Goal: Task Accomplishment & Management: Manage account settings

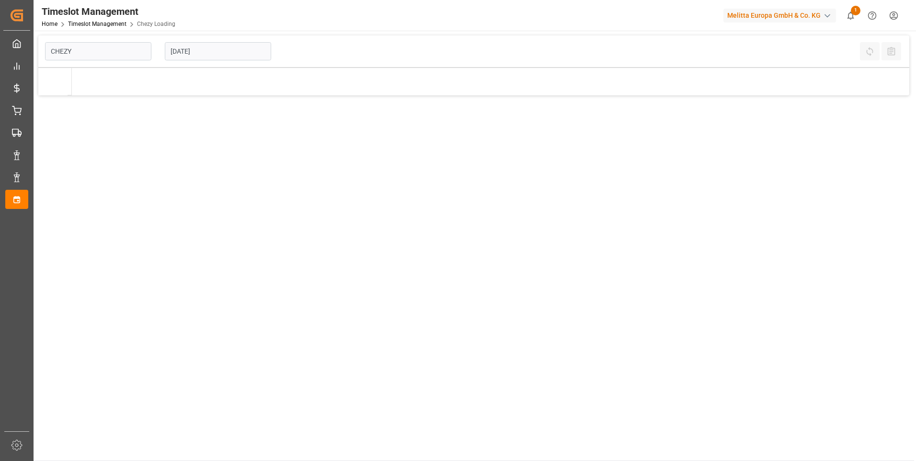
type input "Chezy Loading"
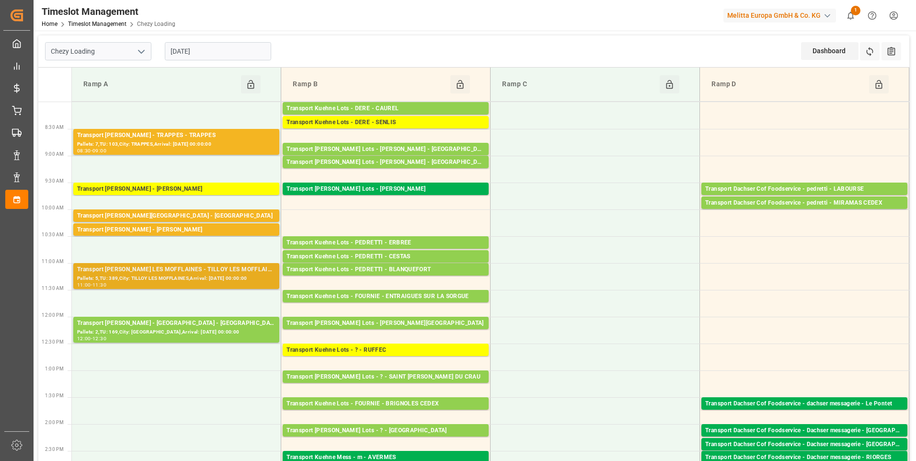
click at [137, 278] on div "Pallets: 5,TU: 389,City: TILLOY LES MOFFLAINES,Arrival: 2025-09-08 00:00:00" at bounding box center [176, 279] width 198 height 8
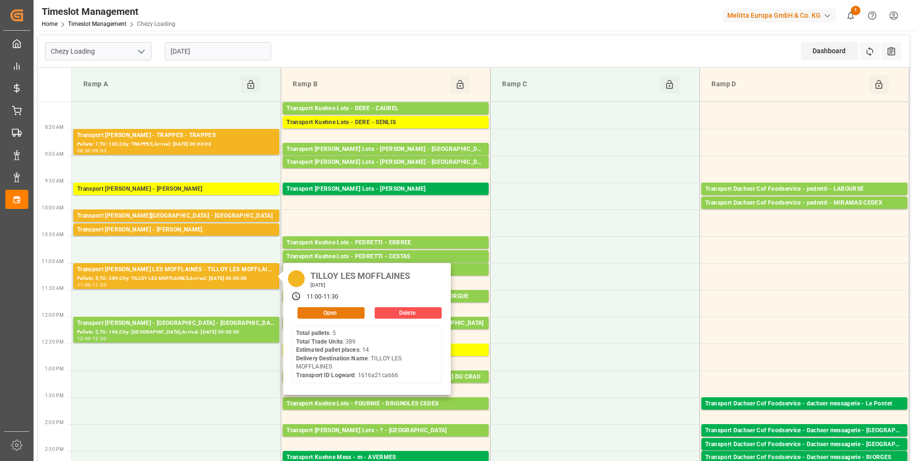
click at [345, 311] on button "Open" at bounding box center [331, 312] width 67 height 11
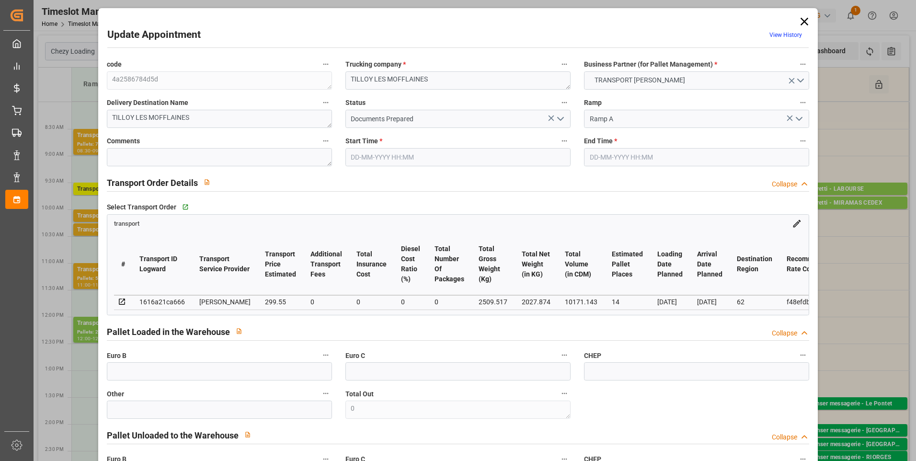
type input "14"
type input "299.55"
type input "0"
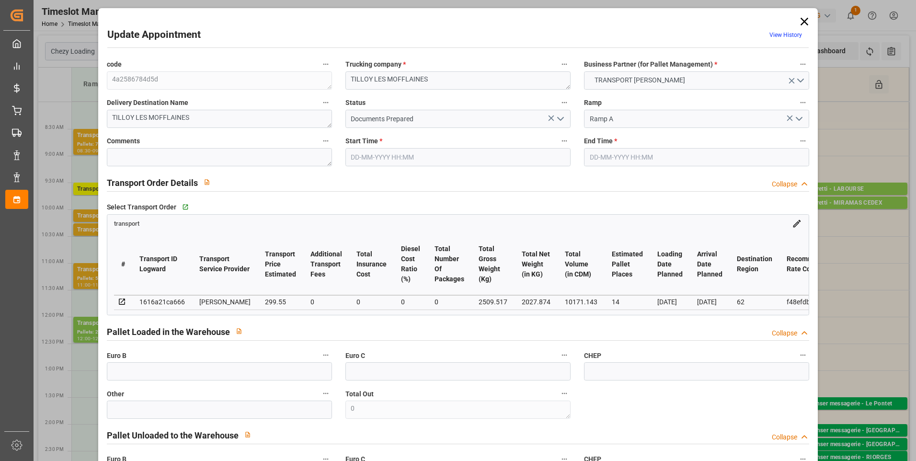
type input "289.4252"
type input "-10.1248"
type input "0"
type input "2027.874"
type input "3399.226"
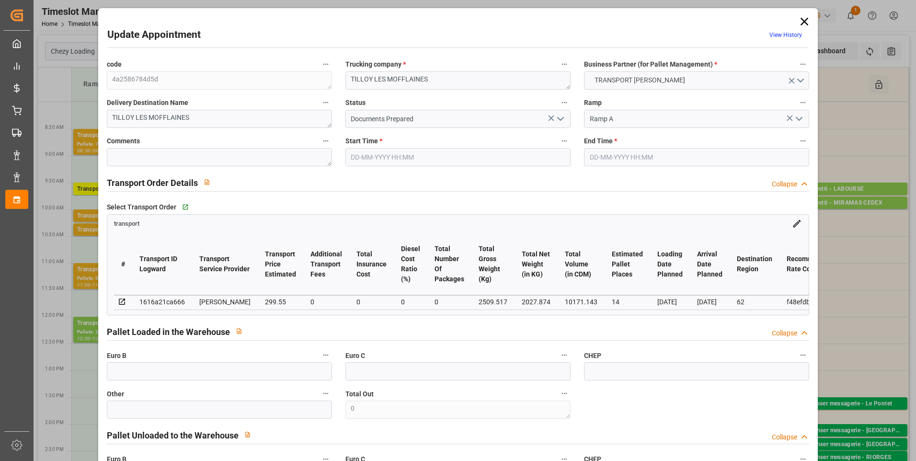
type input "10171.143"
type input "62"
type input "5"
type input "389"
type input "35"
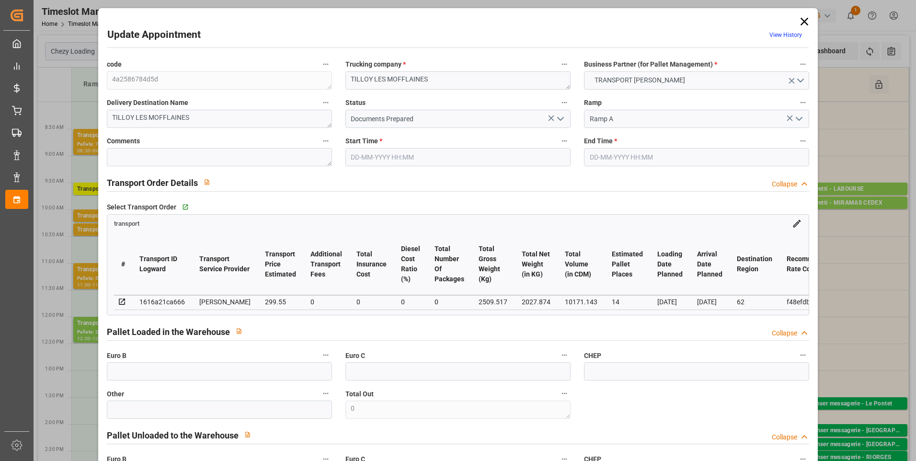
type input "101"
type input "2509.517"
type input "0"
type input "4710.8598"
type input "0"
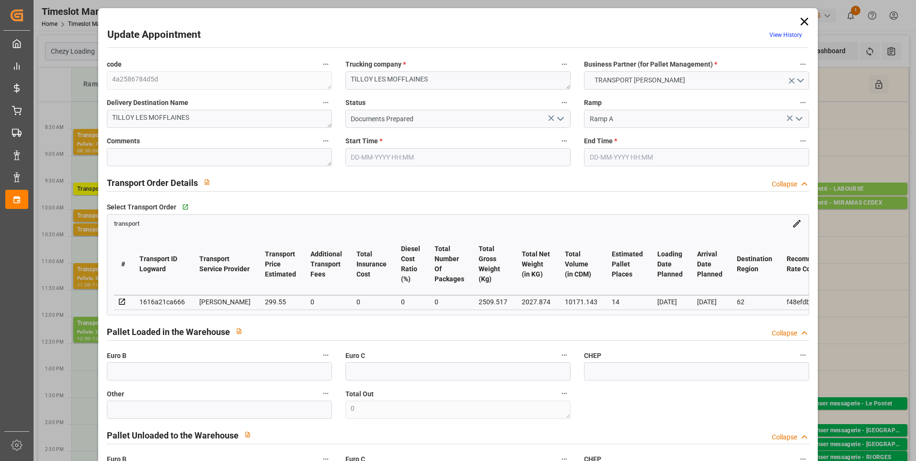
type input "0"
type input "21"
type input "35"
type input "05-09-2025 11:00"
type input "05-09-2025 11:30"
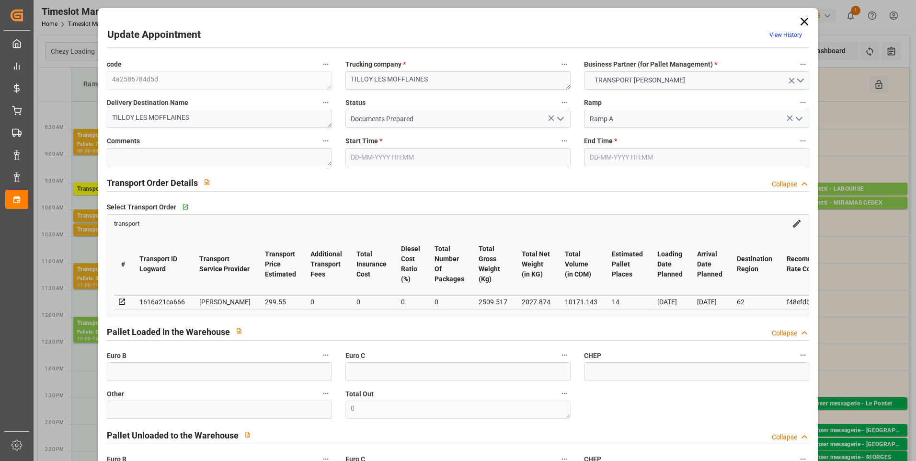
type input "02-09-2025 14:53"
type input "02-09-2025 11:25"
type input "08-09-2025"
type input "[DATE]"
click at [561, 122] on icon "open menu" at bounding box center [560, 118] width 11 height 11
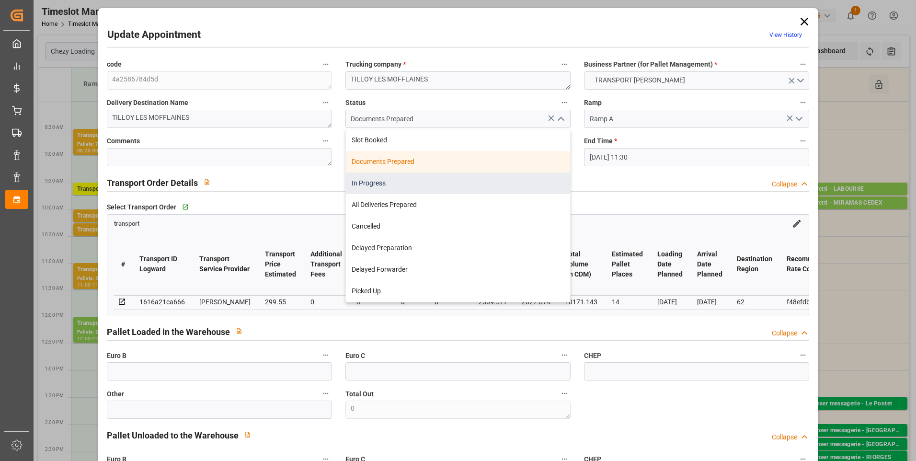
click at [416, 183] on div "In Progress" at bounding box center [458, 183] width 224 height 22
type input "In Progress"
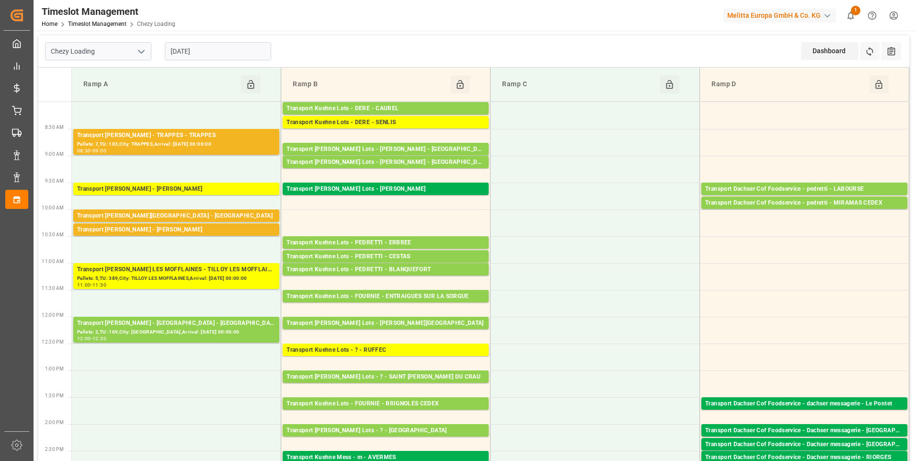
click at [228, 51] on input "[DATE]" at bounding box center [218, 51] width 106 height 18
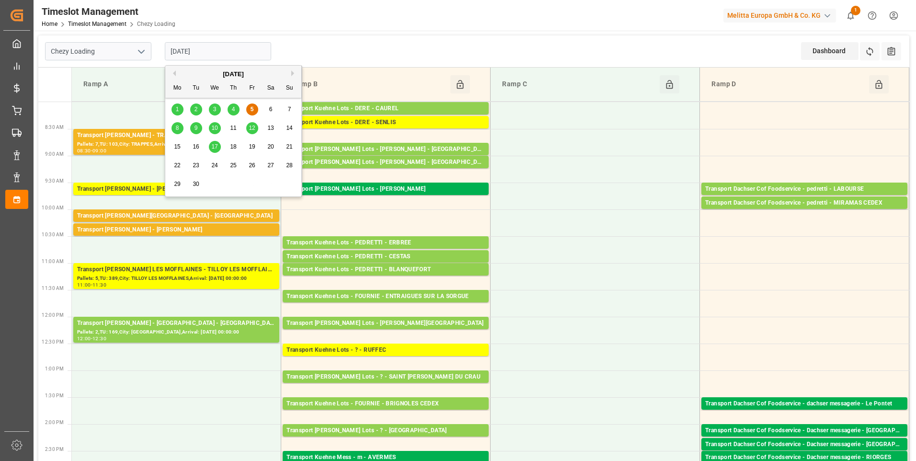
click at [175, 133] on div "8" at bounding box center [178, 128] width 12 height 11
type input "08-09-2025"
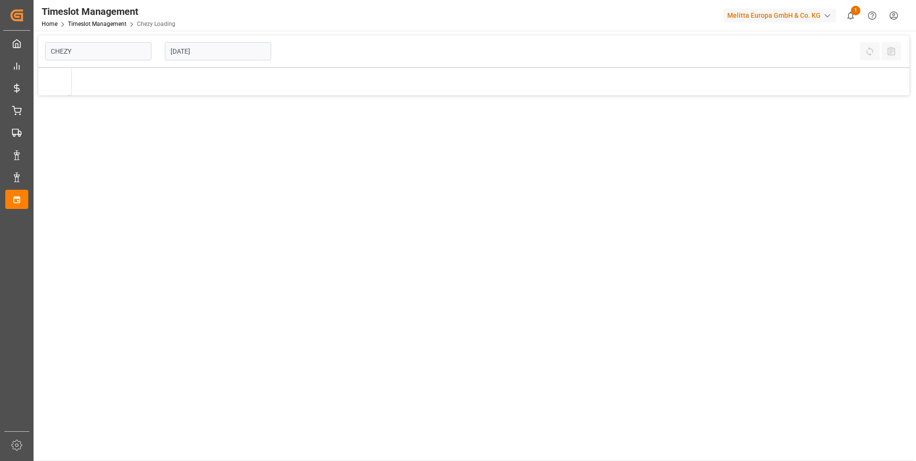
type input "Chezy Loading"
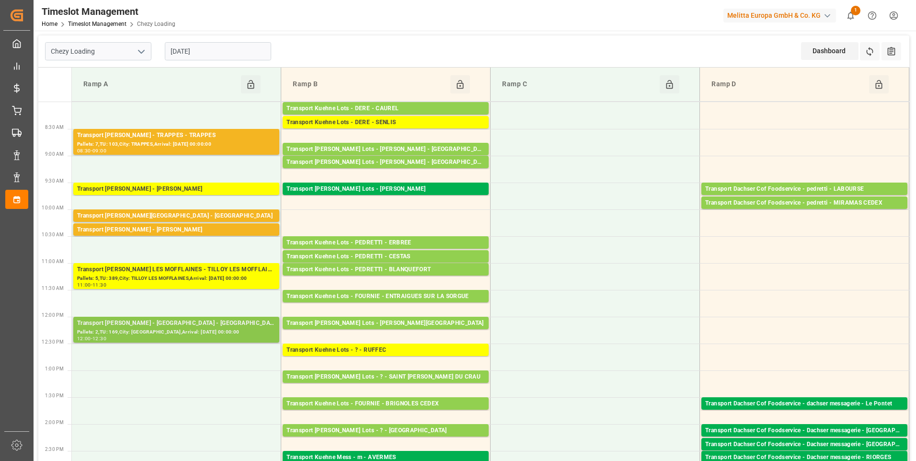
click at [144, 329] on div "Pallets: 2,TU: 169,City: CORBAS,Arrival: 2025-09-09 00:00:00" at bounding box center [176, 332] width 198 height 8
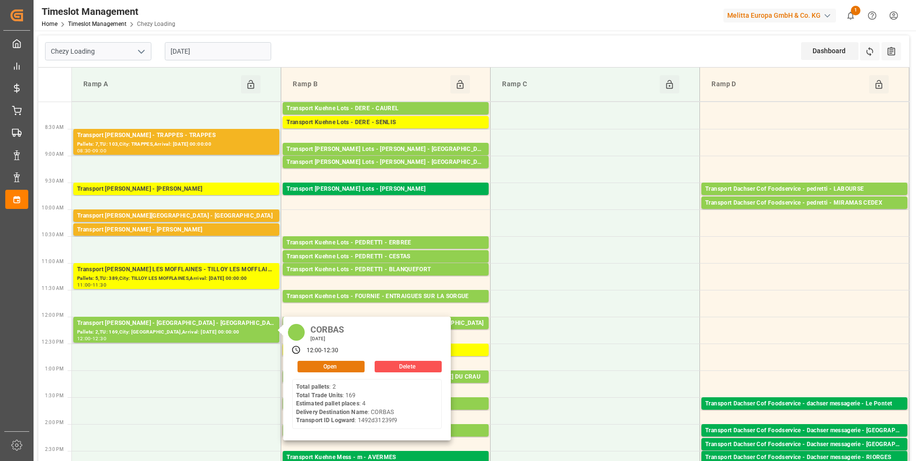
click at [322, 366] on button "Open" at bounding box center [331, 366] width 67 height 11
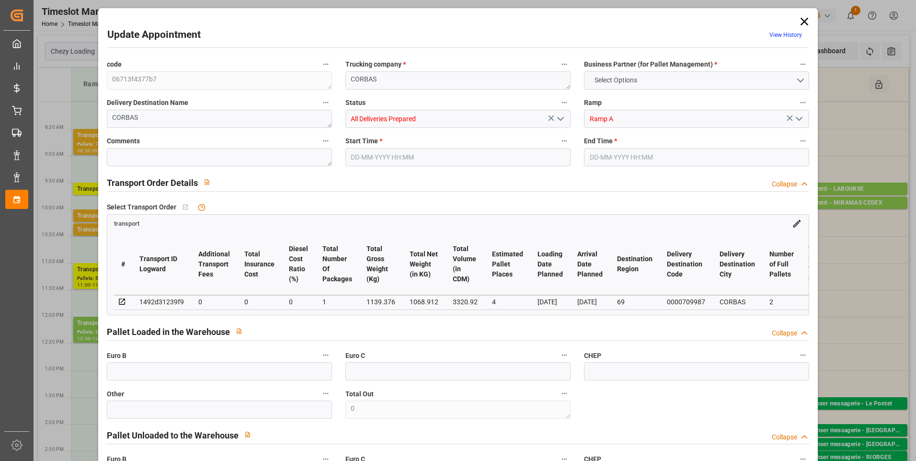
type input "4"
type input "0"
type input "-8.7035"
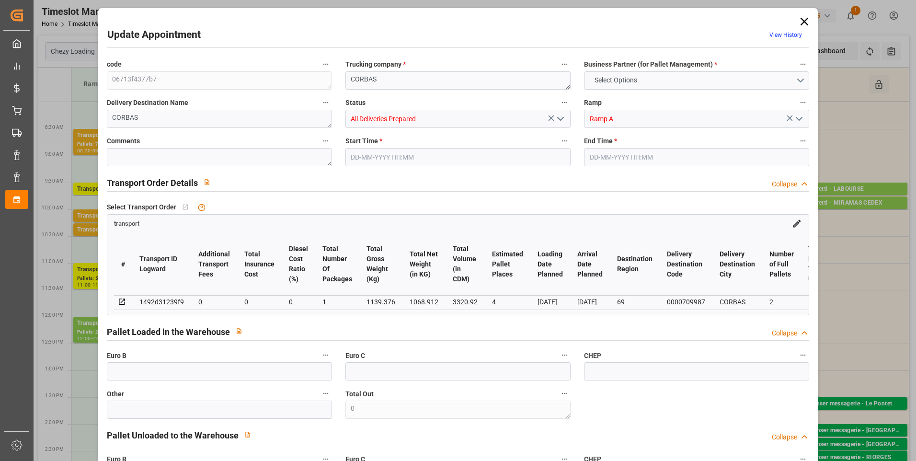
type input "1"
type input "1068.912"
type input "1265.792"
type input "3320.92"
type input "69"
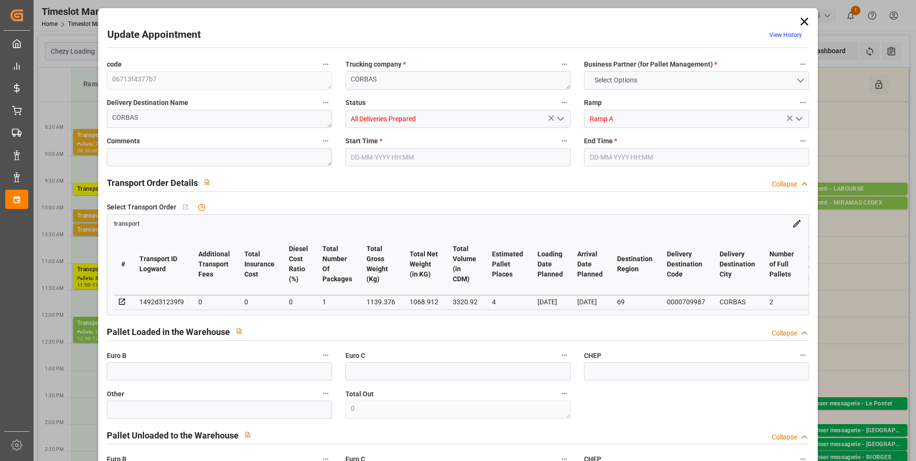
type input "2"
type input "169"
type input "4"
type input "101"
type input "1139.376"
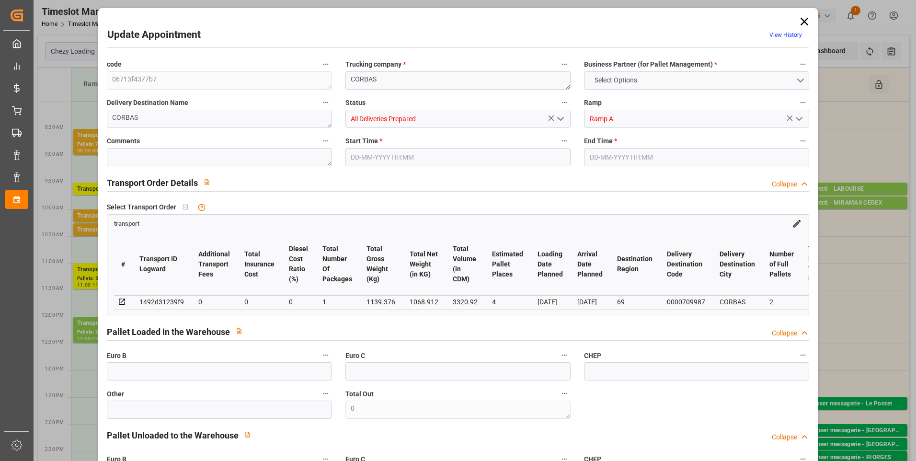
type input "0"
type input "4710.8598"
type input "0"
type input "21"
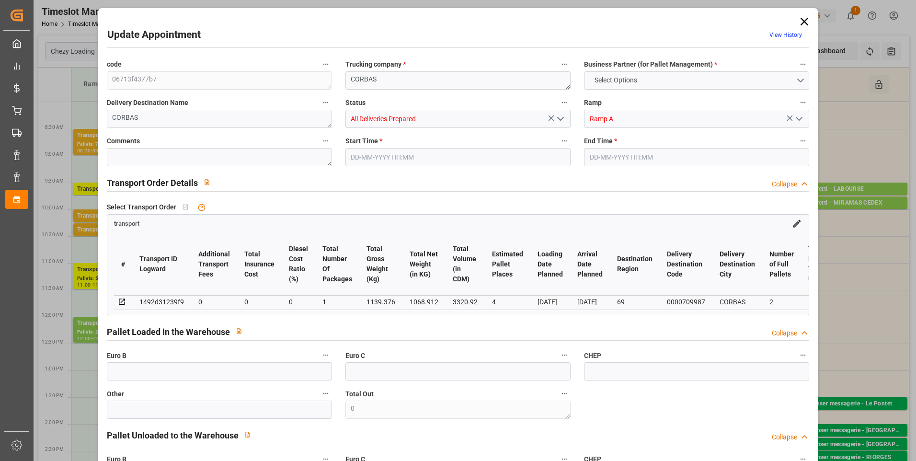
type input "35"
type input "05-09-2025 12:00"
type input "05-09-2025 12:30"
type input "02-09-2025 14:54"
type input "02-09-2025 11:26"
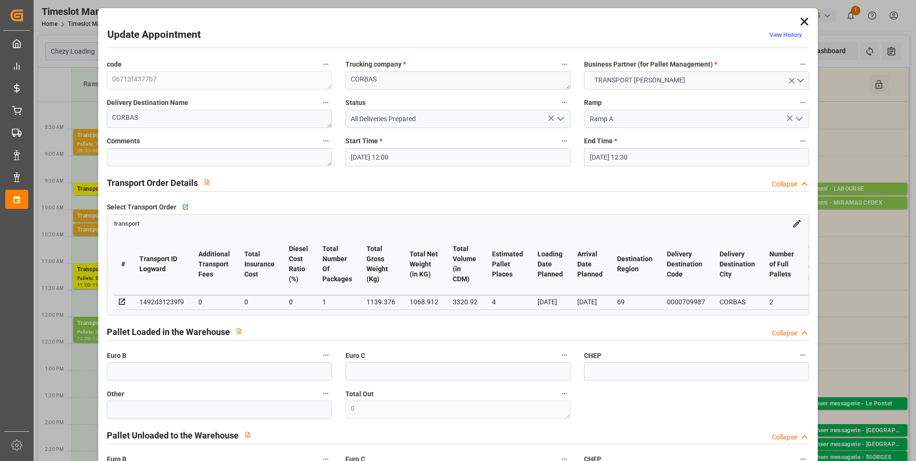
type input "[DATE]"
click at [558, 118] on icon "open menu" at bounding box center [560, 118] width 11 height 11
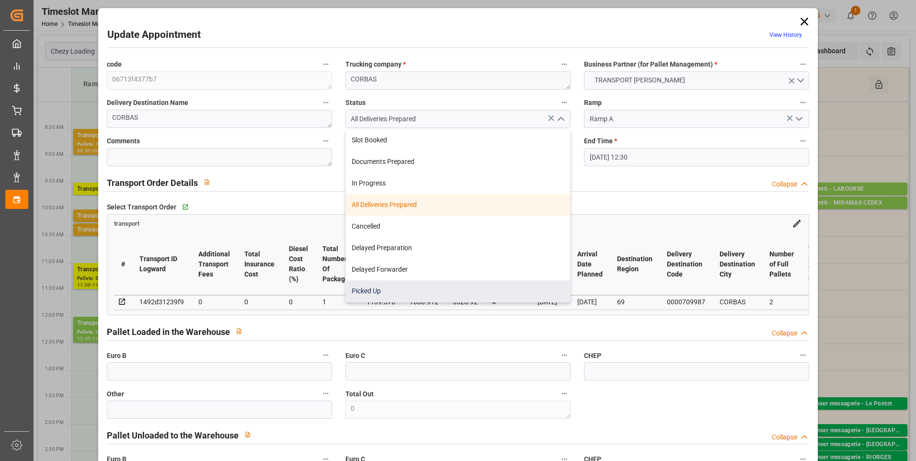
click at [366, 295] on div "Picked Up" at bounding box center [458, 291] width 224 height 22
type input "Picked Up"
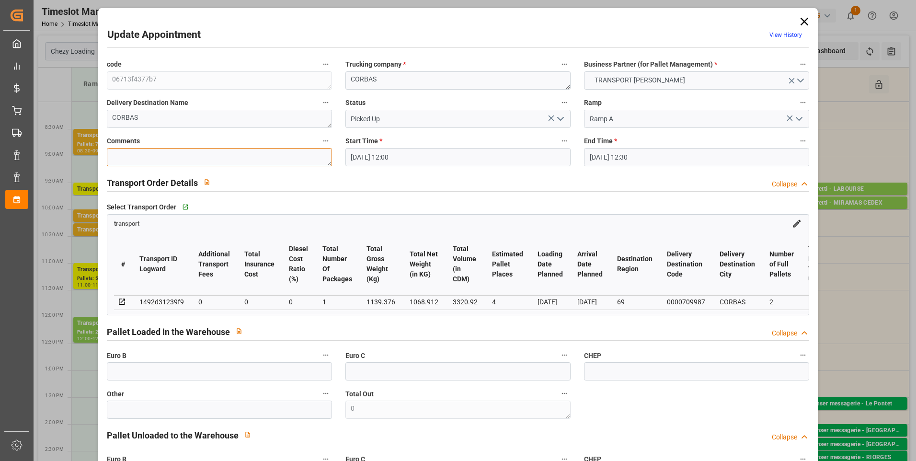
click at [149, 160] on textarea at bounding box center [219, 157] width 225 height 18
type textarea "ap 4"
click at [126, 378] on input "text" at bounding box center [219, 371] width 225 height 18
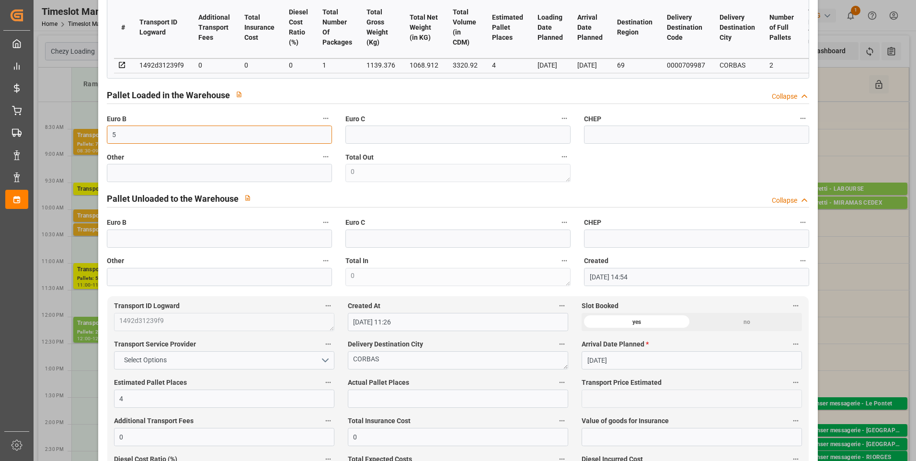
scroll to position [240, 0]
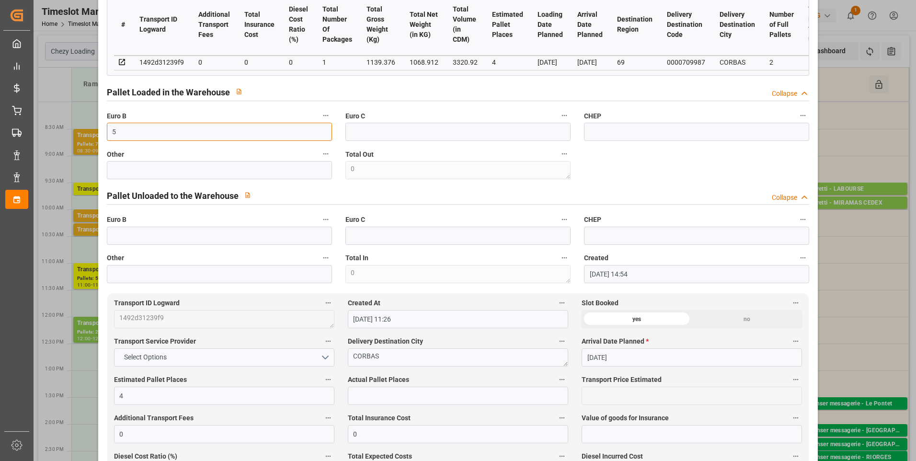
type input "5"
click at [469, 405] on input "text" at bounding box center [458, 396] width 220 height 18
type input "4"
click at [651, 181] on div "code 06713f4377b7 Trucking company * CORBAS Business Partner (for Pallet Manage…" at bounding box center [458, 50] width 716 height 471
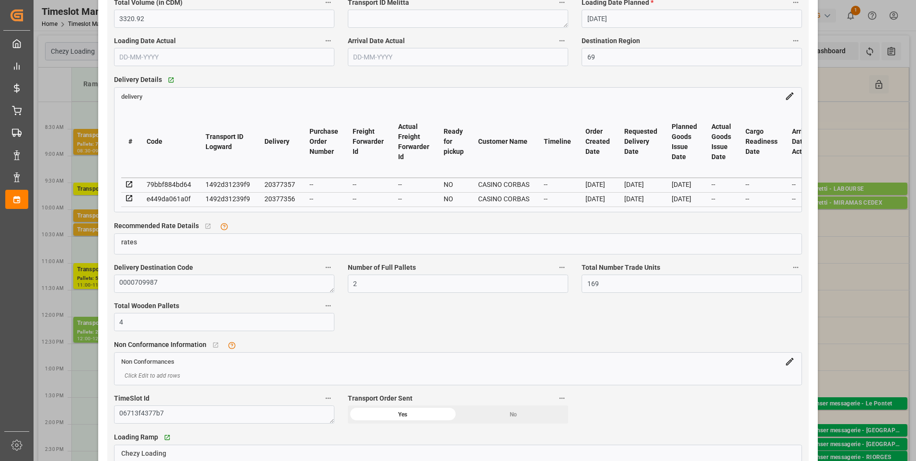
scroll to position [814, 0]
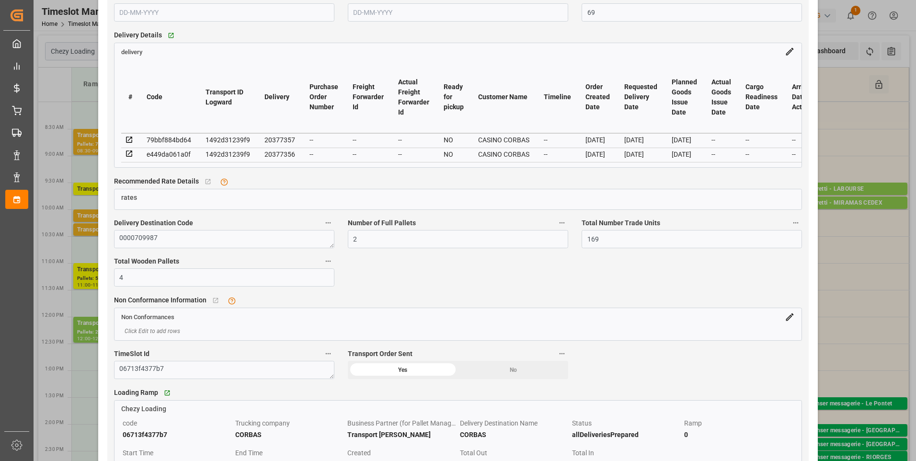
click at [128, 156] on icon at bounding box center [129, 153] width 9 height 9
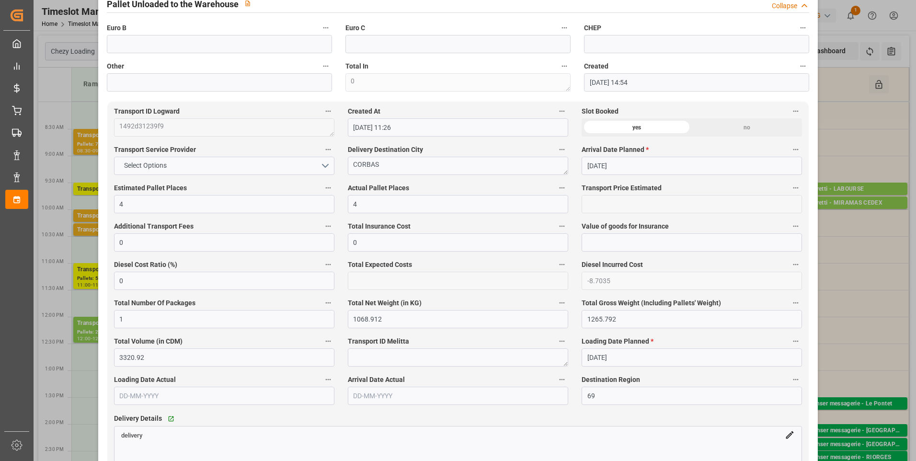
scroll to position [192, 0]
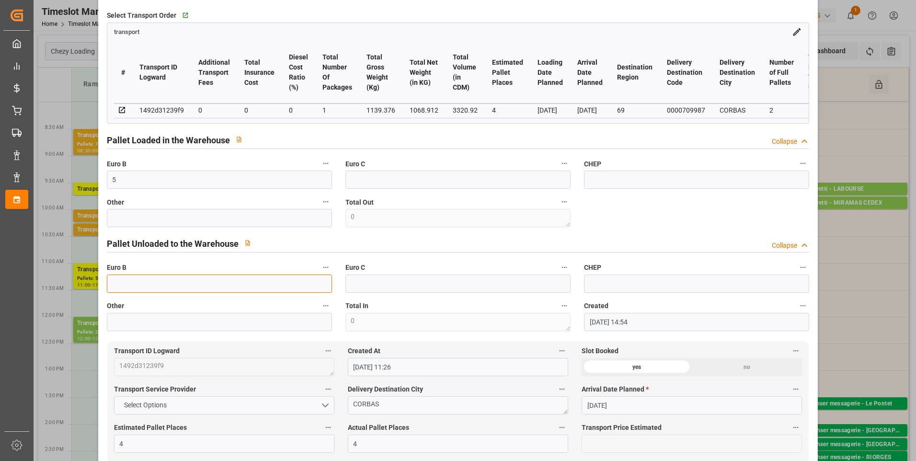
click at [125, 282] on input "text" at bounding box center [219, 284] width 225 height 18
type input "2"
click at [650, 220] on div "code 06713f4377b7 Trucking company * CORBAS Business Partner (for Pallet Manage…" at bounding box center [458, 98] width 716 height 471
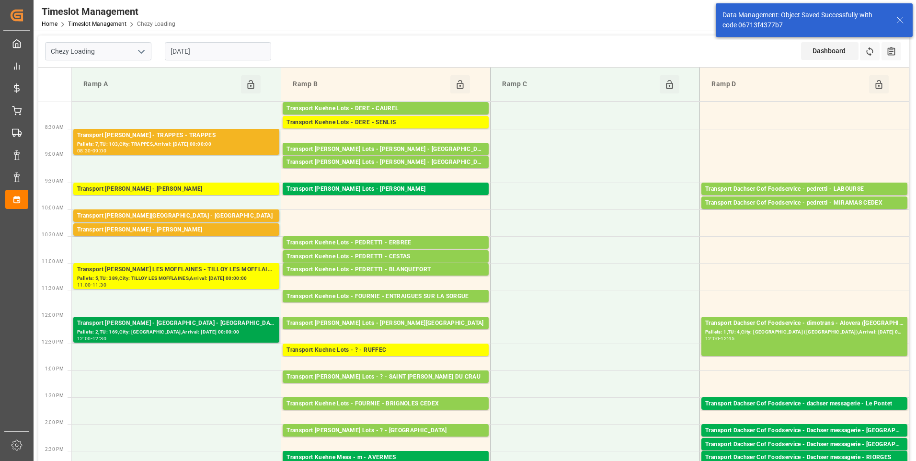
click at [197, 328] on div "Pallets: 2,TU: 169,City: CORBAS,Arrival: 2025-09-09 00:00:00" at bounding box center [176, 332] width 198 height 8
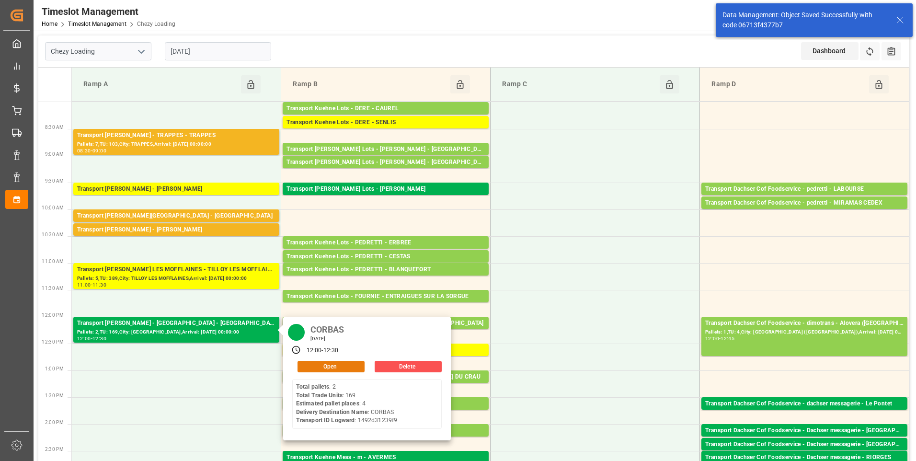
click at [323, 368] on button "Open" at bounding box center [331, 366] width 67 height 11
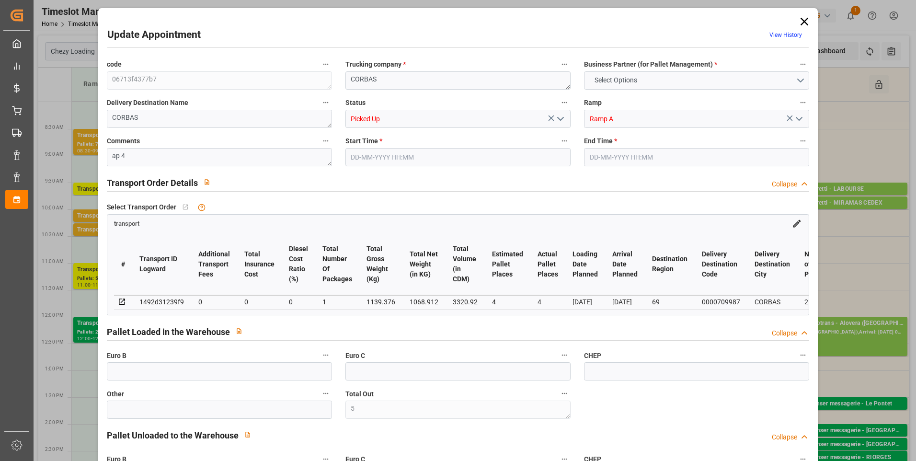
type input "5"
type input "2"
type input "4"
type input "0"
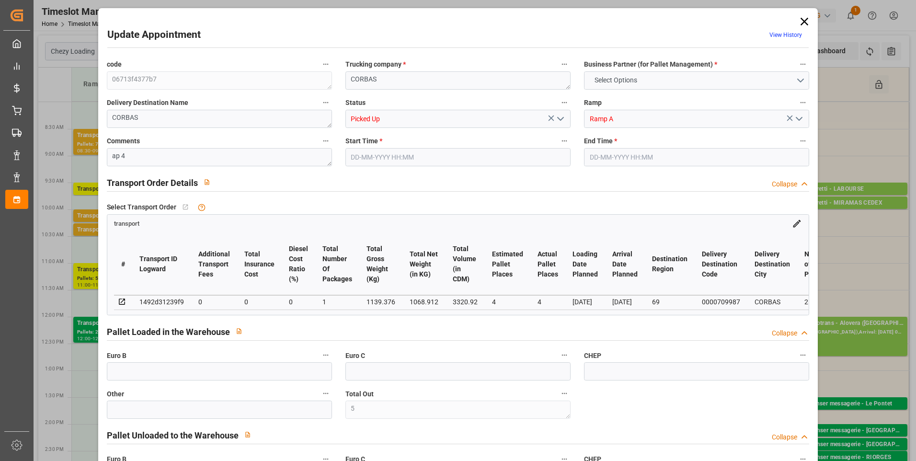
type input "0"
type input "-8.7035"
type input "1"
type input "1068.912"
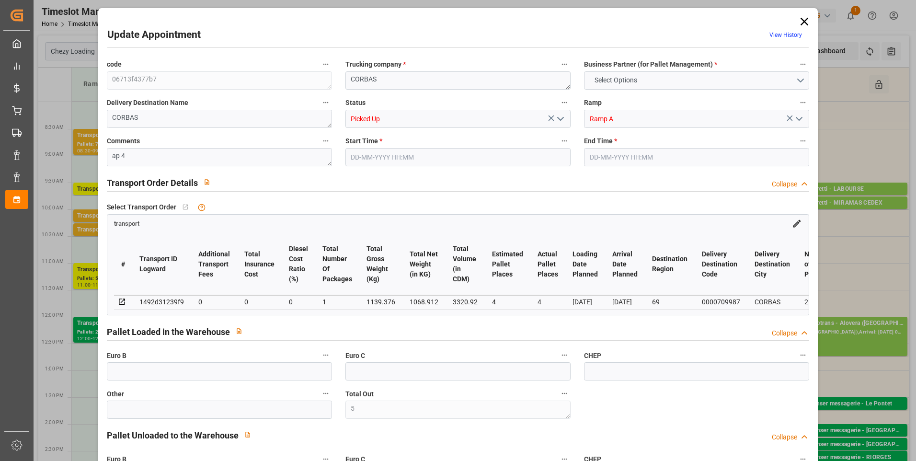
type input "1265.792"
type input "3320.92"
type input "69"
type input "2"
type input "169"
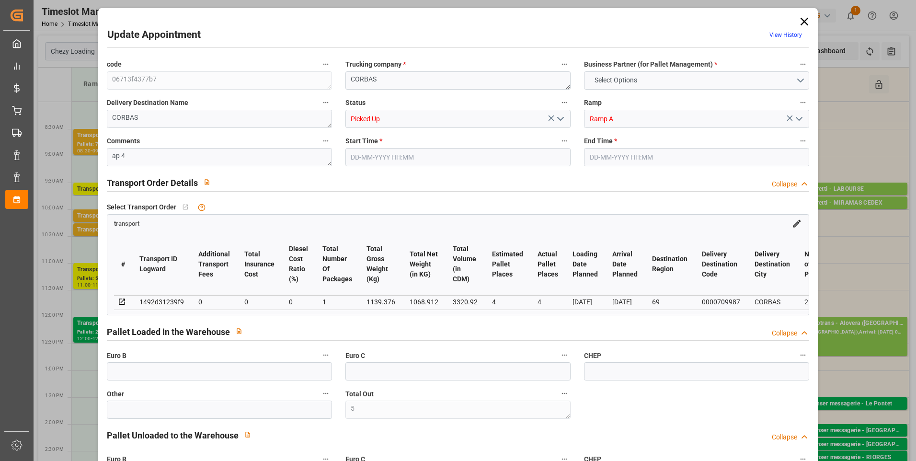
type input "5"
type input "101"
type input "1139.376"
type input "0"
type input "4710.8598"
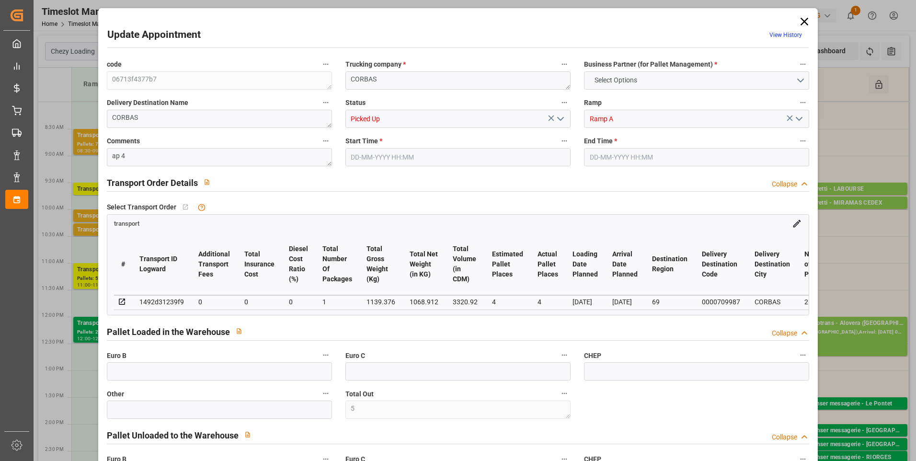
type input "0"
type input "21"
type input "35"
type input "05-09-2025 12:00"
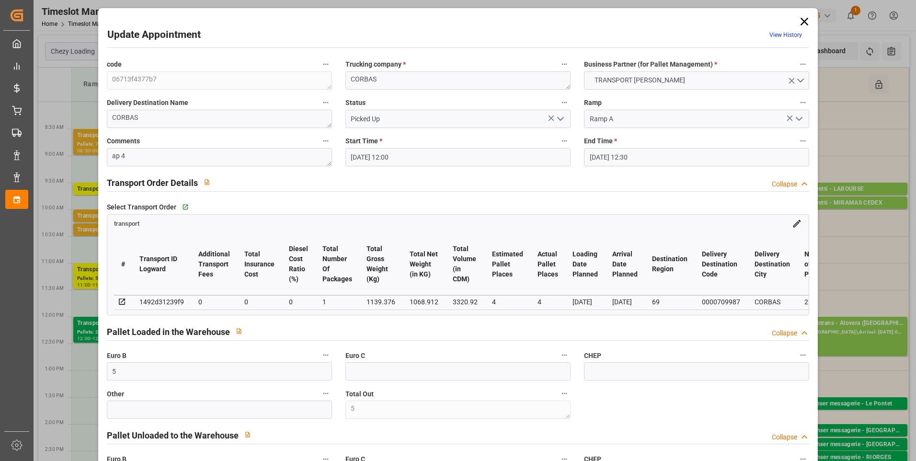
type input "05-09-2025 12:30"
type input "02-09-2025 14:54"
type input "02-09-2025 11:26"
type input "[DATE]"
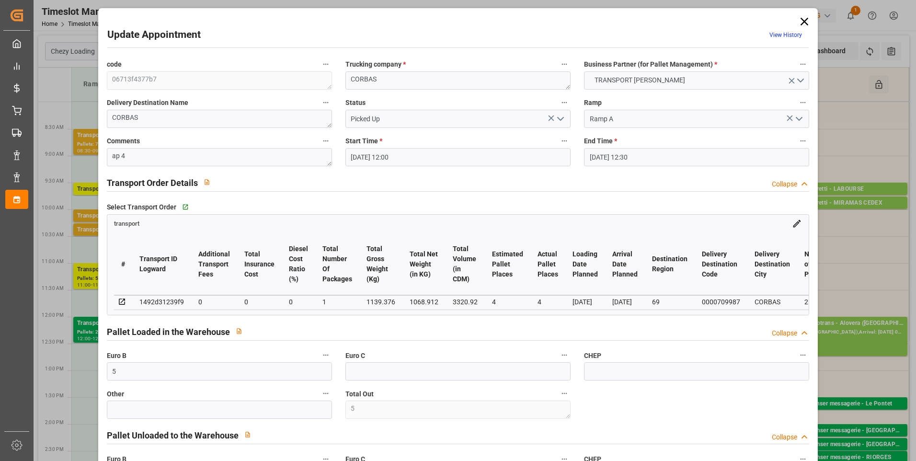
click at [561, 118] on polyline "open menu" at bounding box center [561, 118] width 6 height 3
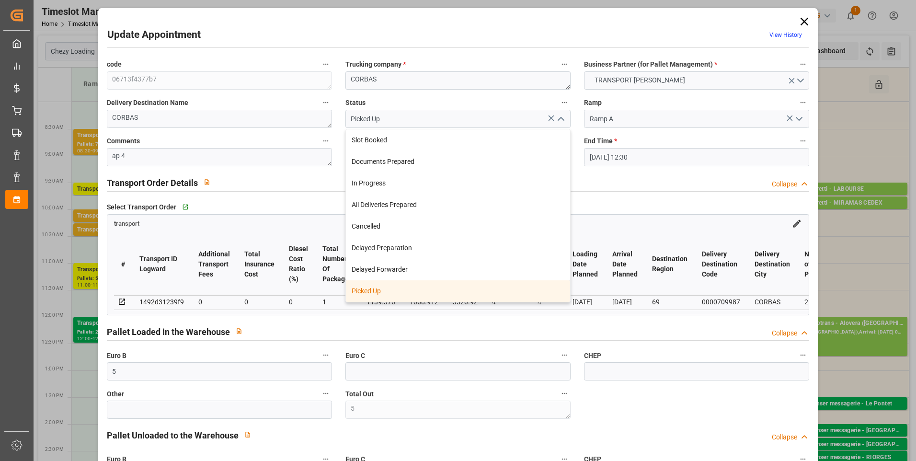
click at [375, 292] on div "Picked Up" at bounding box center [458, 291] width 224 height 22
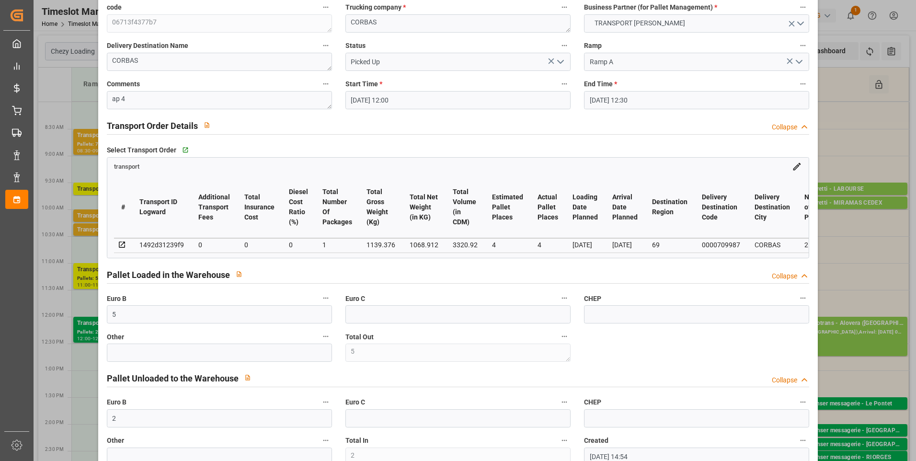
scroll to position [144, 0]
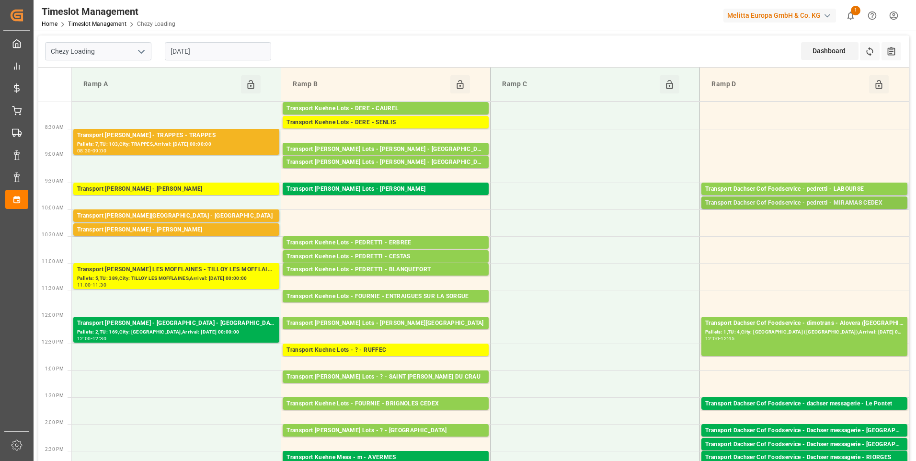
click at [799, 203] on div "Transport Dachser Cof Foodservice - pedretti - MIRAMAS CEDEX" at bounding box center [804, 203] width 198 height 10
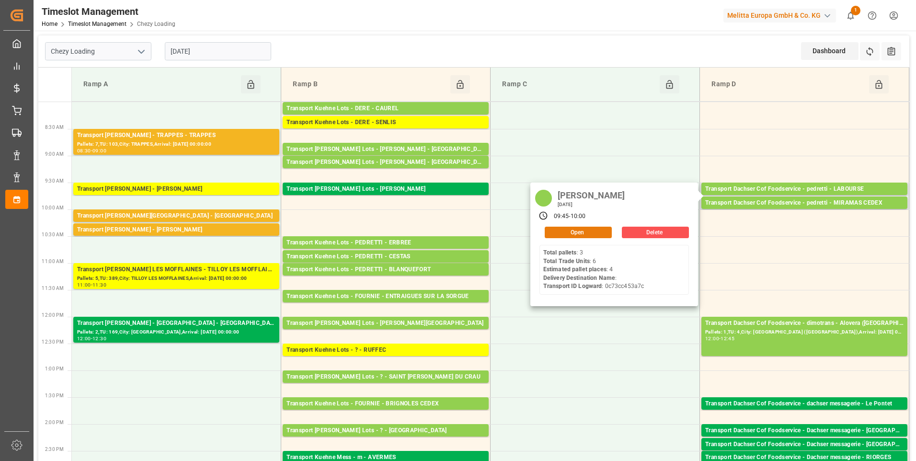
click at [570, 230] on button "Open" at bounding box center [578, 232] width 67 height 11
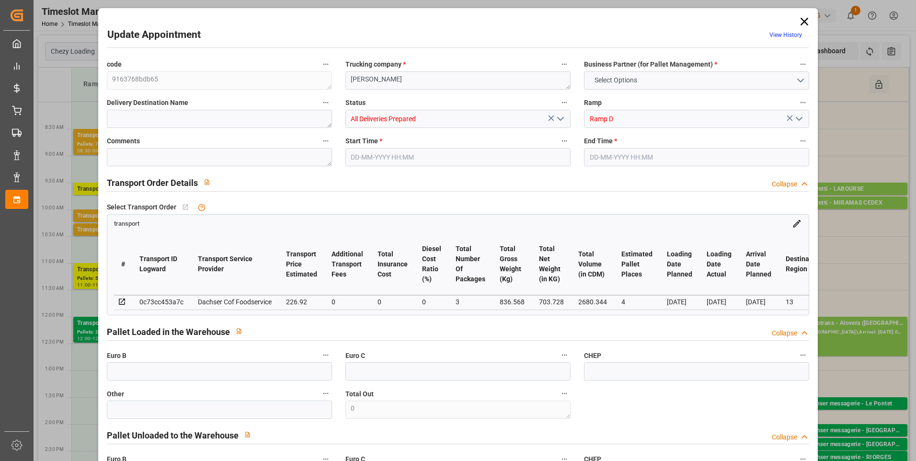
type input "4"
type input "226.92"
type input "0"
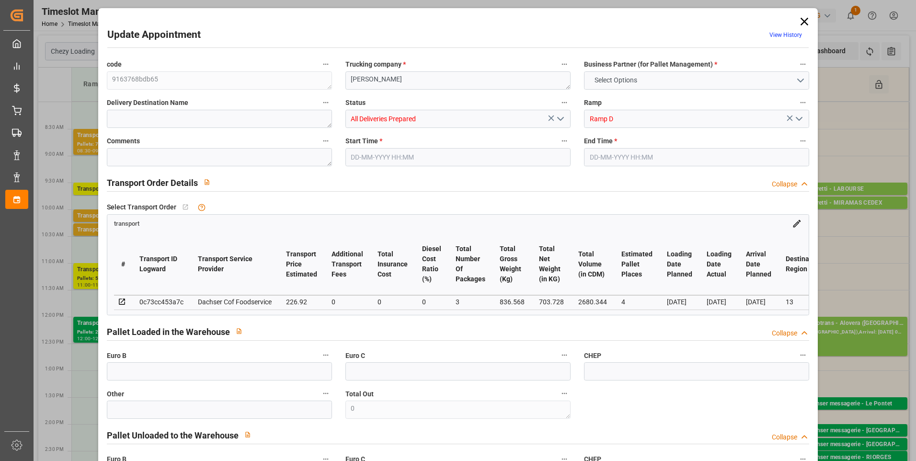
type input "222.9262"
type input "-3.9938"
type input "3"
type input "703.728"
type input "935.238"
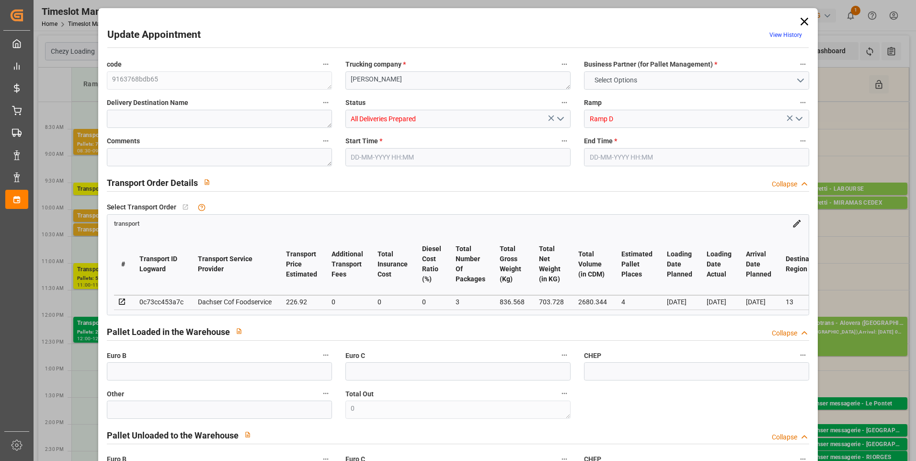
type input "2680.344"
type input "13"
type input "3"
type input "6"
type input "4"
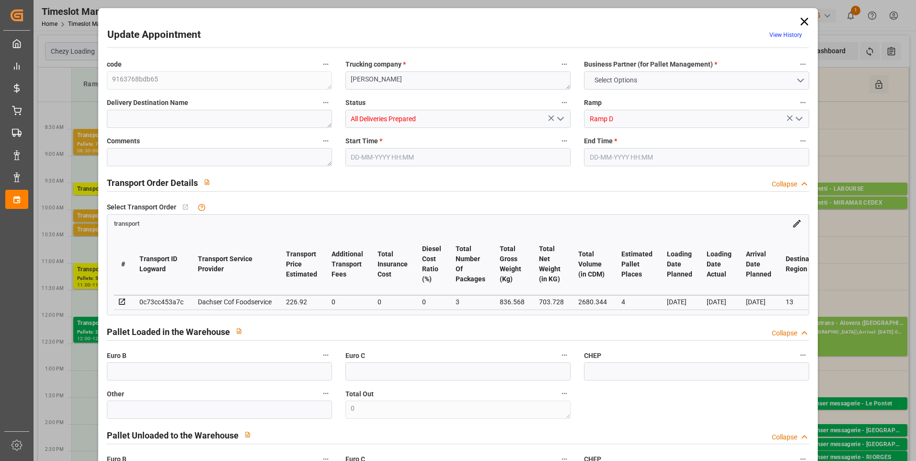
type input "101"
type input "836.568"
type input "0"
type input "4710.8598"
type input "0"
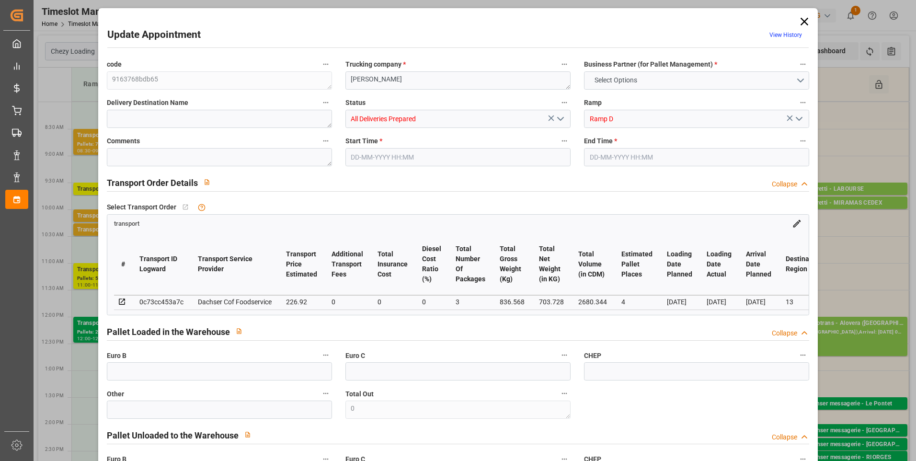
type input "0"
type input "21"
type input "35"
type input "05-09-2025 09:45"
type input "05-09-2025 10:00"
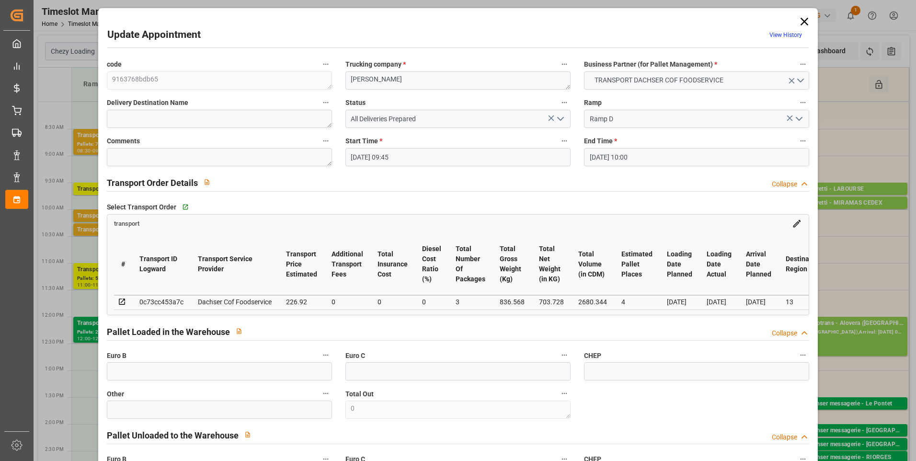
type input "03-09-2025 12:37"
type input "03-09-2025 11:40"
type input "10-09-2025"
type input "[DATE]"
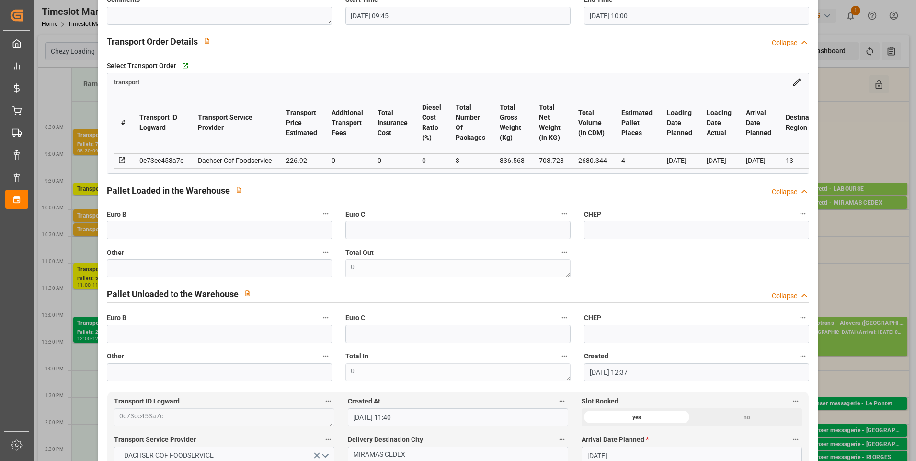
scroll to position [192, 0]
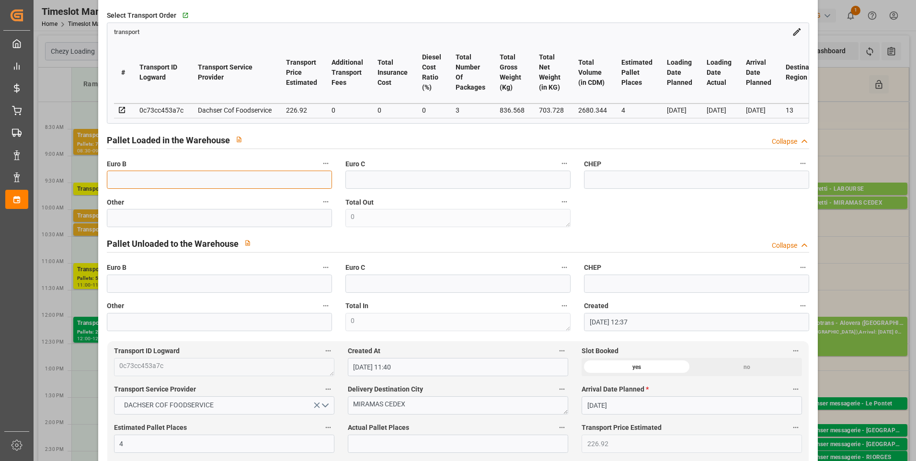
click at [130, 183] on input "text" at bounding box center [219, 180] width 225 height 18
type input "3"
click at [373, 453] on input "text" at bounding box center [458, 444] width 220 height 18
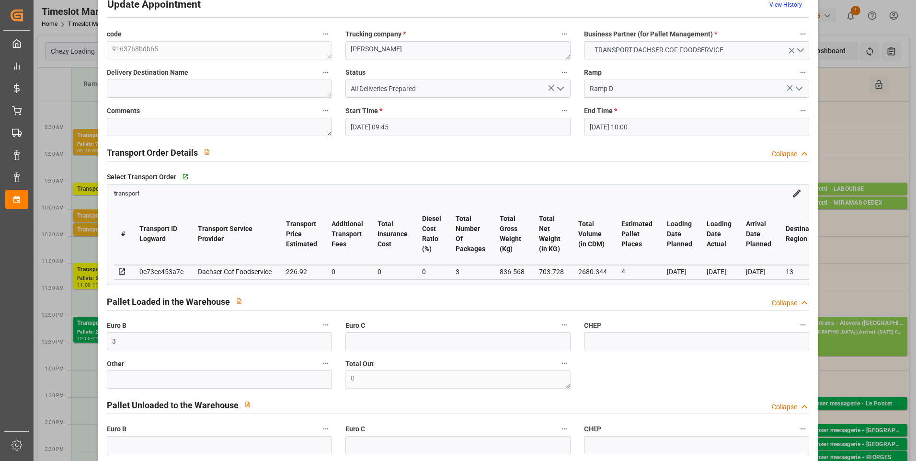
scroll to position [0, 0]
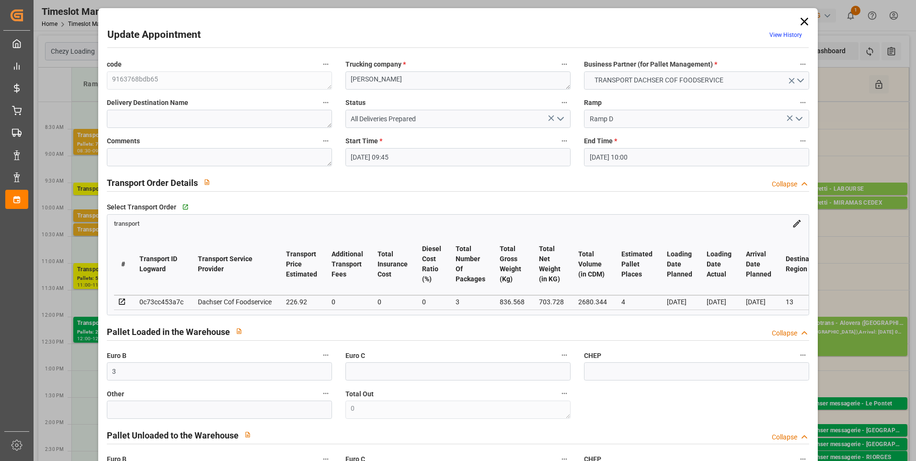
type input "3"
click at [561, 120] on icon "open menu" at bounding box center [560, 118] width 11 height 11
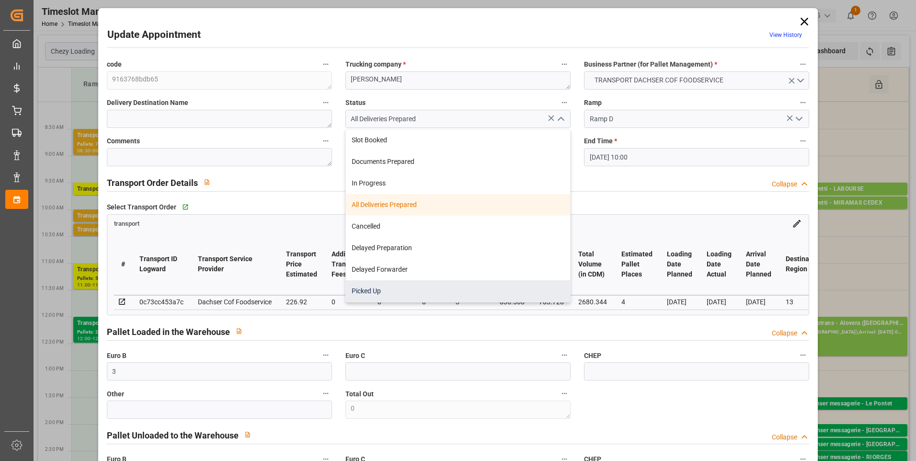
click at [364, 295] on div "Picked Up" at bounding box center [458, 291] width 224 height 22
type input "Picked Up"
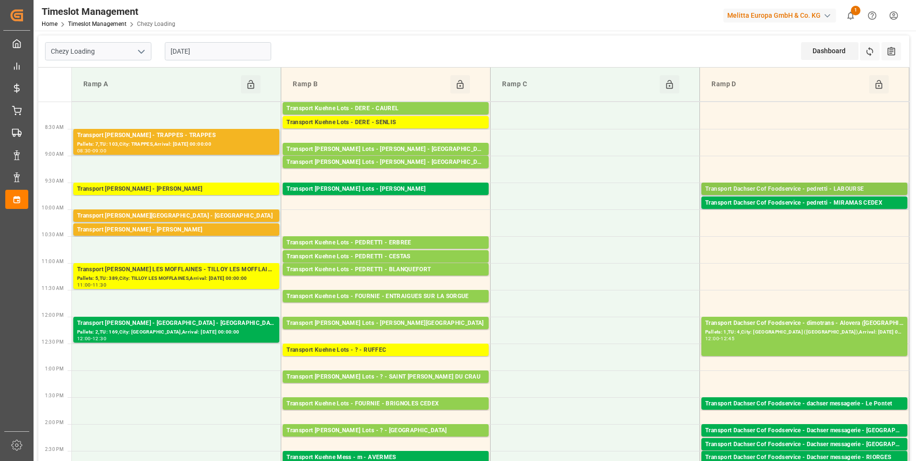
click at [792, 188] on div "Transport Dachser Cof Foodservice - pedretti - LABOURSE" at bounding box center [804, 189] width 198 height 10
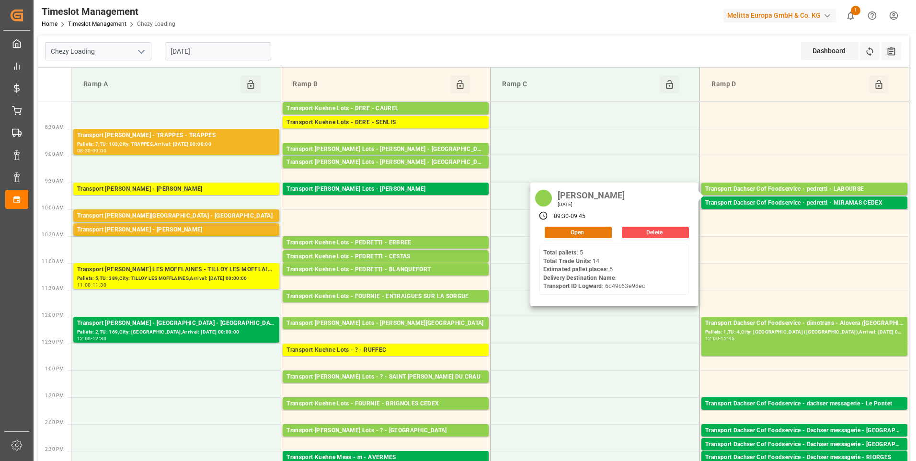
click at [570, 236] on button "Open" at bounding box center [578, 232] width 67 height 11
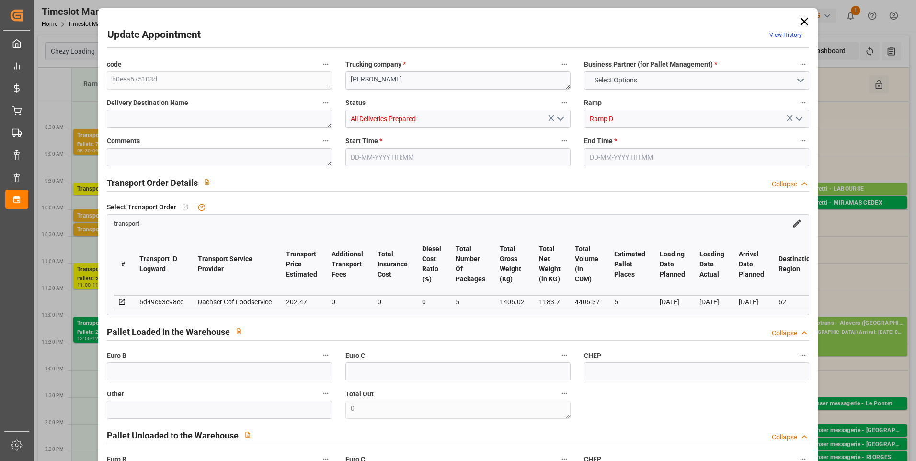
type input "5"
type input "202.47"
type input "0"
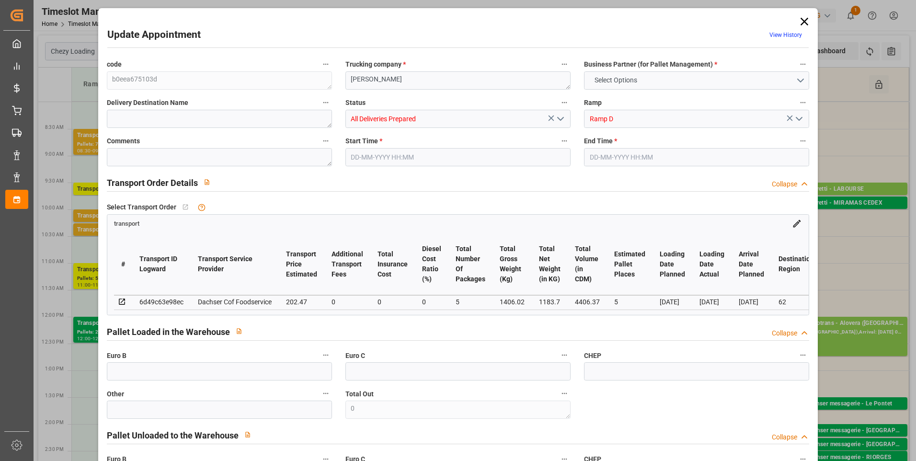
type input "198.9065"
type input "-3.5635"
type input "5"
type input "1183.7"
type input "1554.47"
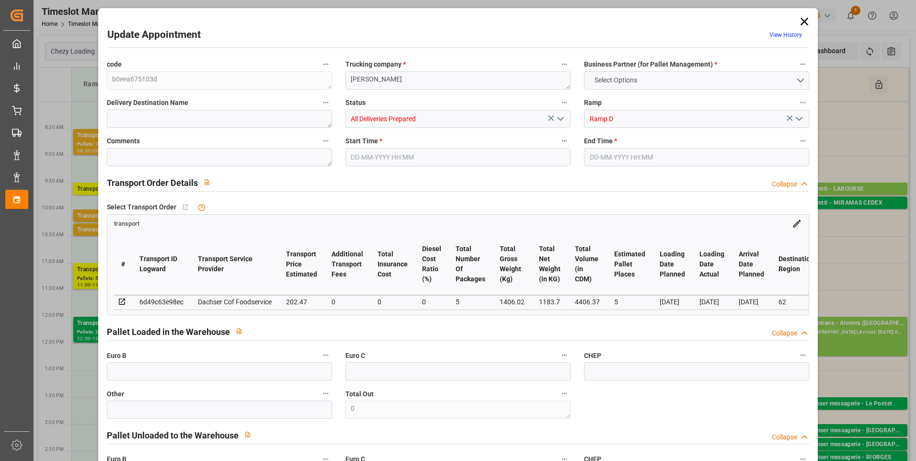
type input "4406.37"
type input "62"
type input "5"
type input "14"
type input "6"
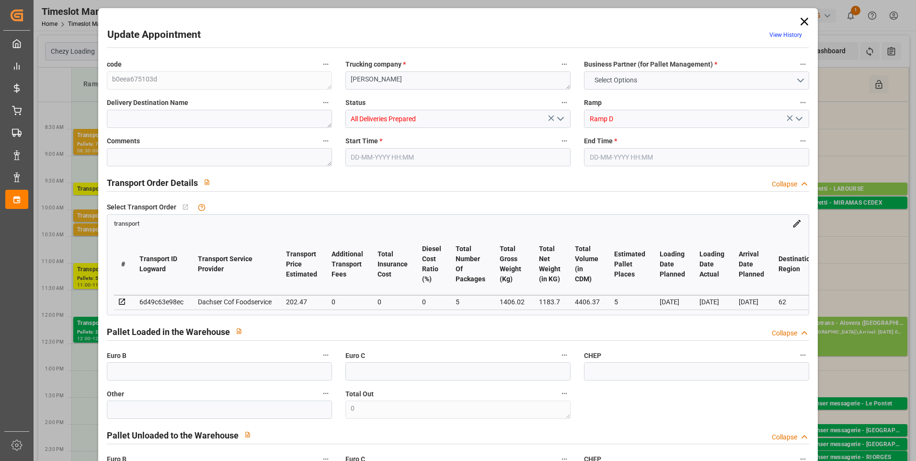
type input "101"
type input "1406.02"
type input "0"
type input "4710.8598"
type input "0"
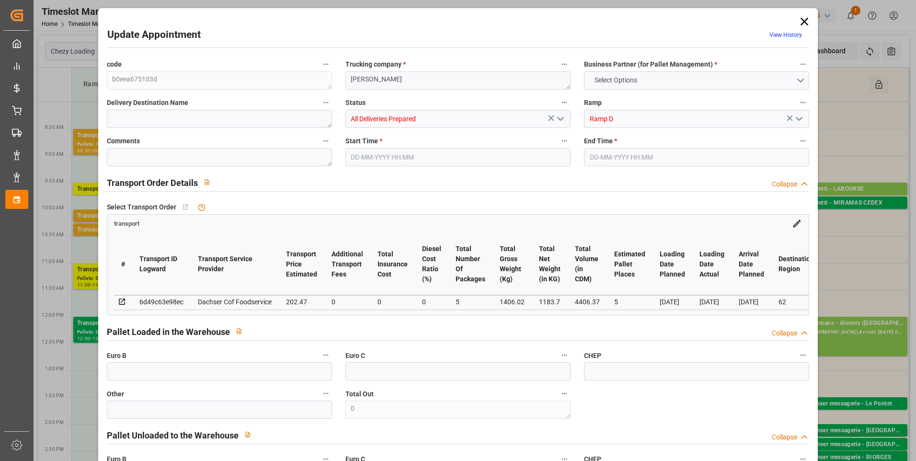
type input "0"
type input "21"
type input "35"
type input "05-09-2025 09:30"
type input "05-09-2025 09:45"
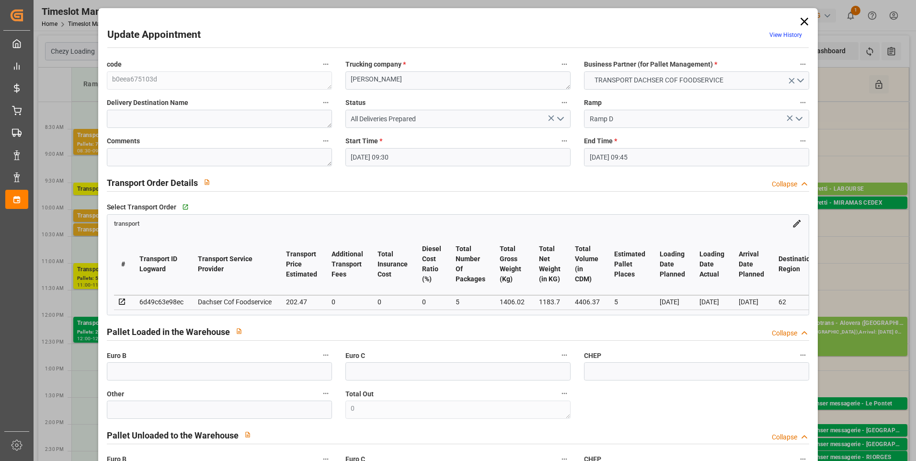
type input "03-09-2025 12:36"
type input "03-09-2025 11:40"
type input "10-09-2025"
type input "[DATE]"
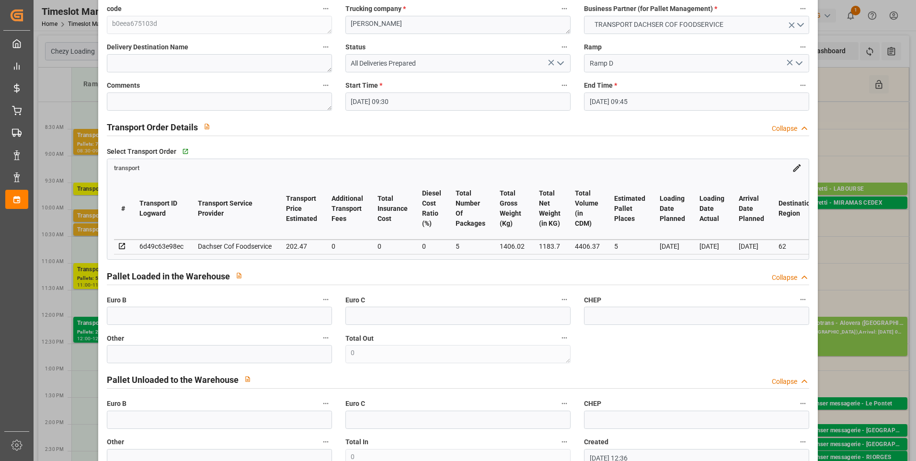
scroll to position [192, 0]
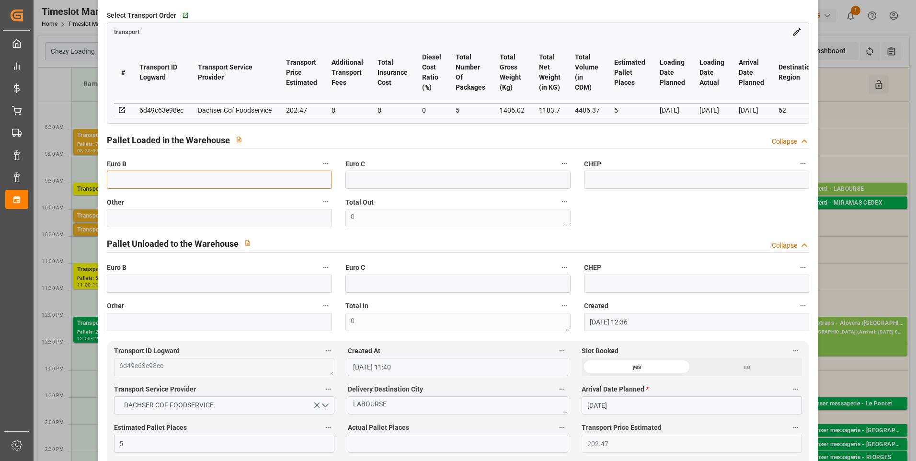
click at [172, 184] on input "text" at bounding box center [219, 180] width 225 height 18
type input "8"
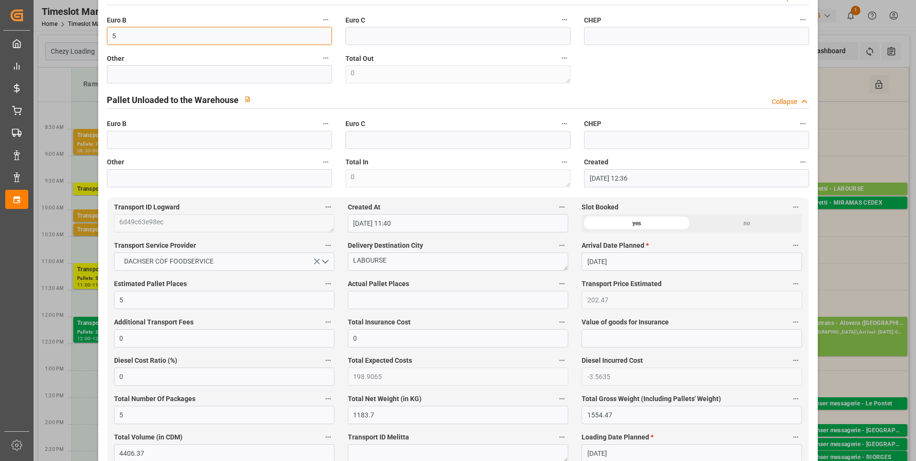
type input "5"
click at [363, 300] on input "text" at bounding box center [458, 300] width 220 height 18
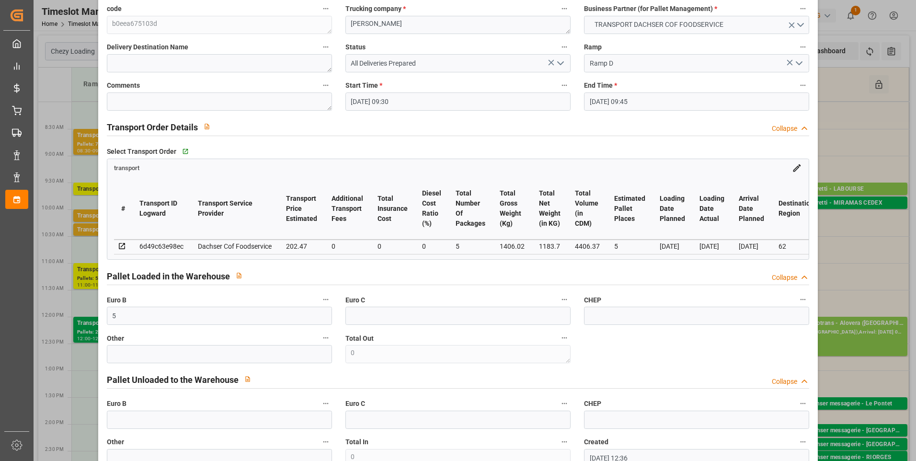
scroll to position [0, 0]
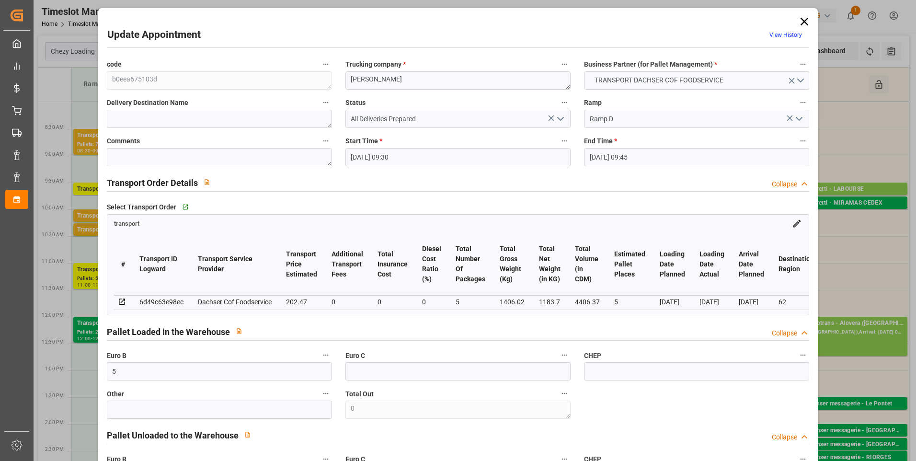
type input "5"
click at [562, 116] on icon "open menu" at bounding box center [560, 118] width 11 height 11
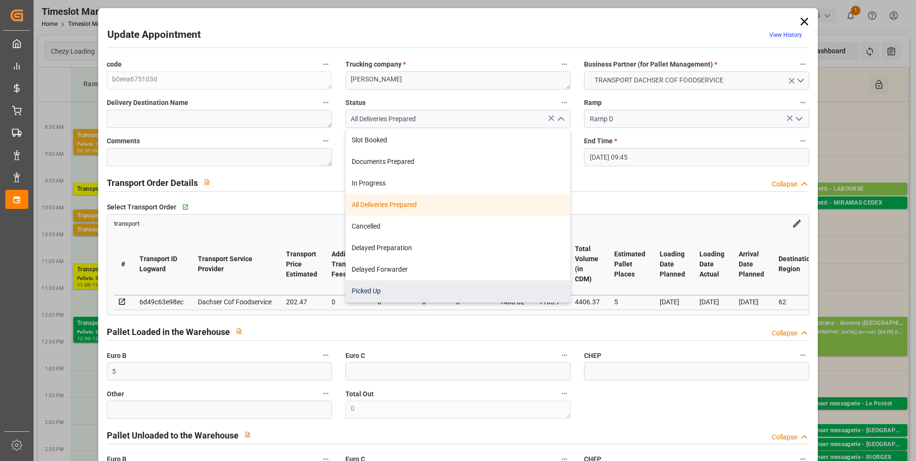
click at [380, 290] on div "Picked Up" at bounding box center [458, 291] width 224 height 22
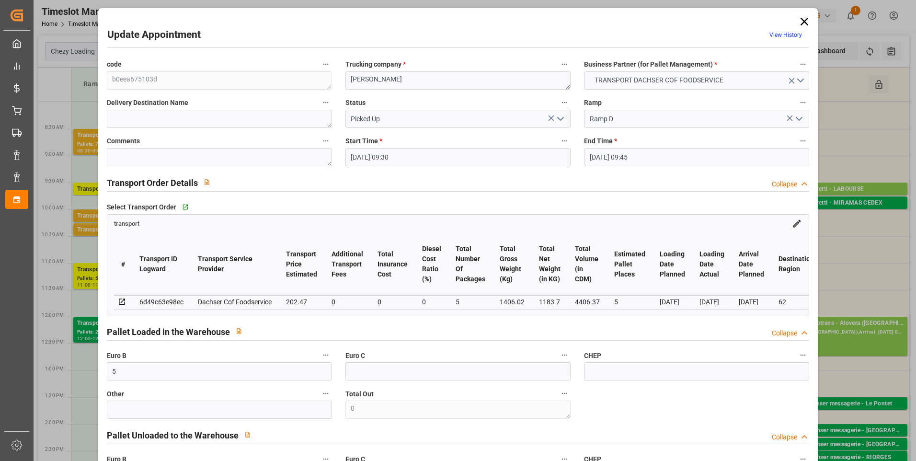
type input "Picked Up"
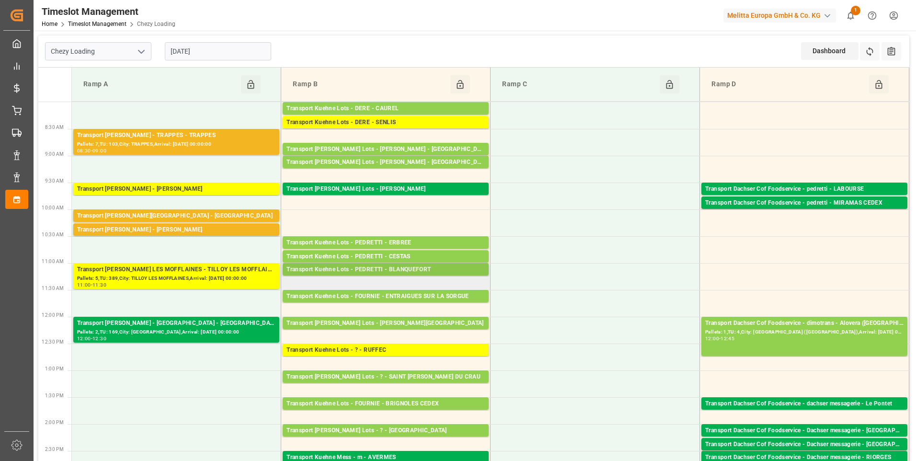
click at [376, 266] on div "Transport Kuehne Lots - PEDRETTI - BLANQUEFORT" at bounding box center [385, 270] width 198 height 10
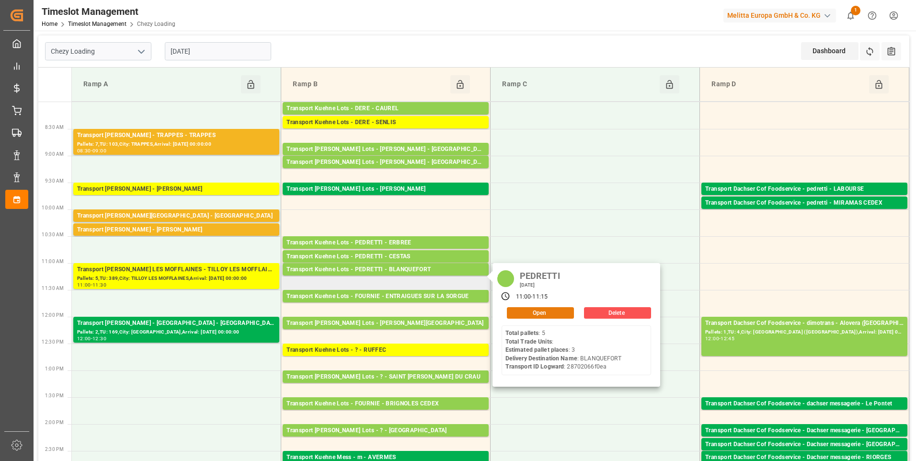
click at [539, 312] on button "Open" at bounding box center [540, 312] width 67 height 11
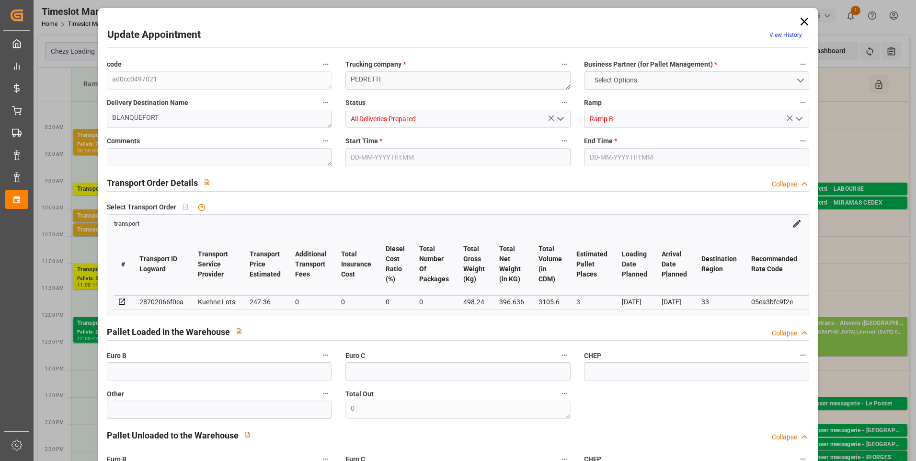
type input "3"
type input "247.36"
type input "0"
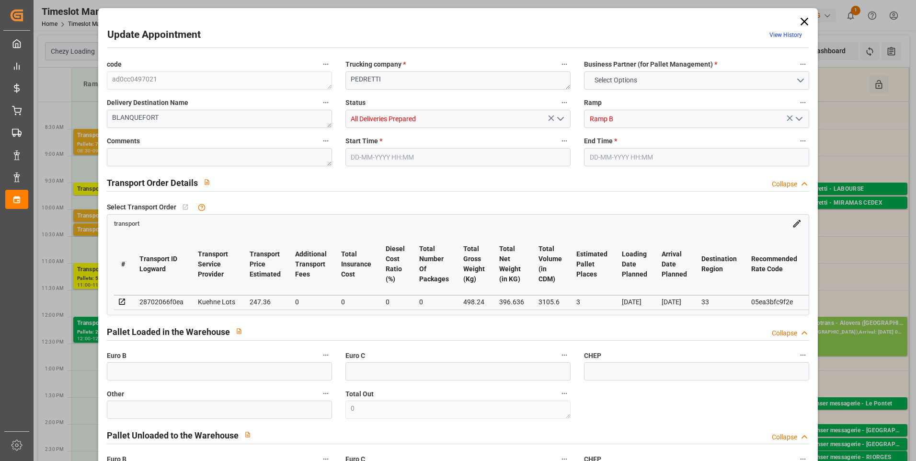
type input "247.36"
type input "0"
type input "396.636"
type input "635"
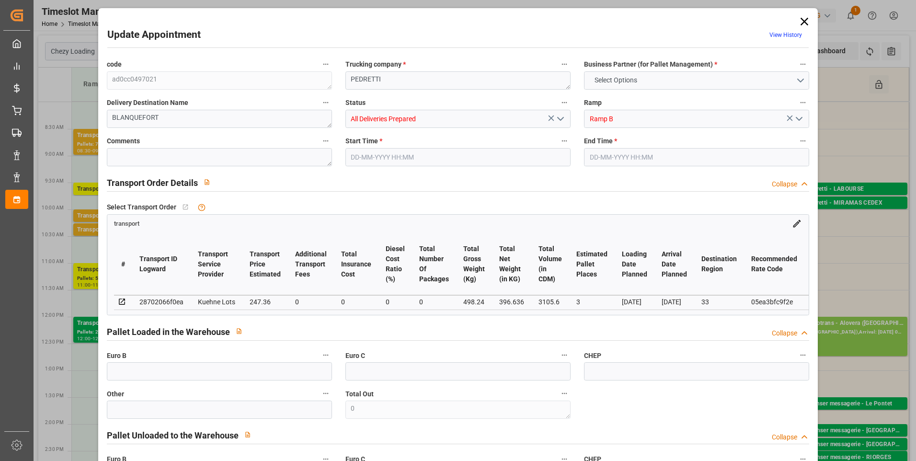
type input "3105.6"
type input "33"
type input "5"
type input "0"
type input "5"
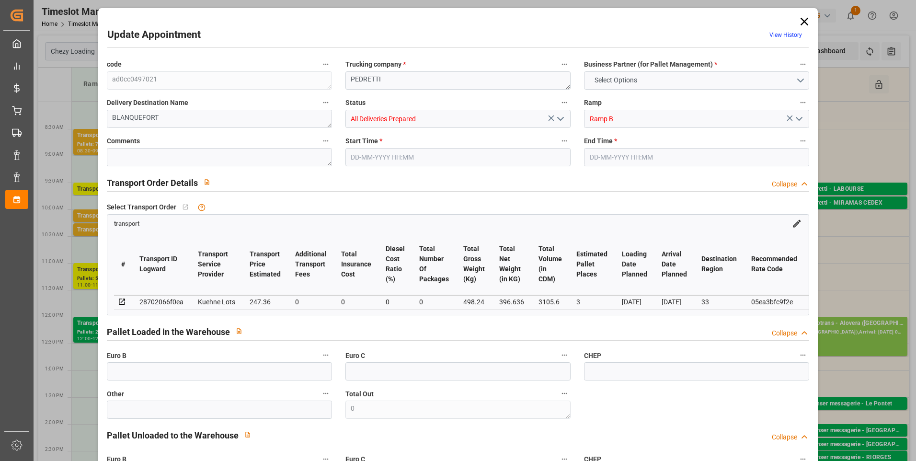
type input "101"
type input "498.24"
type input "0"
type input "4710.8598"
type input "0"
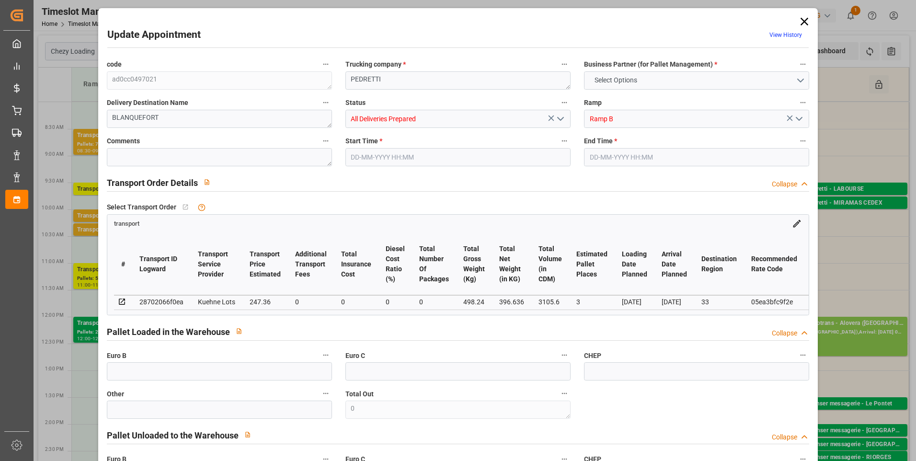
type input "0"
type input "21"
type input "35"
type input "05-09-2025 11:00"
type input "05-09-2025 11:15"
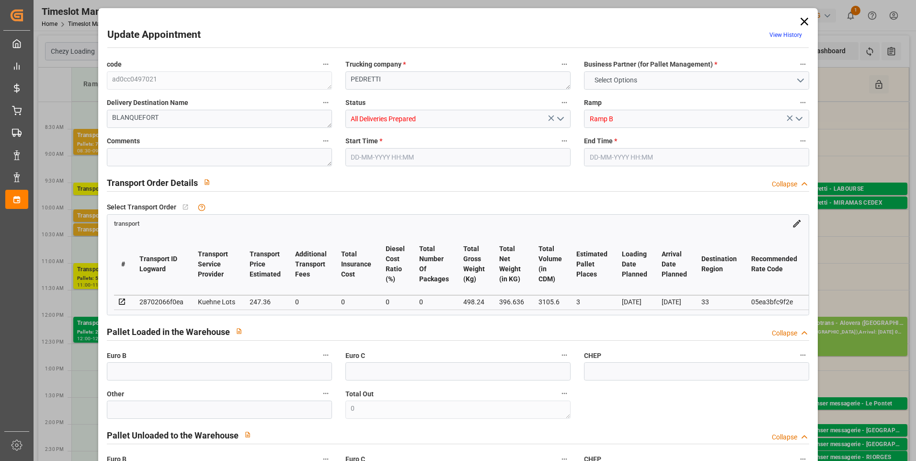
type input "03-09-2025 14:03"
type input "03-09-2025 11:24"
type input "[DATE]"
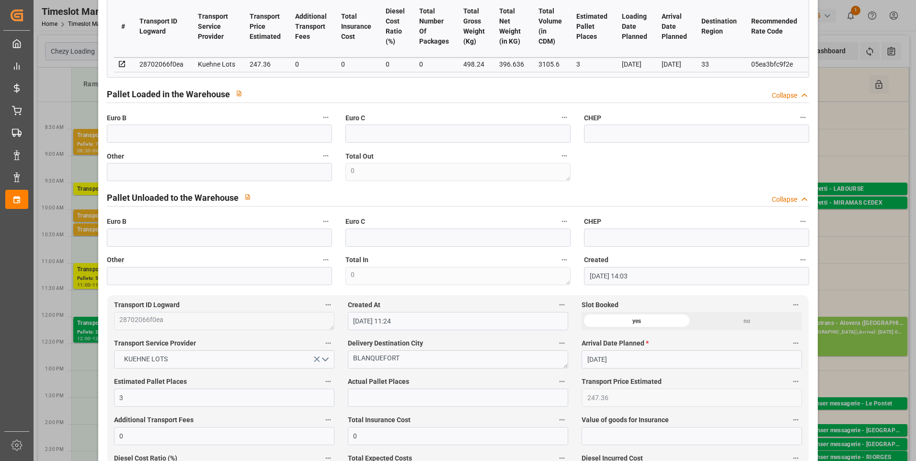
scroll to position [240, 0]
click at [154, 135] on input "text" at bounding box center [219, 132] width 225 height 18
type input "5"
click at [382, 402] on input "text" at bounding box center [458, 396] width 220 height 18
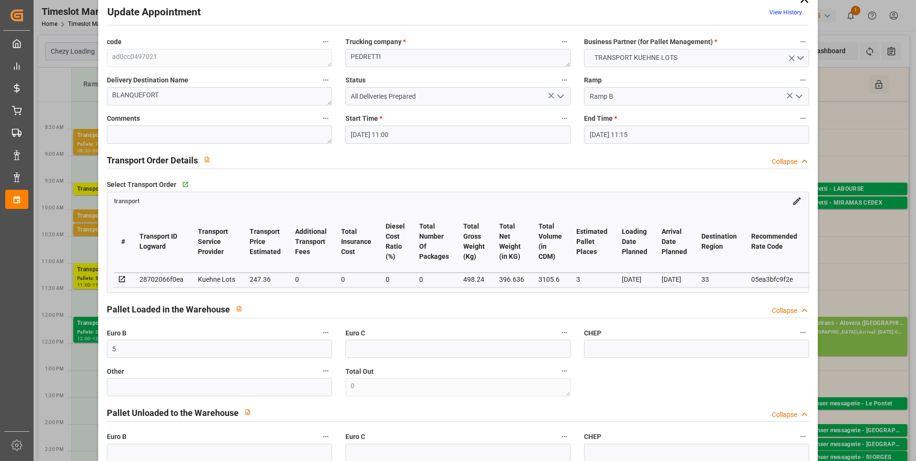
scroll to position [0, 0]
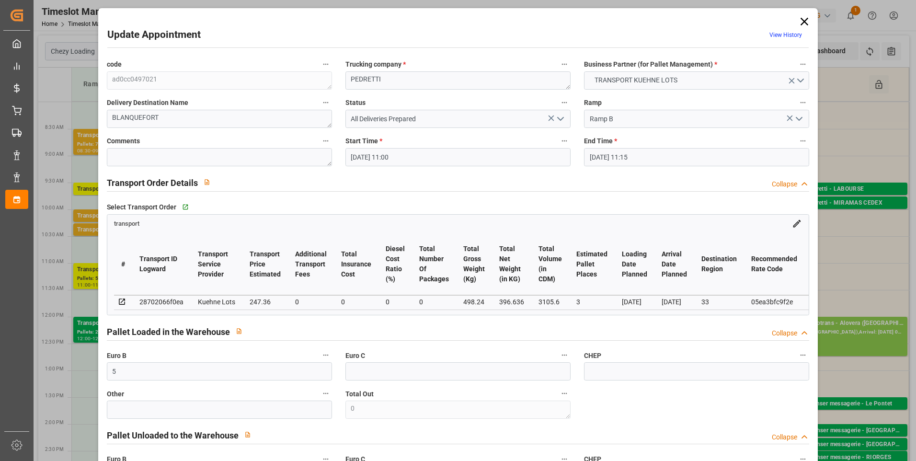
type input "3"
click at [556, 119] on icon "open menu" at bounding box center [560, 118] width 11 height 11
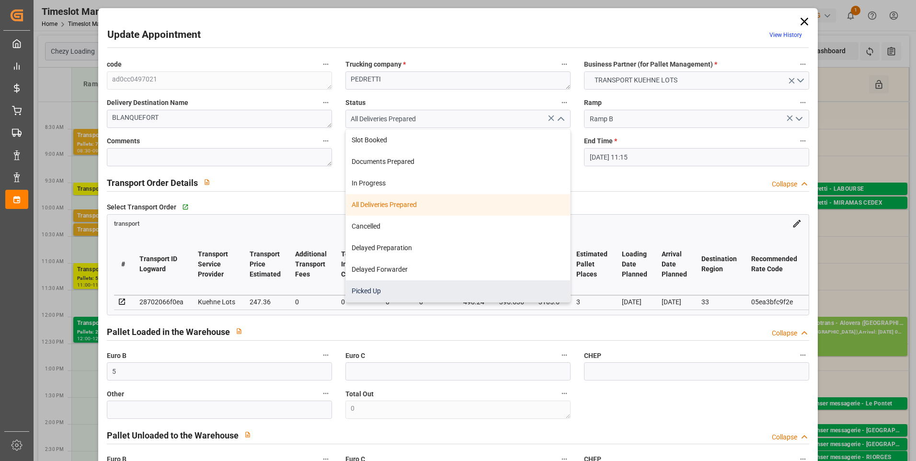
click at [384, 285] on div "Picked Up" at bounding box center [458, 291] width 224 height 22
type input "Picked Up"
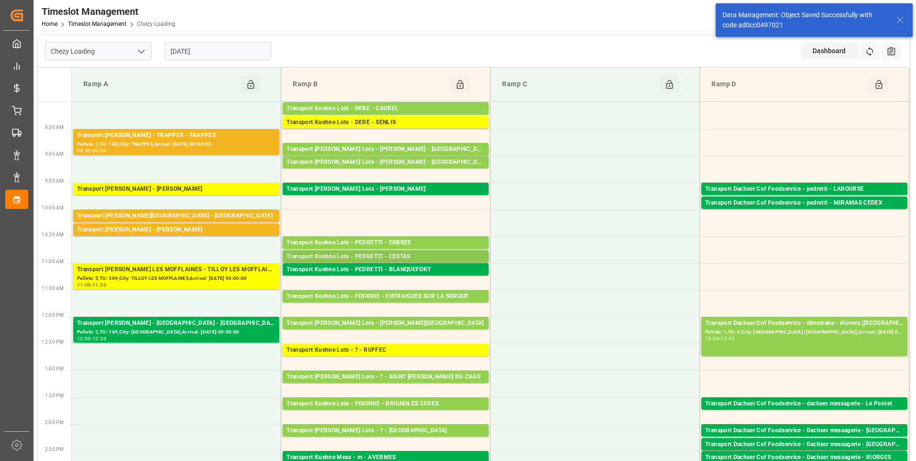
click at [369, 253] on div "Transport Kuehne Lots - PEDRETTI - CESTAS" at bounding box center [385, 257] width 198 height 10
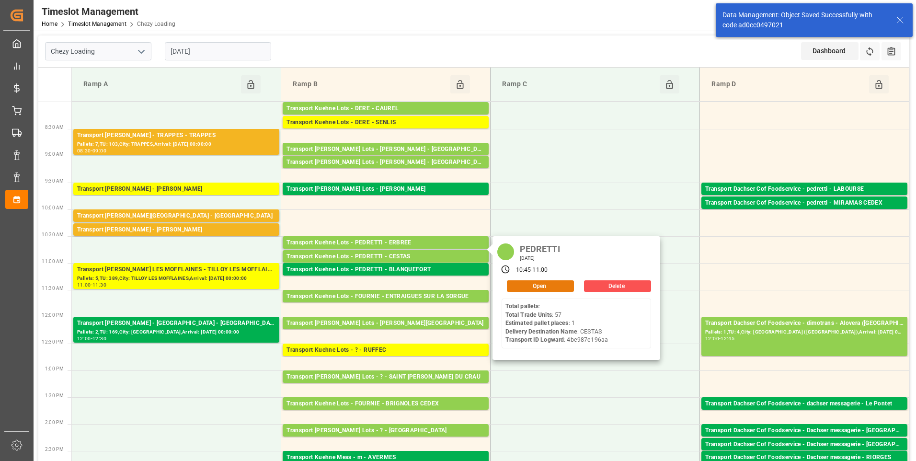
click at [518, 282] on button "Open" at bounding box center [540, 285] width 67 height 11
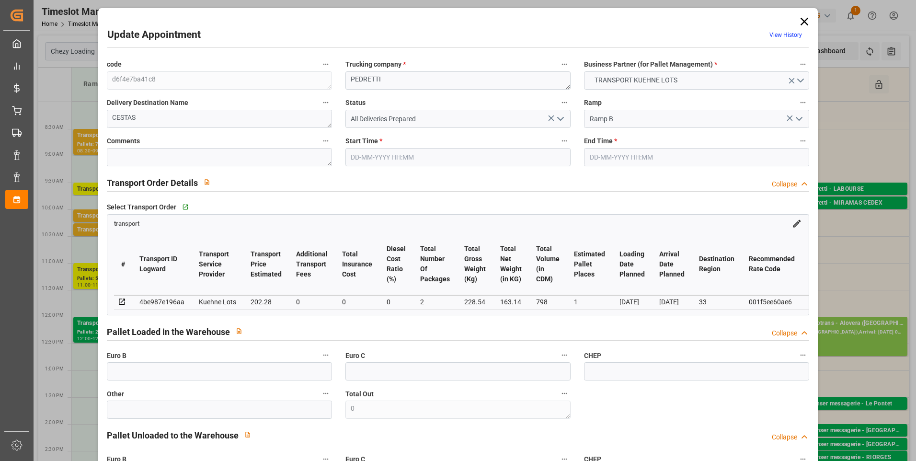
type input "05-09-2025 10:45"
type input "05-09-2025 11:00"
type input "03-09-2025 14:02"
type input "03-09-2025 11:26"
type input "10-09-2025"
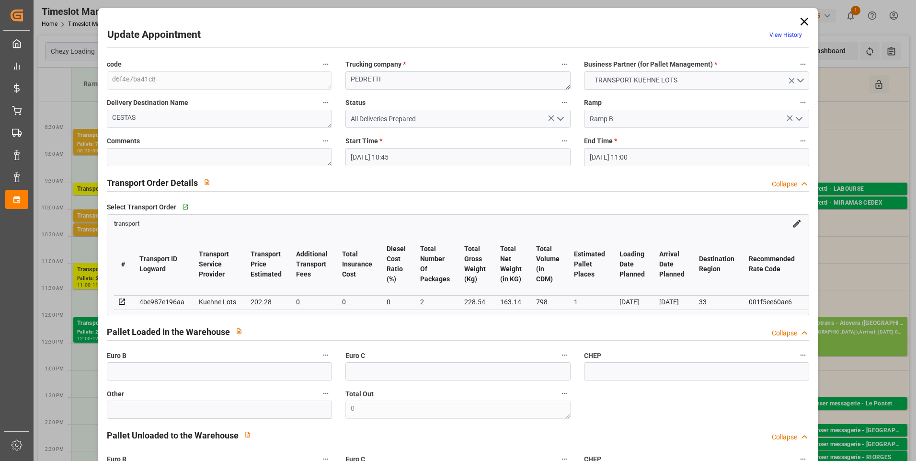
type input "08-09-2025"
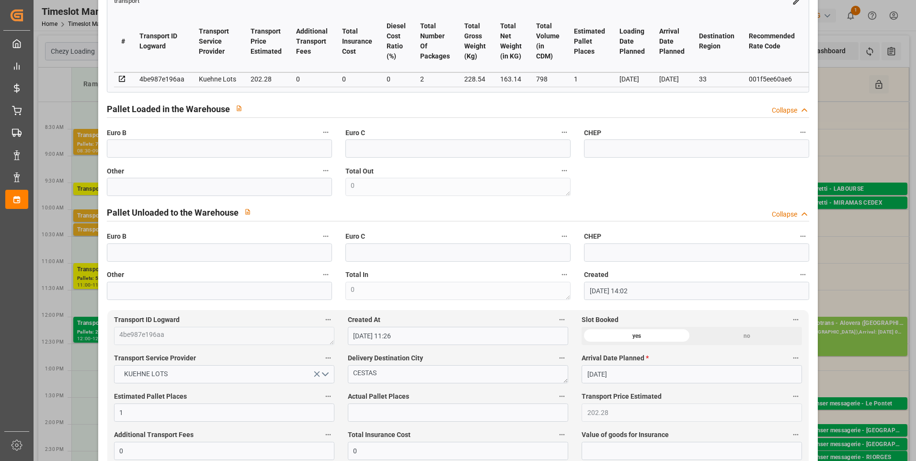
scroll to position [240, 0]
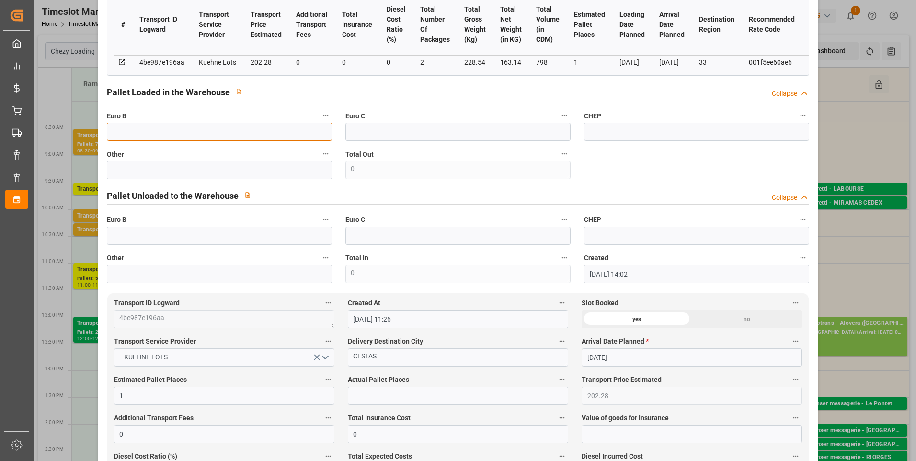
click at [216, 137] on input "text" at bounding box center [219, 132] width 225 height 18
type input "2"
click at [374, 401] on input "text" at bounding box center [458, 396] width 220 height 18
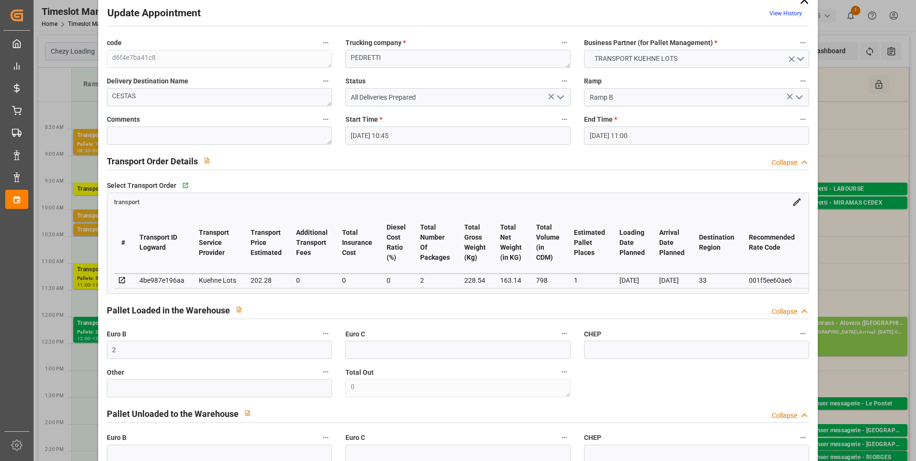
scroll to position [0, 0]
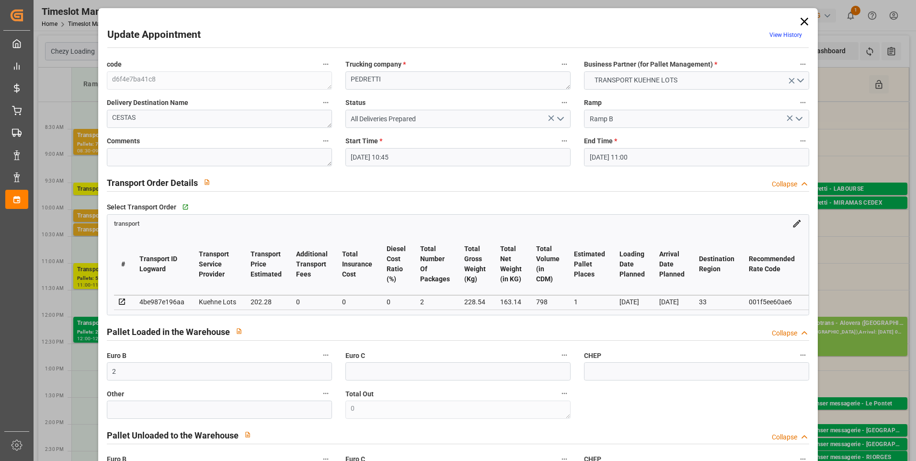
type input "1"
drag, startPoint x: 561, startPoint y: 117, endPoint x: 554, endPoint y: 119, distance: 7.1
click at [561, 117] on icon "open menu" at bounding box center [560, 118] width 11 height 11
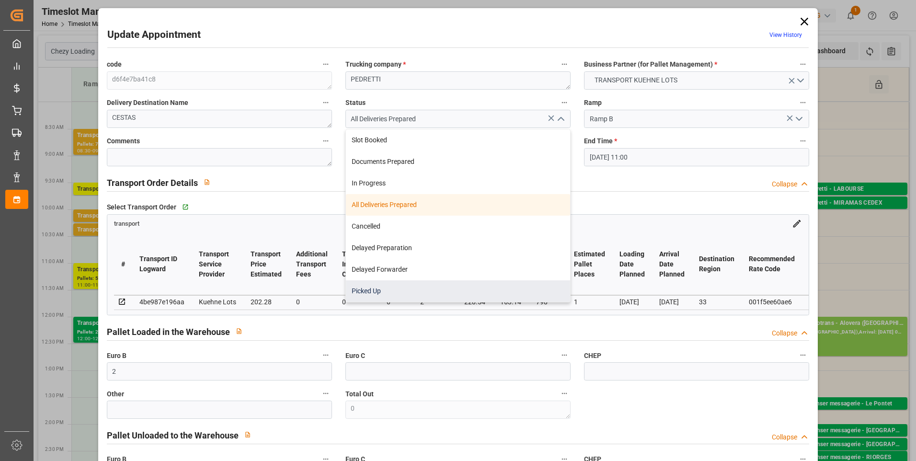
click at [373, 286] on div "Picked Up" at bounding box center [458, 291] width 224 height 22
type input "Picked Up"
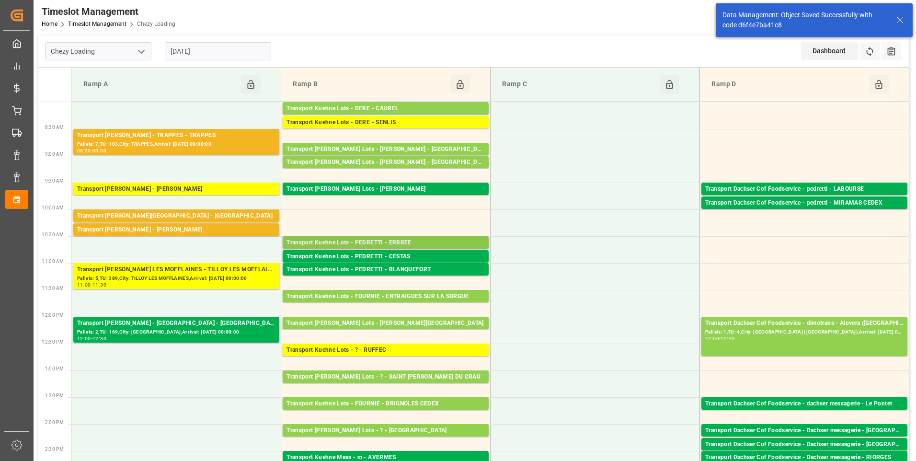
click at [352, 245] on div "Transport Kuehne Lots - PEDRETTI - ERBREE" at bounding box center [385, 243] width 198 height 10
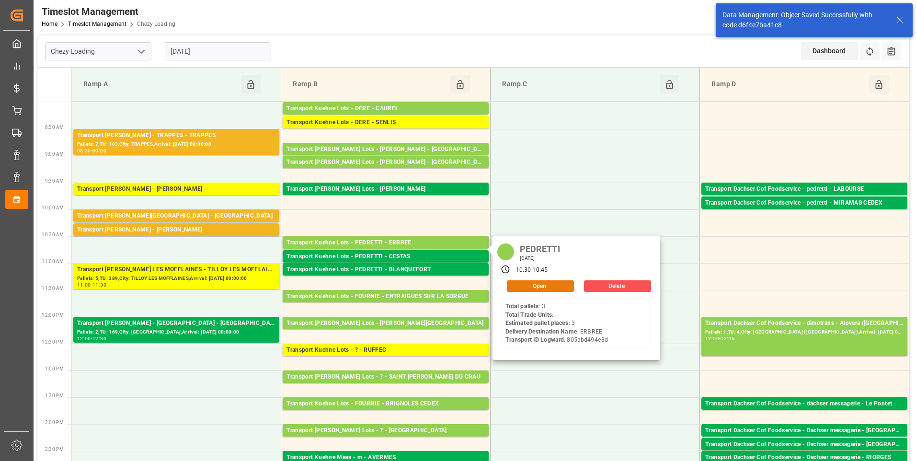
click at [520, 285] on button "Open" at bounding box center [540, 285] width 67 height 11
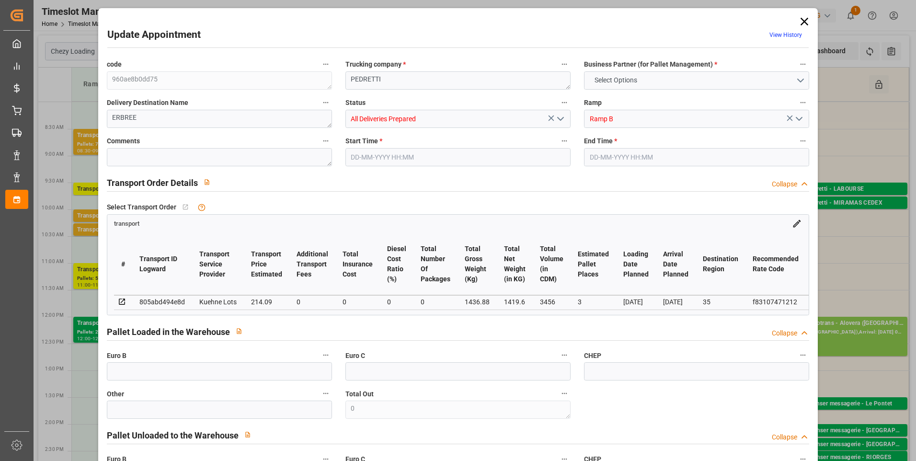
type input "3"
type input "214.09"
type input "0"
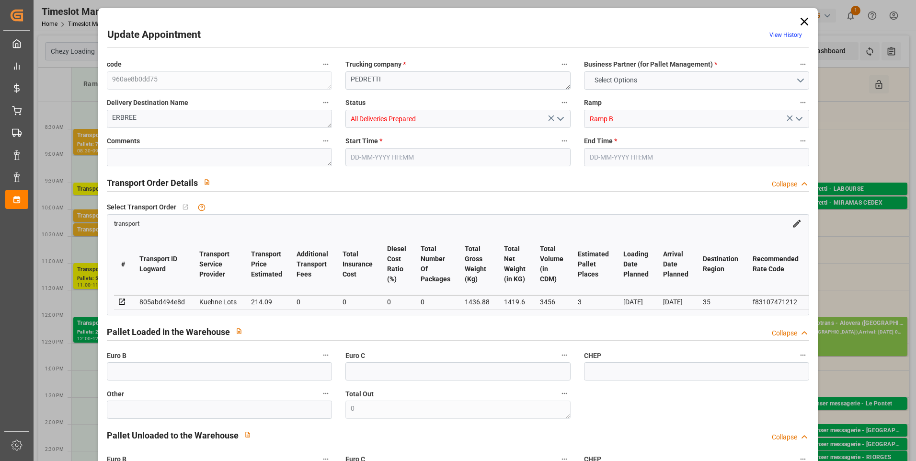
type input "214.09"
type input "0"
type input "1419.6"
type input "1590"
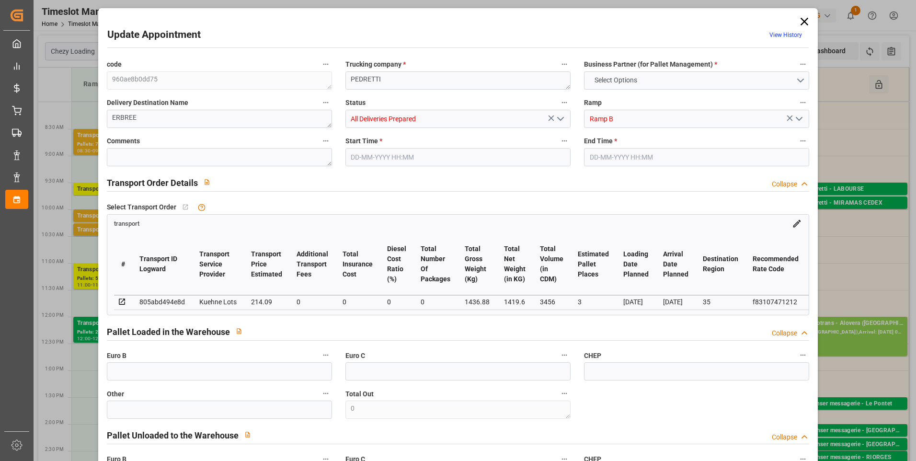
type input "3456"
type input "35"
type input "3"
type input "0"
type input "3"
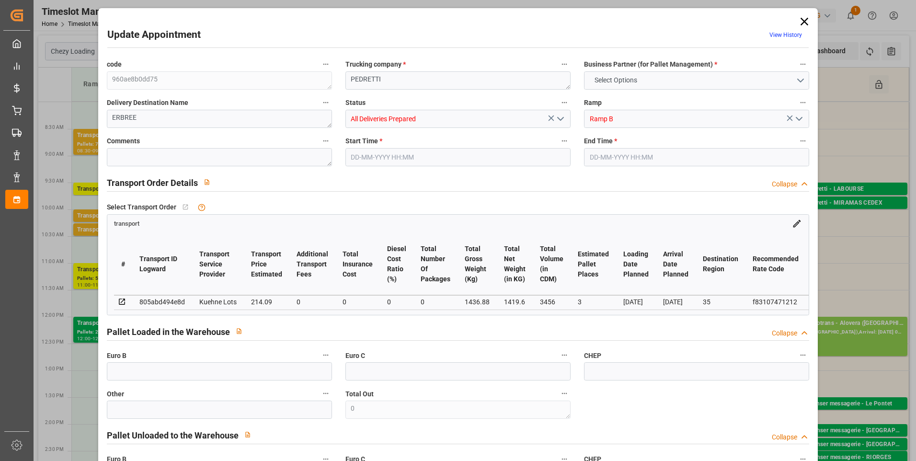
type input "101"
type input "1436.88"
type input "0"
type input "4710.8598"
type input "0"
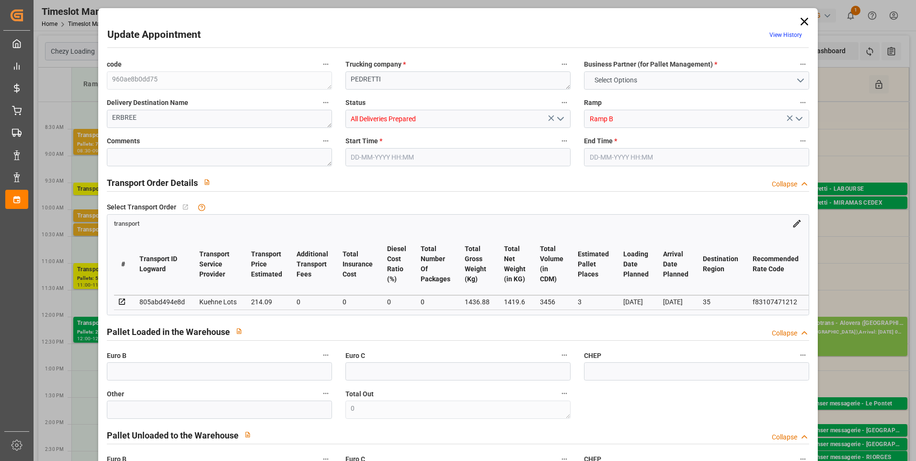
type input "0"
type input "21"
type input "35"
type input "05-09-2025 10:30"
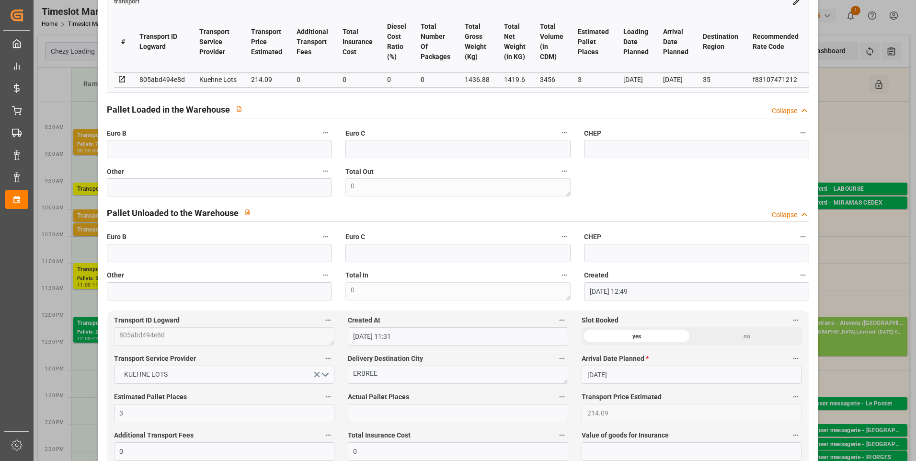
scroll to position [240, 0]
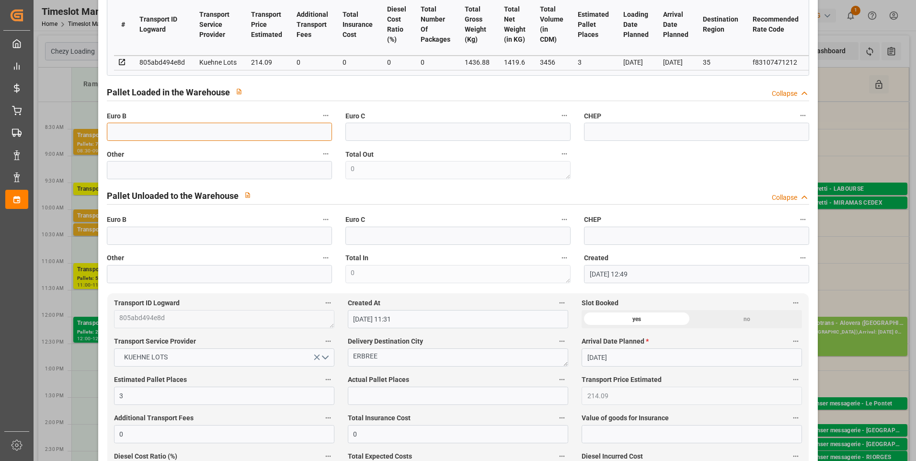
click at [156, 135] on input "text" at bounding box center [219, 132] width 225 height 18
click at [357, 395] on input "text" at bounding box center [458, 396] width 220 height 18
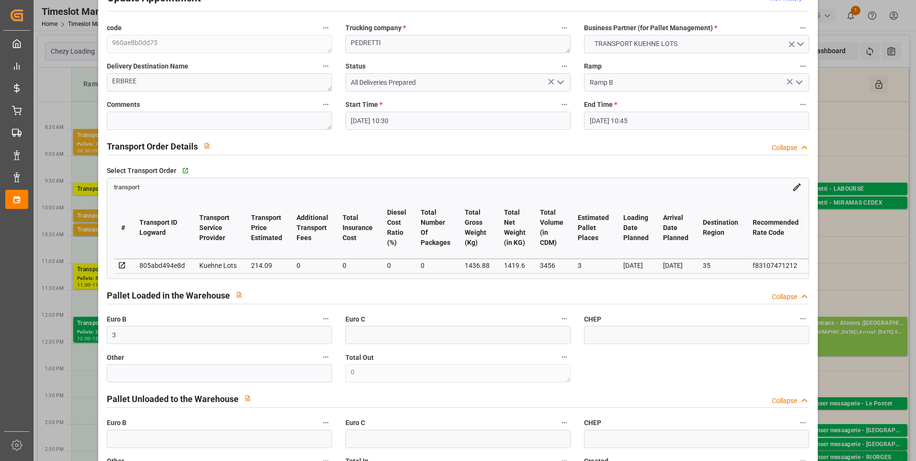
scroll to position [0, 0]
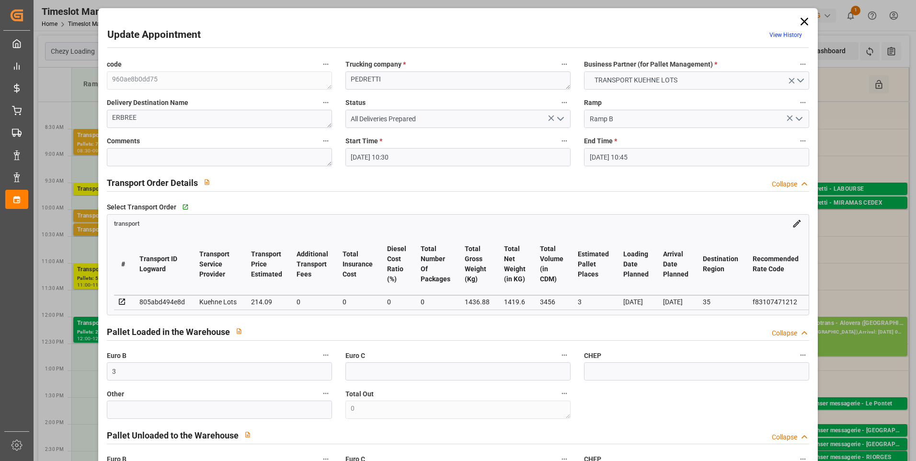
click at [559, 115] on icon "open menu" at bounding box center [560, 118] width 11 height 11
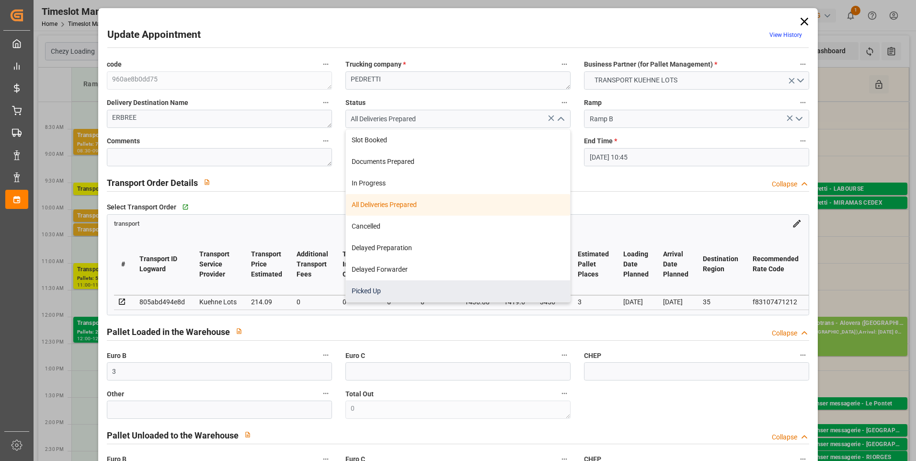
click at [360, 286] on div "Picked Up" at bounding box center [458, 291] width 224 height 22
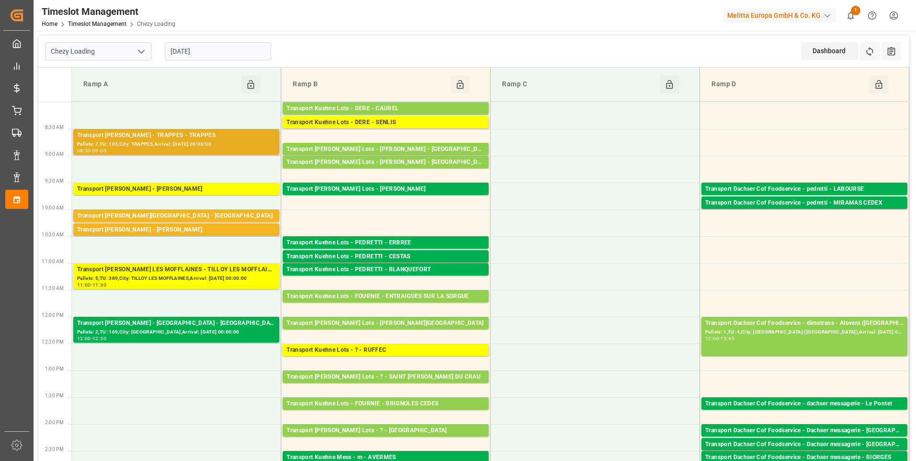
click at [160, 145] on div "Pallets: 7,TU: 103,City: TRAPPES,Arrival: 2025-09-08 00:00:00" at bounding box center [176, 144] width 198 height 8
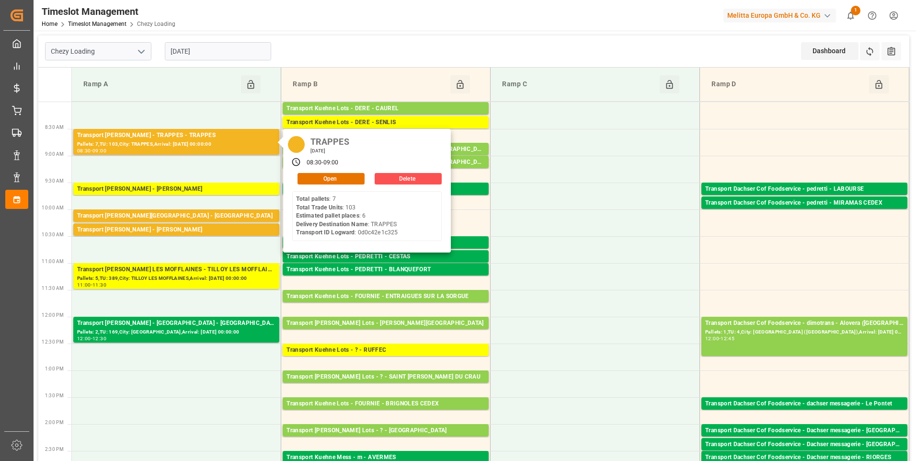
click at [321, 185] on div "TRAPPES Friday, September 5, 2025 08:30 - 09:00 Open Delete Total pallets : 7 T…" at bounding box center [367, 191] width 168 height 124
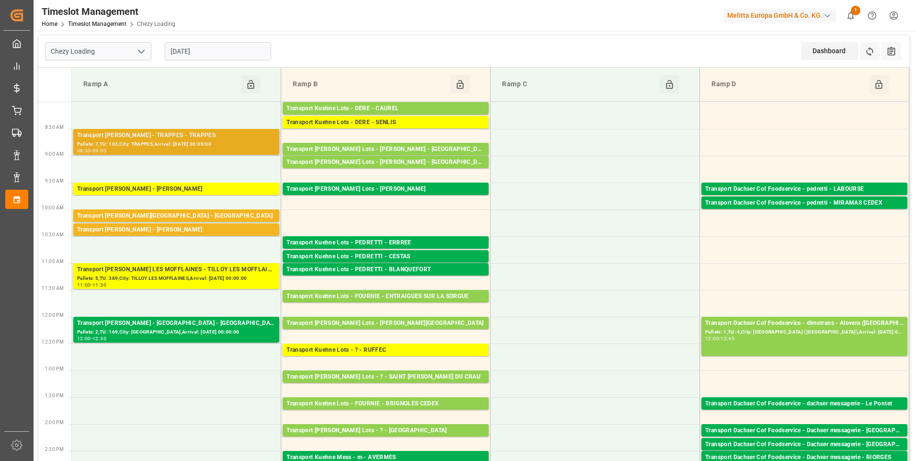
click at [209, 142] on div "Pallets: 7,TU: 103,City: TRAPPES,Arrival: 2025-09-08 00:00:00" at bounding box center [176, 144] width 198 height 8
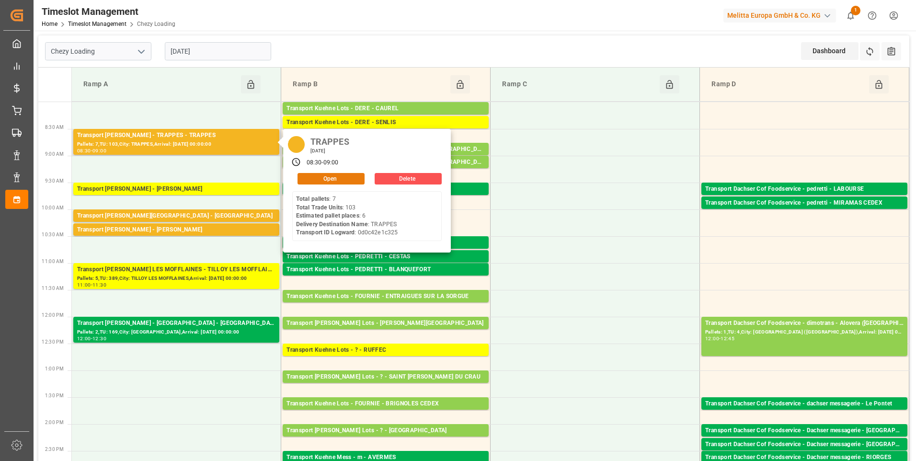
click at [354, 175] on button "Open" at bounding box center [331, 178] width 67 height 11
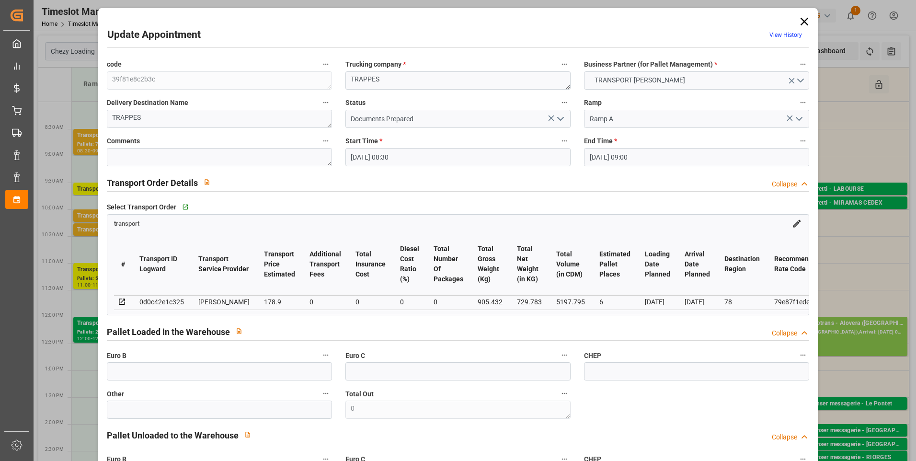
click at [557, 121] on icon "open menu" at bounding box center [560, 118] width 11 height 11
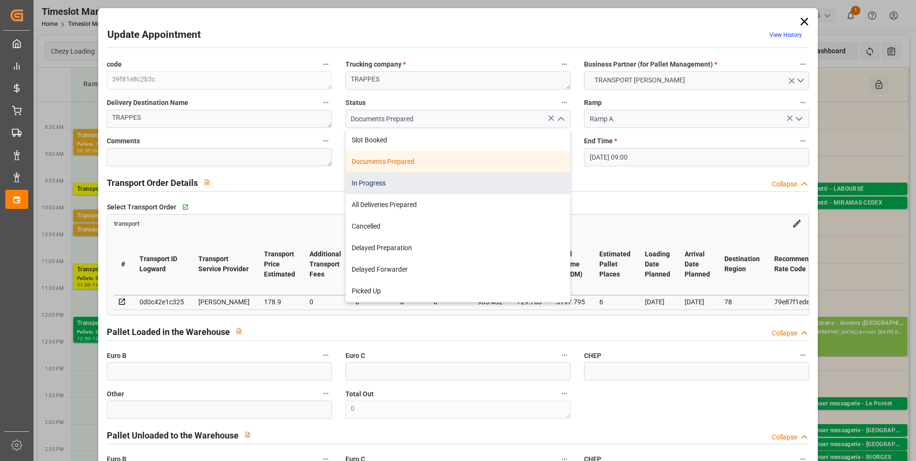
click at [363, 185] on div "In Progress" at bounding box center [458, 183] width 224 height 22
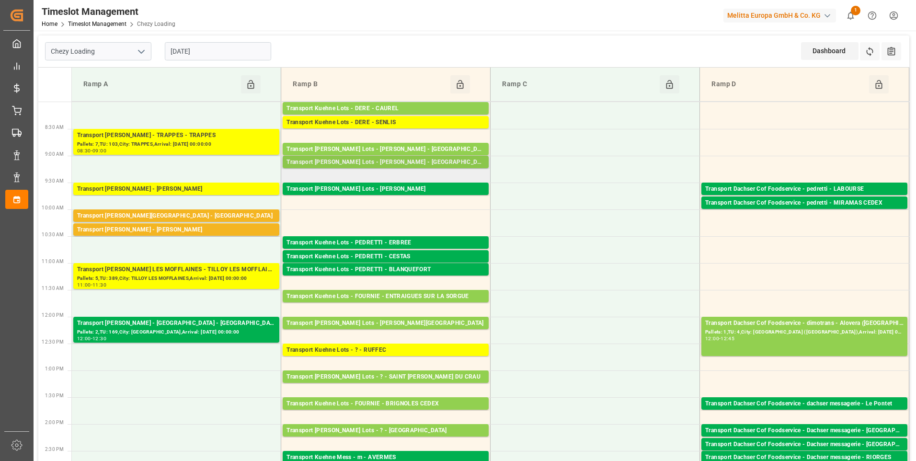
click at [395, 161] on div "Transport Kuehne Lots - LEBLANC - SAINT AVIT" at bounding box center [385, 163] width 198 height 10
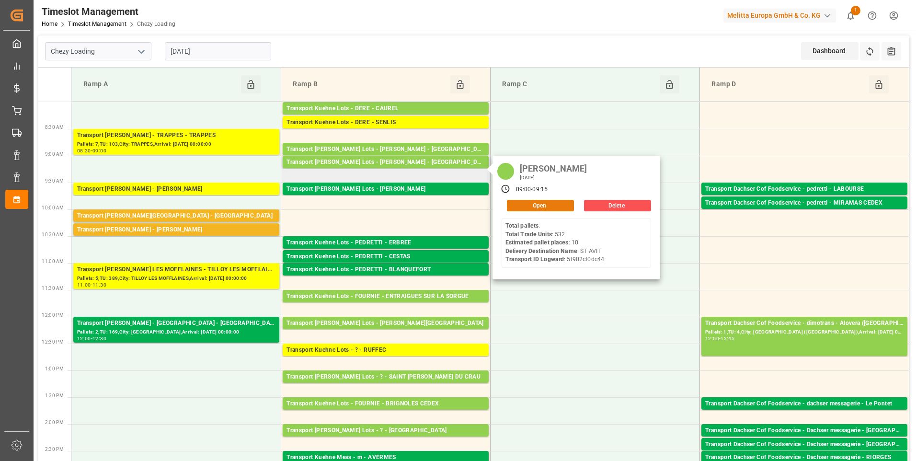
click at [555, 202] on button "Open" at bounding box center [540, 205] width 67 height 11
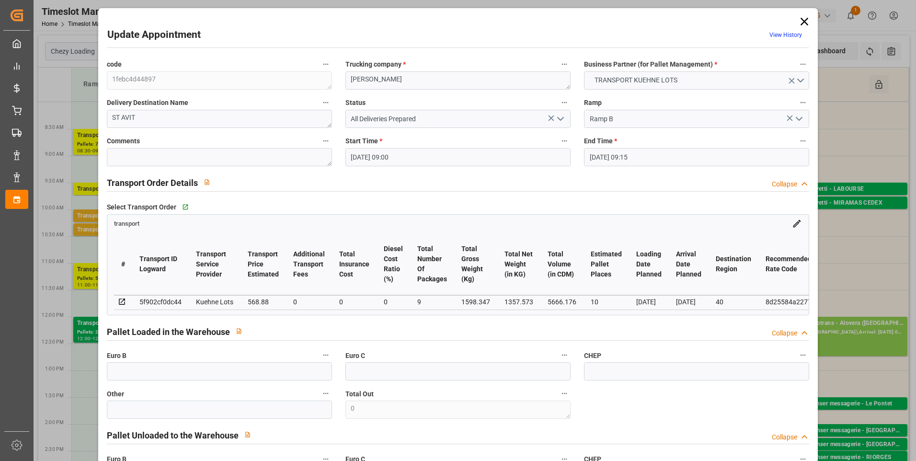
click at [803, 18] on icon at bounding box center [804, 21] width 13 height 13
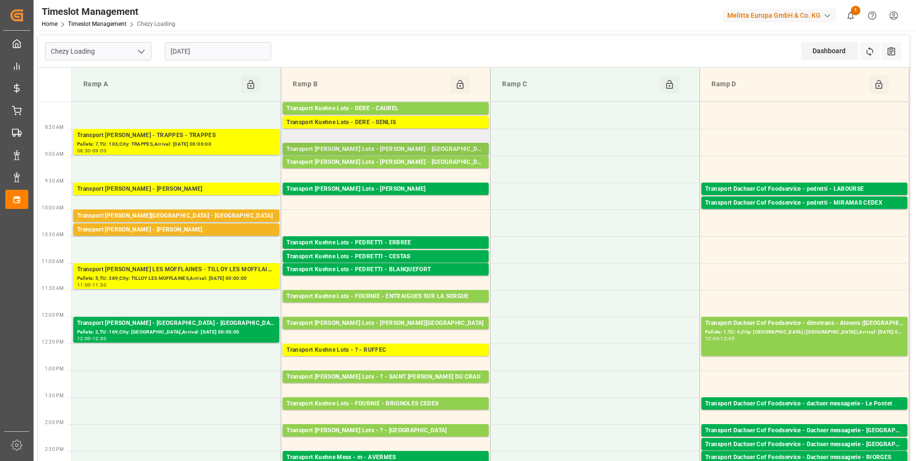
click at [437, 150] on div "Transport Kuehne Lots - LEBLANC - MONT DE MARSAN" at bounding box center [385, 150] width 198 height 10
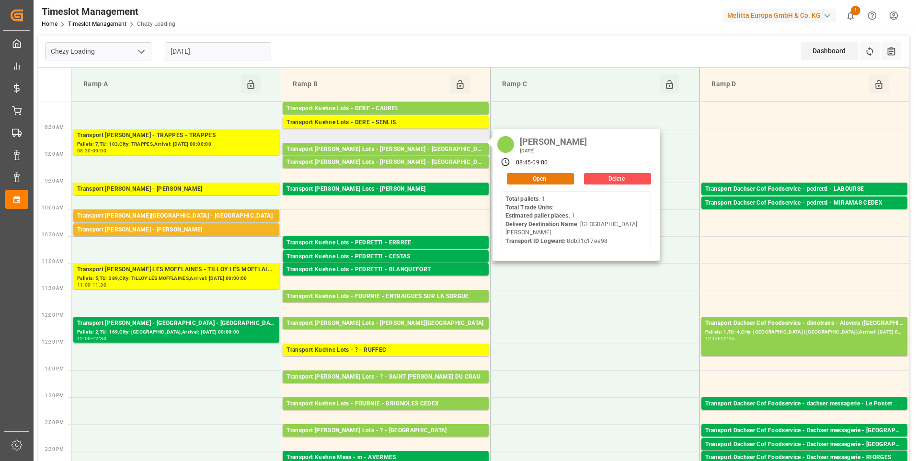
click at [520, 176] on button "Open" at bounding box center [540, 178] width 67 height 11
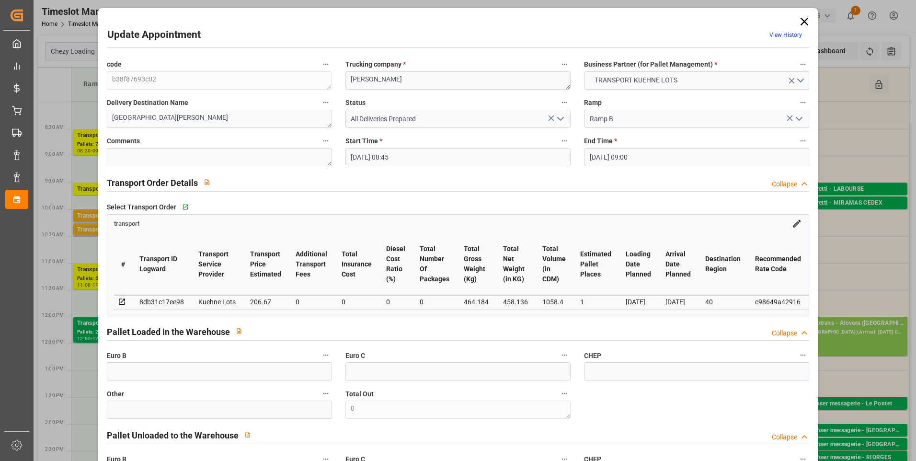
click at [798, 23] on icon at bounding box center [804, 21] width 13 height 13
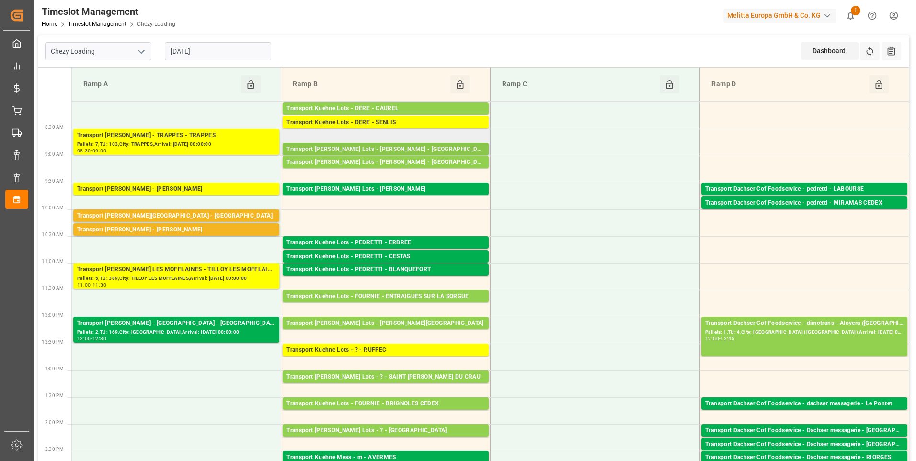
click at [390, 145] on div "Transport Kuehne Lots - LEBLANC - MONT DE MARSAN" at bounding box center [385, 150] width 198 height 10
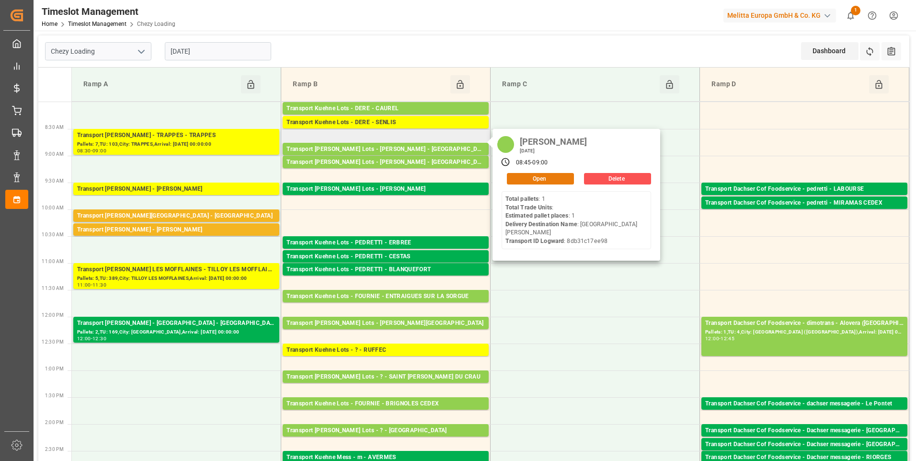
click at [544, 180] on button "Open" at bounding box center [540, 178] width 67 height 11
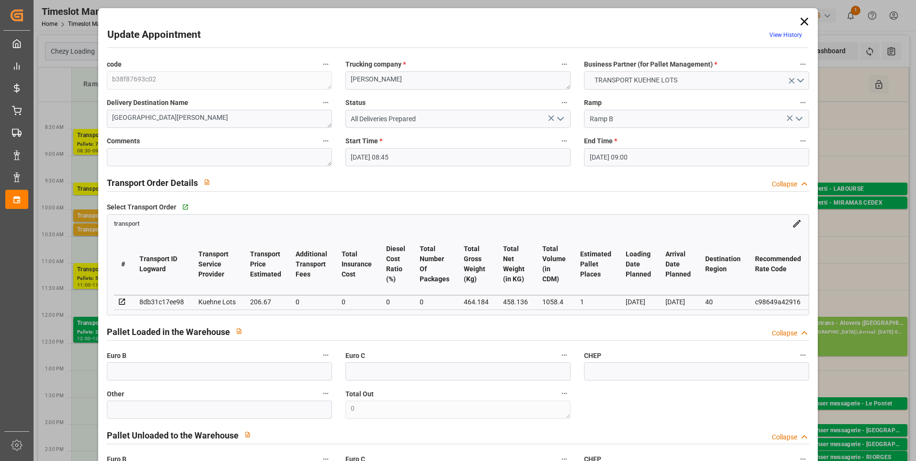
scroll to position [192, 0]
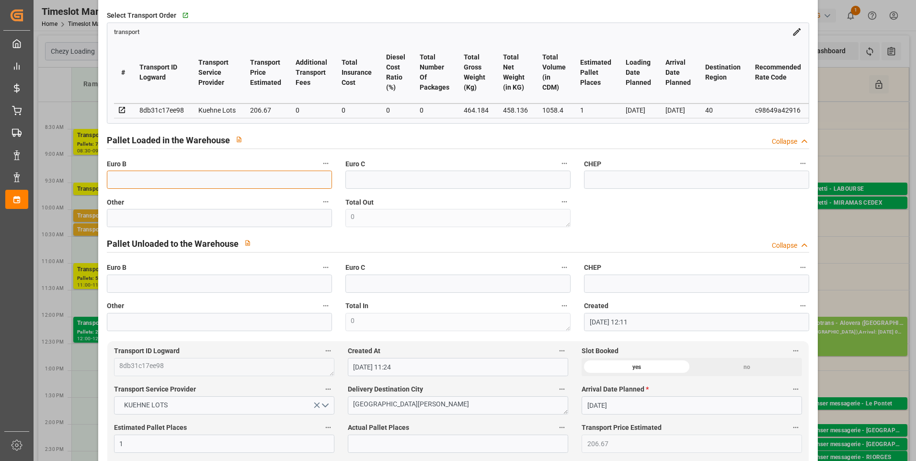
click at [170, 186] on input "text" at bounding box center [219, 180] width 225 height 18
click at [366, 441] on input "text" at bounding box center [458, 444] width 220 height 18
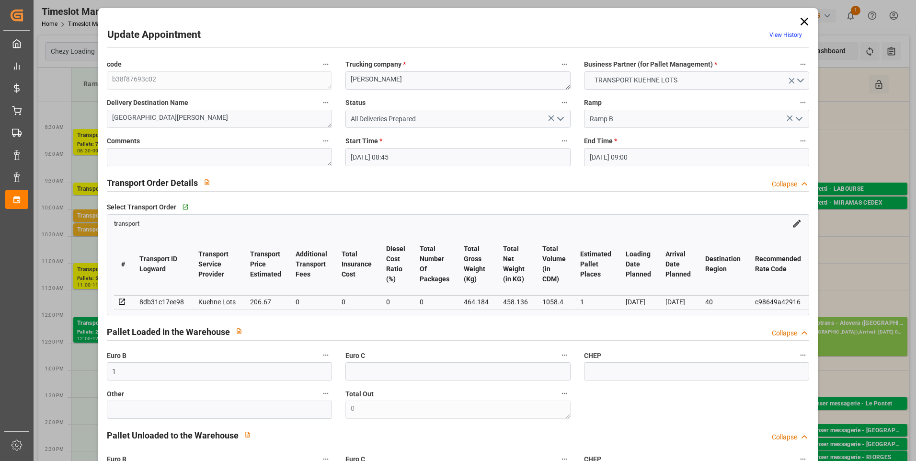
click at [560, 115] on icon "open menu" at bounding box center [560, 118] width 11 height 11
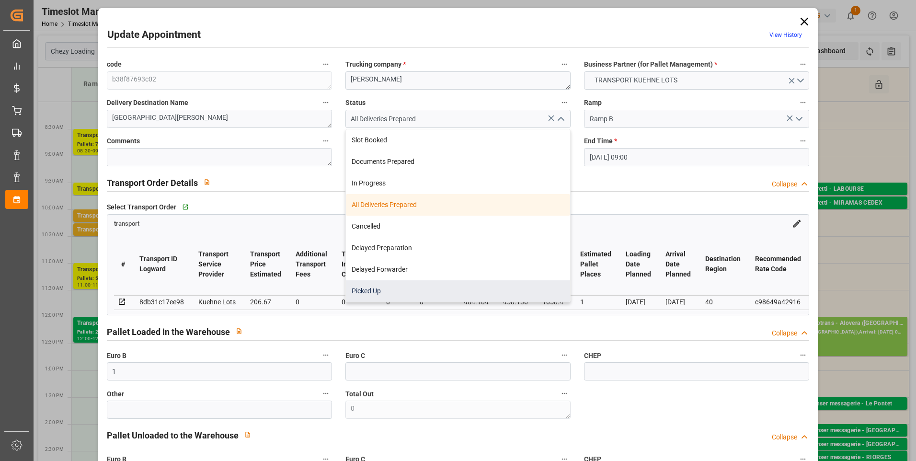
click at [401, 285] on div "Picked Up" at bounding box center [458, 291] width 224 height 22
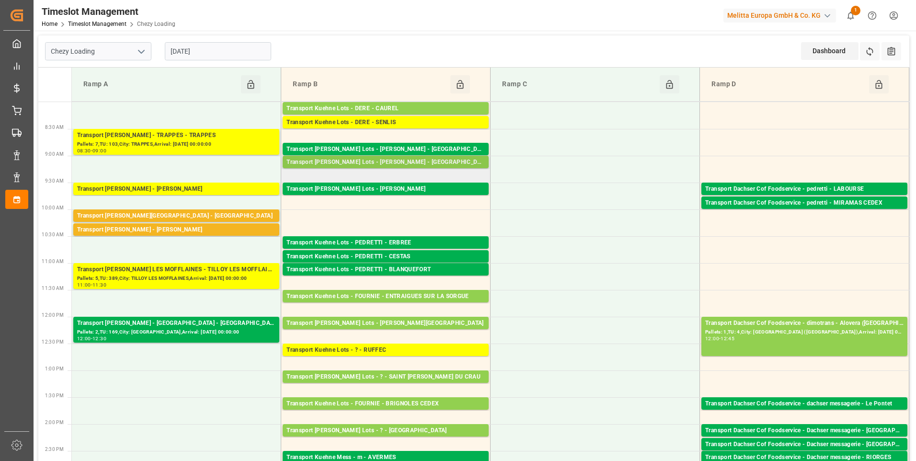
click at [379, 164] on div "Transport Kuehne Lots - LEBLANC - SAINT AVIT" at bounding box center [385, 163] width 198 height 10
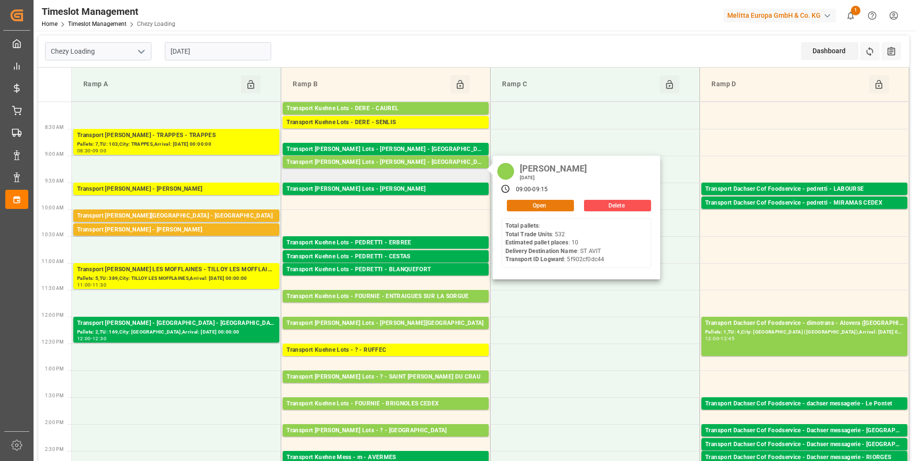
click at [512, 206] on button "Open" at bounding box center [540, 205] width 67 height 11
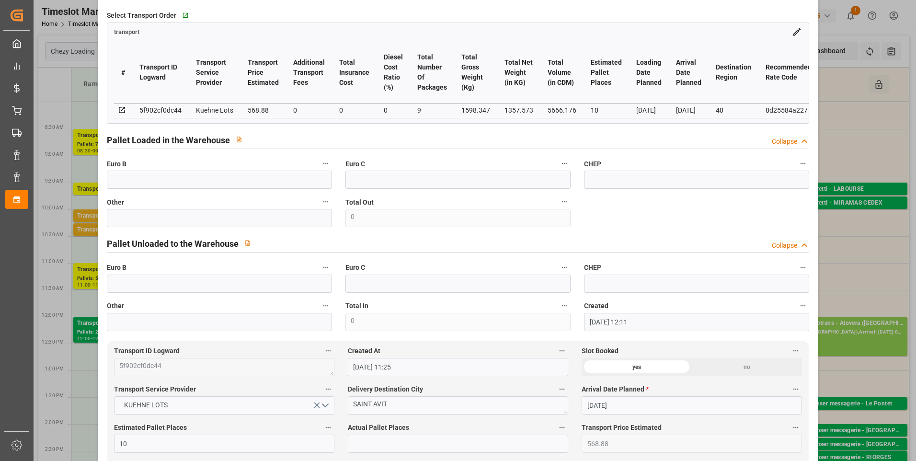
scroll to position [240, 0]
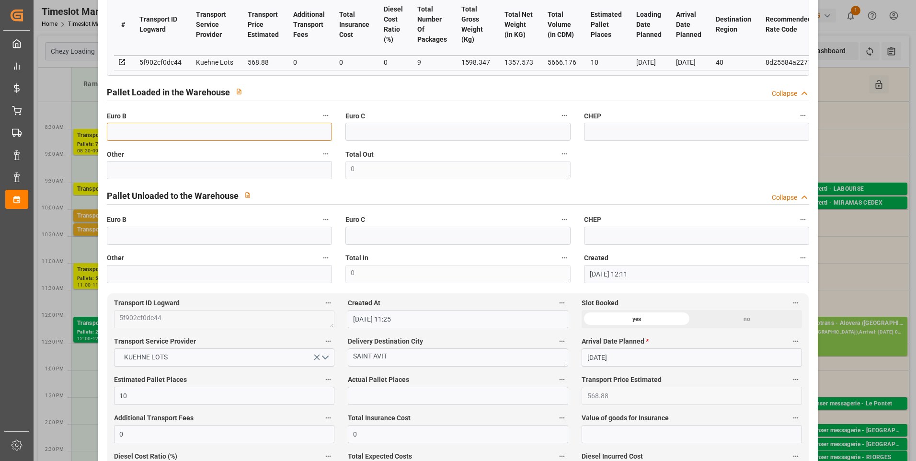
click at [171, 141] on input "text" at bounding box center [219, 132] width 225 height 18
click at [361, 400] on input "text" at bounding box center [458, 396] width 220 height 18
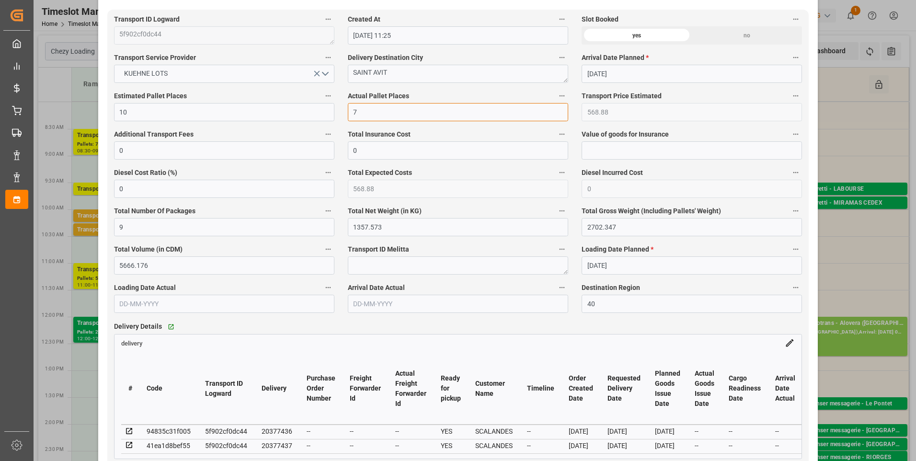
scroll to position [527, 0]
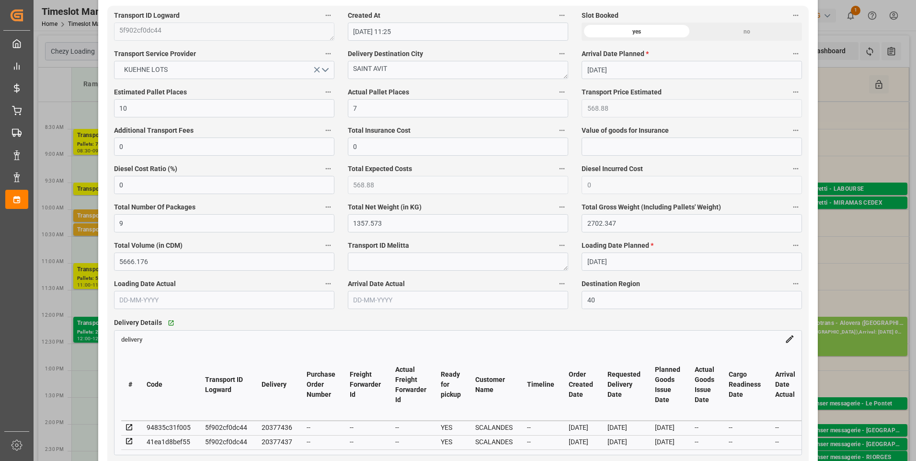
click at [129, 430] on icon at bounding box center [129, 427] width 6 height 6
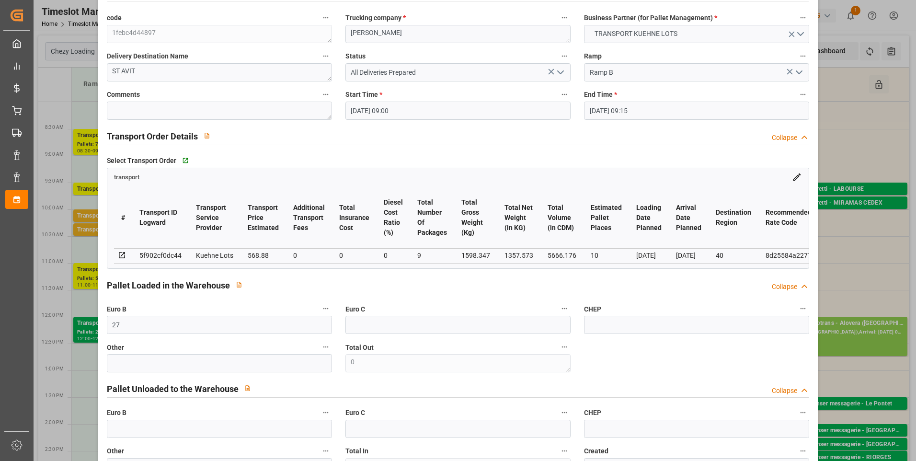
scroll to position [0, 0]
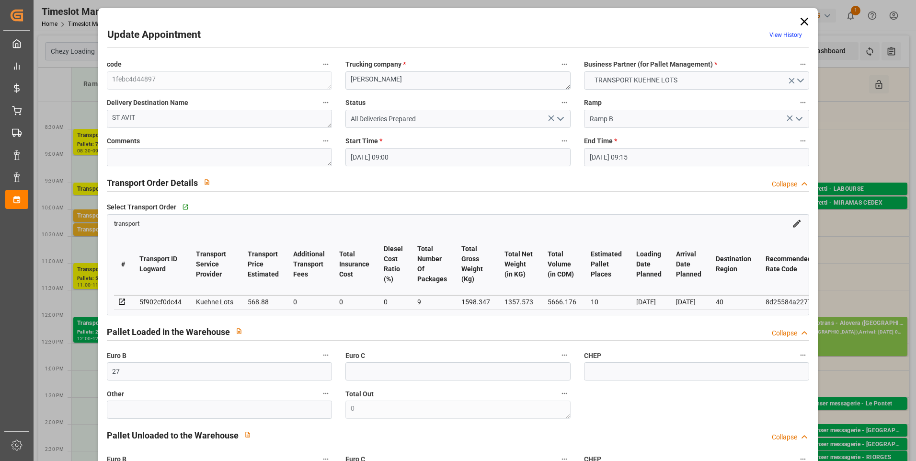
click at [558, 119] on polyline "open menu" at bounding box center [561, 118] width 6 height 3
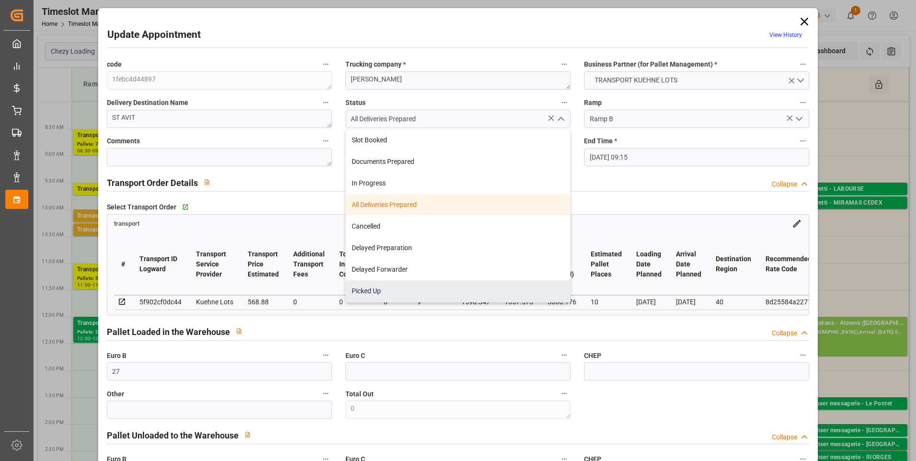
click at [361, 287] on div "Picked Up" at bounding box center [458, 291] width 224 height 22
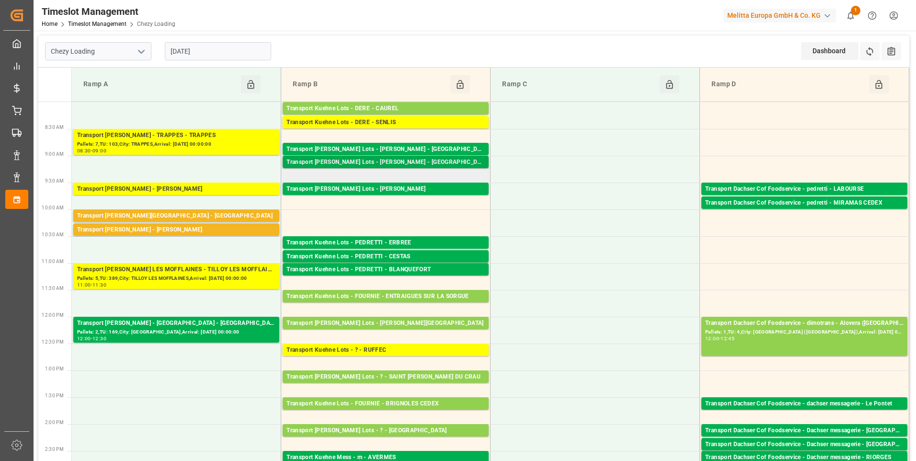
click at [407, 157] on div "Transport Kuehne Lots - LEBLANC - SAINT AVIT Pallets: ,TU: 532,City: SAINT AVIT…" at bounding box center [386, 162] width 206 height 12
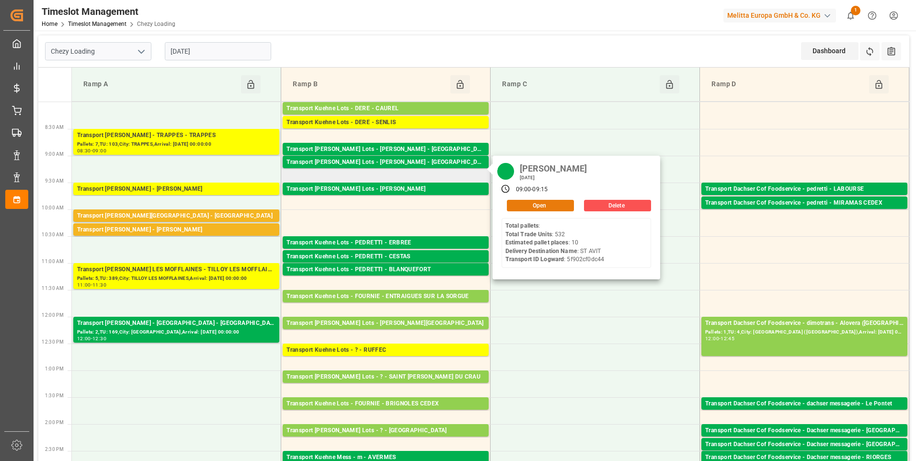
click at [541, 207] on button "Open" at bounding box center [540, 205] width 67 height 11
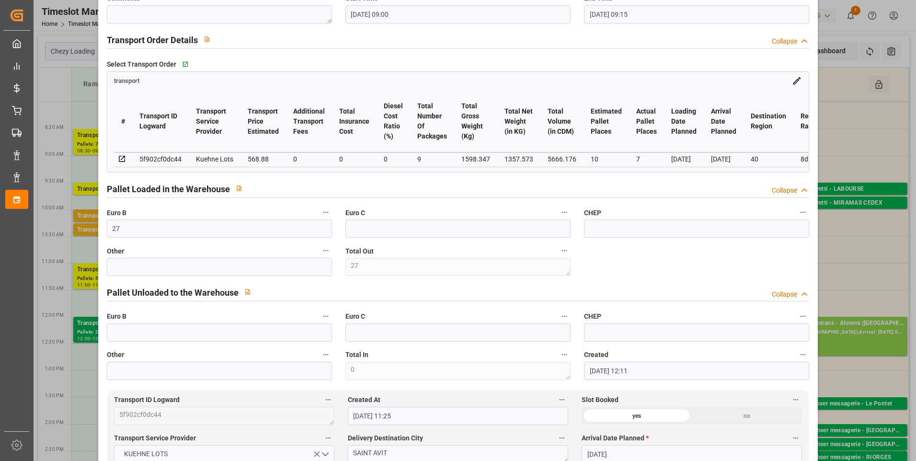
scroll to position [144, 0]
click at [138, 341] on input "text" at bounding box center [219, 331] width 225 height 18
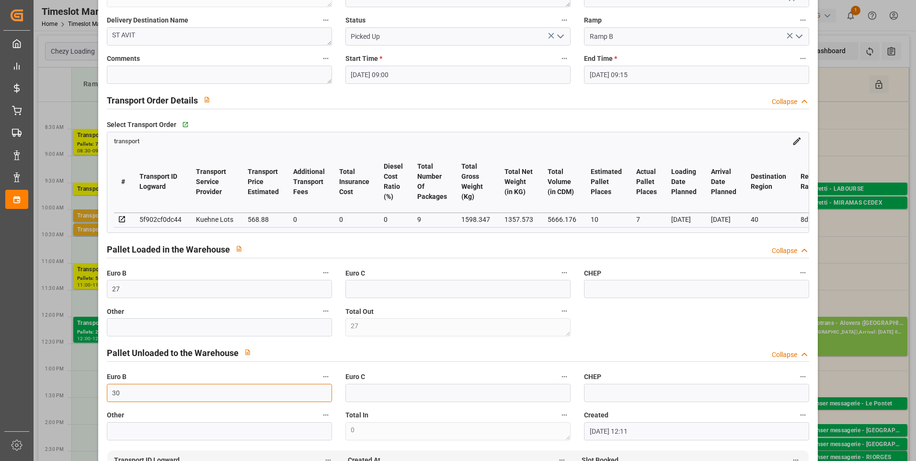
scroll to position [0, 0]
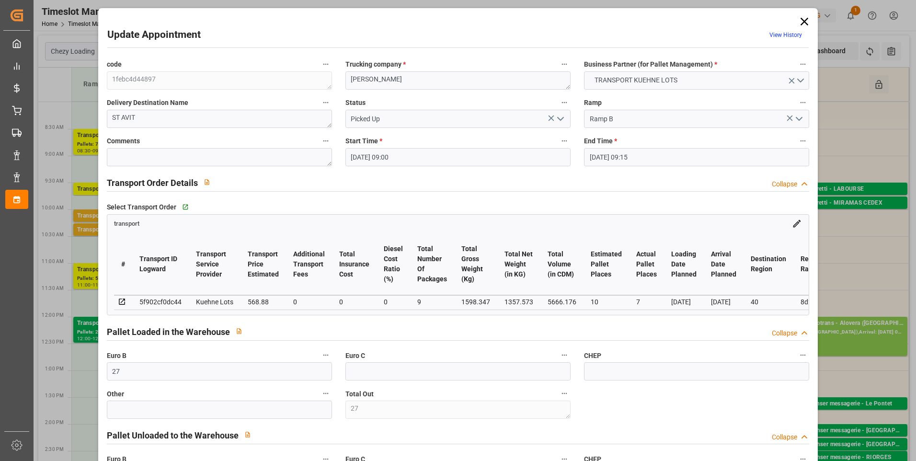
click at [561, 116] on icon "open menu" at bounding box center [560, 118] width 11 height 11
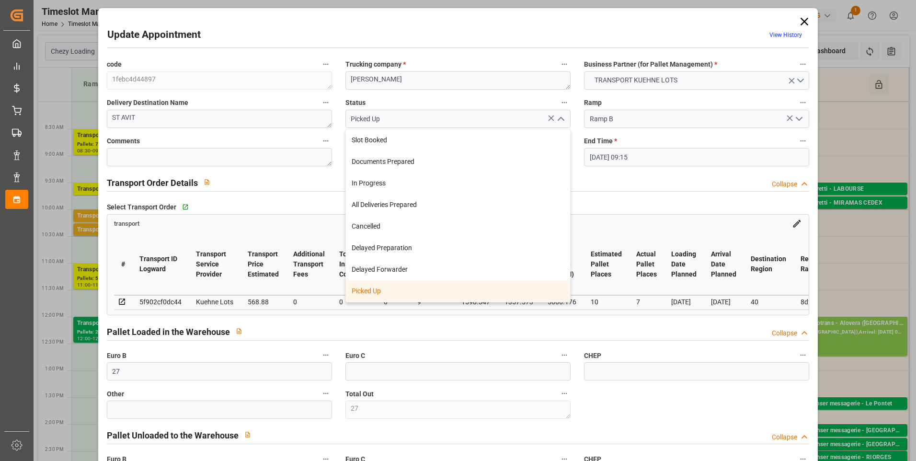
click at [424, 286] on div "Picked Up" at bounding box center [458, 291] width 224 height 22
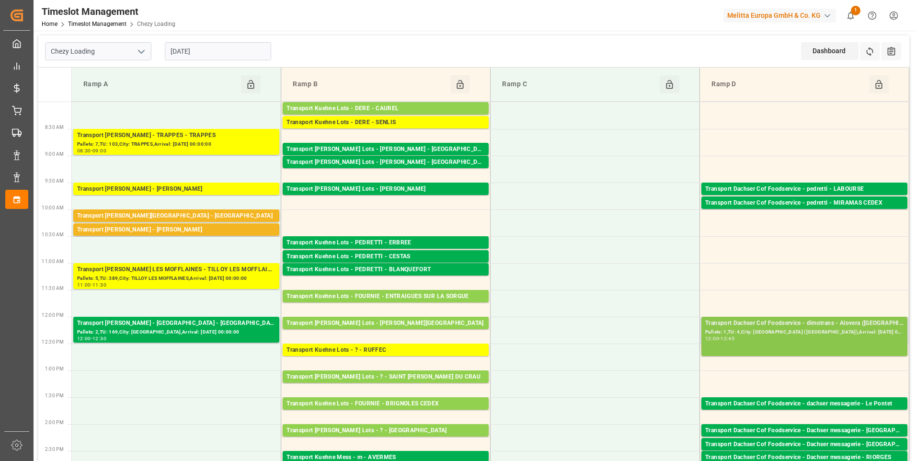
click at [795, 330] on div "Pallets: 1,TU: 4,City: Alovera (Guadalajara),Arrival: 2025-09-10 00:00:00" at bounding box center [804, 332] width 198 height 8
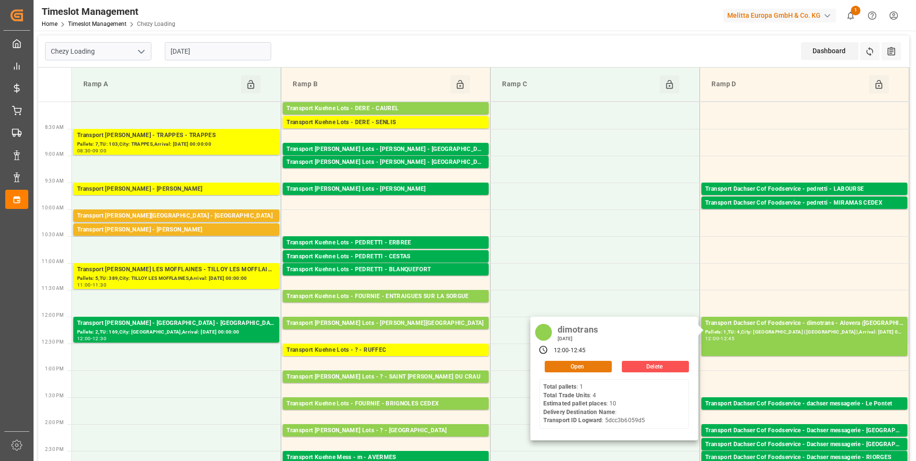
click at [574, 369] on button "Open" at bounding box center [578, 366] width 67 height 11
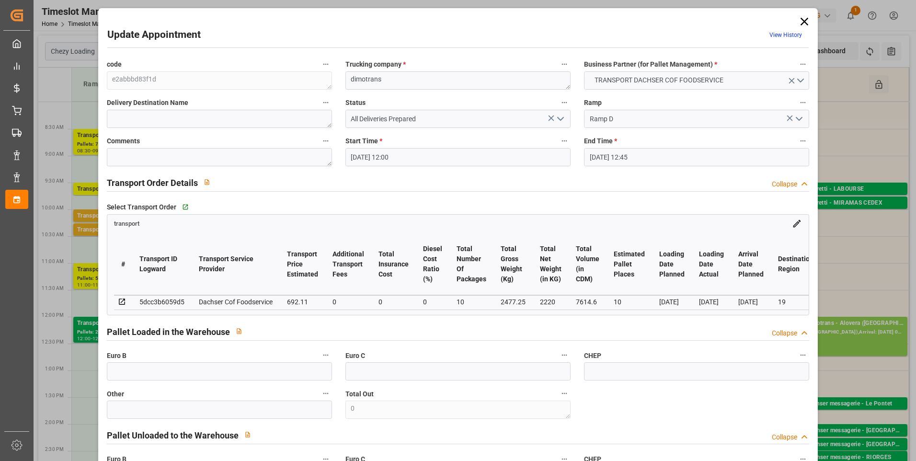
click at [803, 21] on icon at bounding box center [805, 22] width 8 height 8
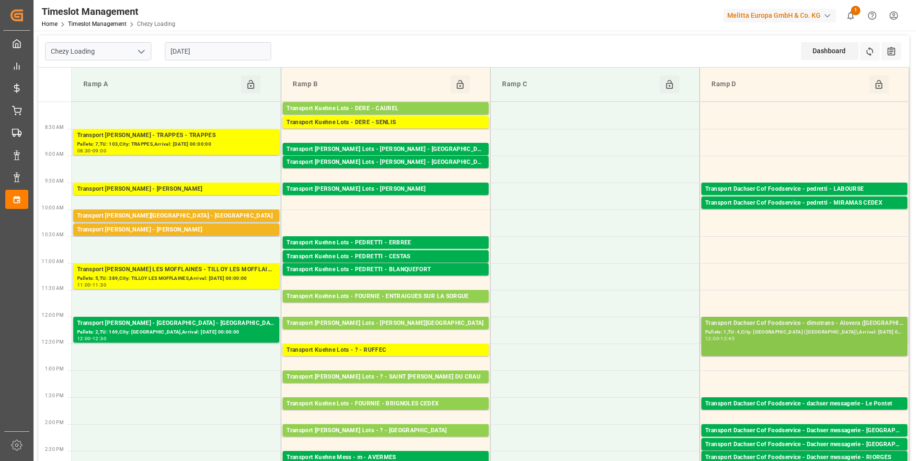
click at [779, 322] on div "Transport Dachser Cof Foodservice - dimotrans - Alovera (Guadalajara)" at bounding box center [804, 324] width 198 height 10
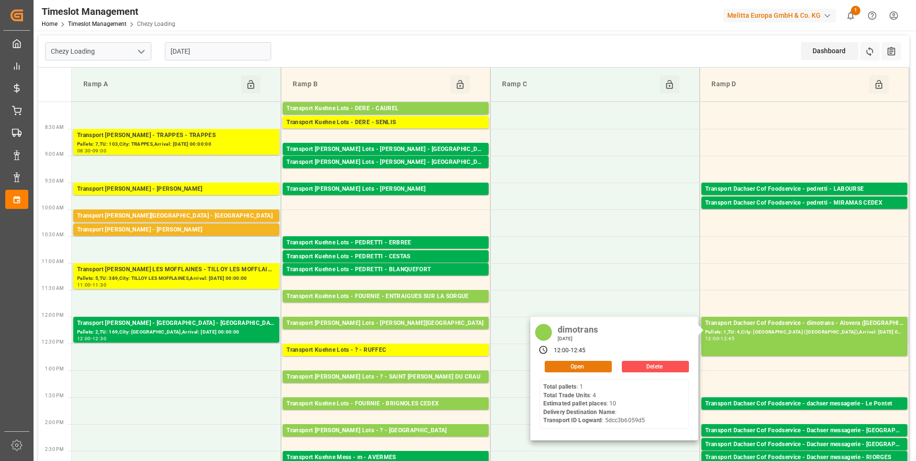
click at [595, 361] on button "Open" at bounding box center [578, 366] width 67 height 11
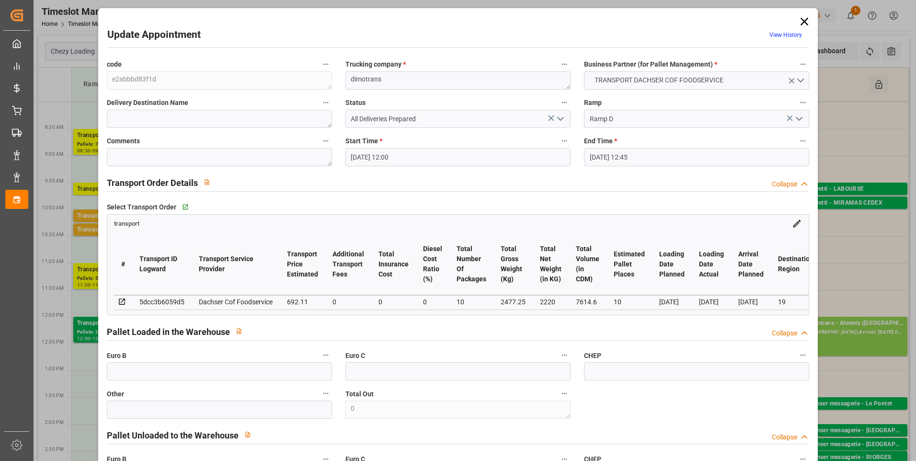
click at [801, 21] on icon at bounding box center [805, 22] width 8 height 8
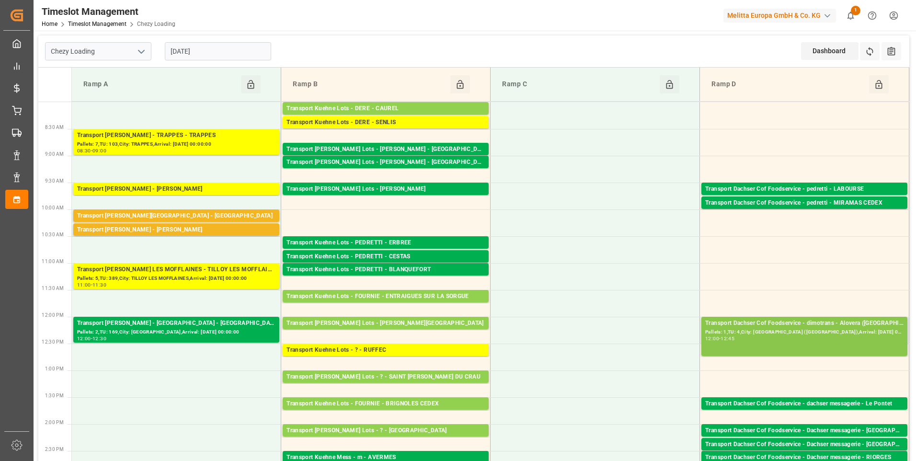
click at [794, 331] on div "Pallets: 1,TU: 4,City: Alovera (Guadalajara),Arrival: 2025-09-10 00:00:00" at bounding box center [804, 332] width 198 height 8
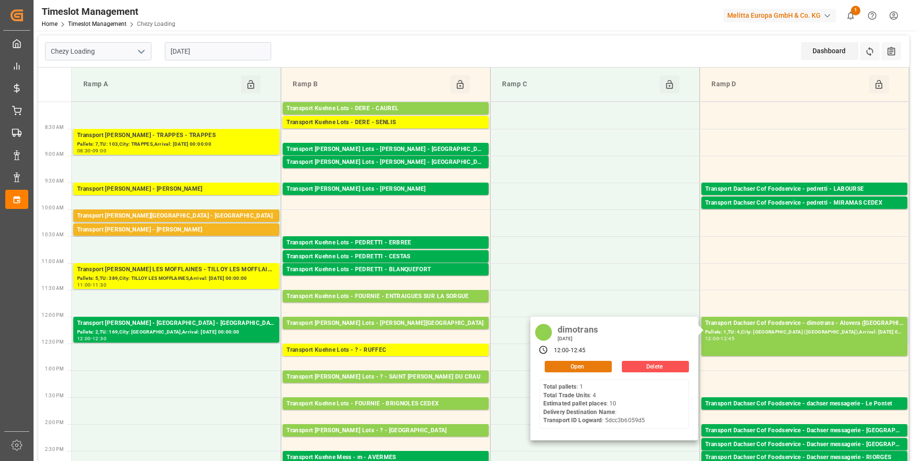
click at [596, 364] on button "Open" at bounding box center [578, 366] width 67 height 11
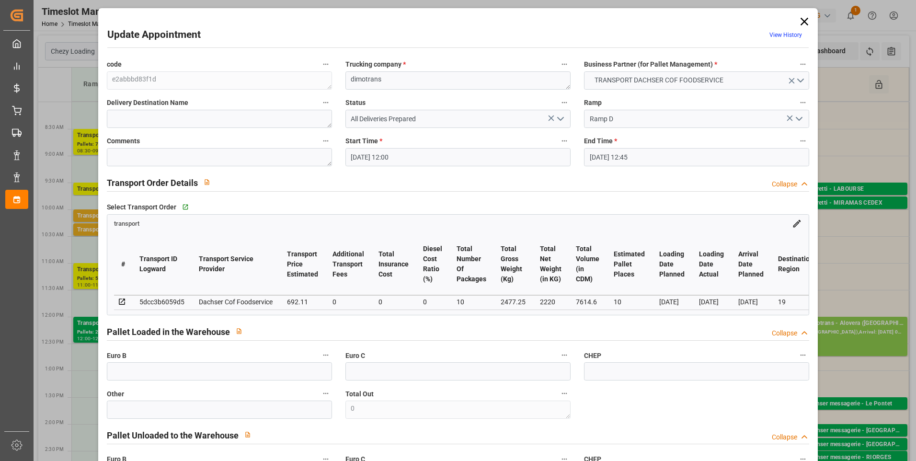
click at [802, 22] on icon at bounding box center [805, 22] width 8 height 8
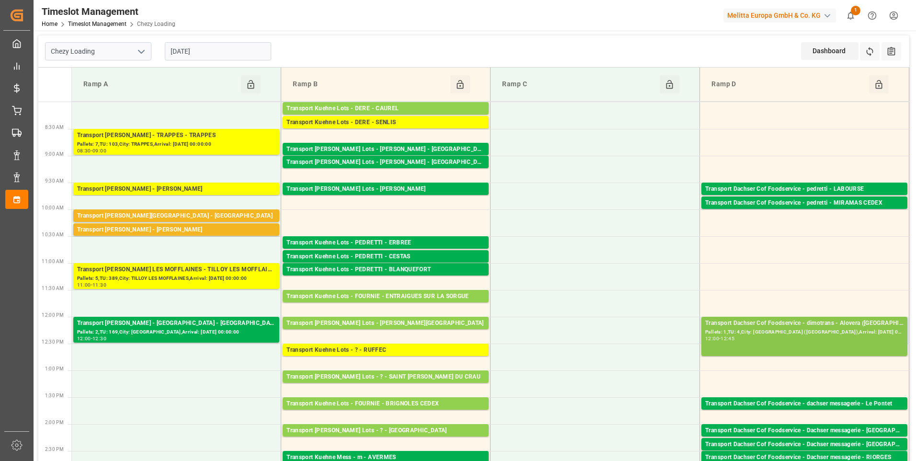
click at [782, 336] on div "Pallets: 1,TU: 4,City: Alovera (Guadalajara),Arrival: 2025-09-10 00:00:00" at bounding box center [804, 332] width 198 height 8
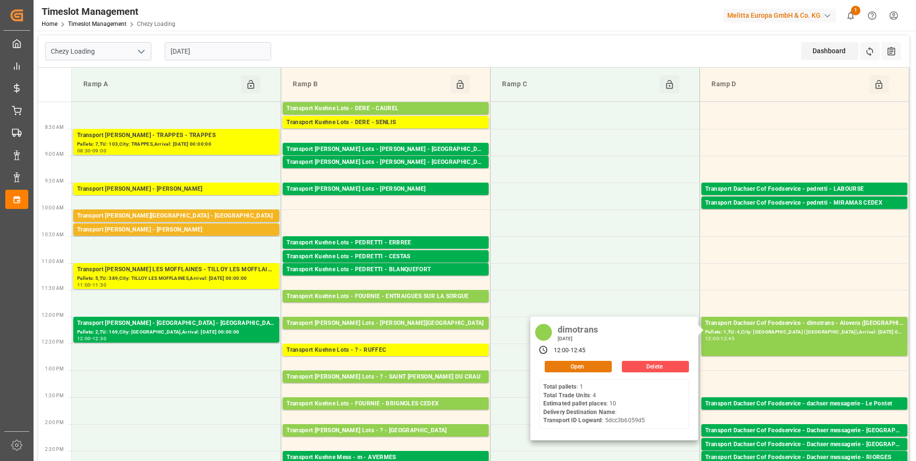
click at [580, 369] on button "Open" at bounding box center [578, 366] width 67 height 11
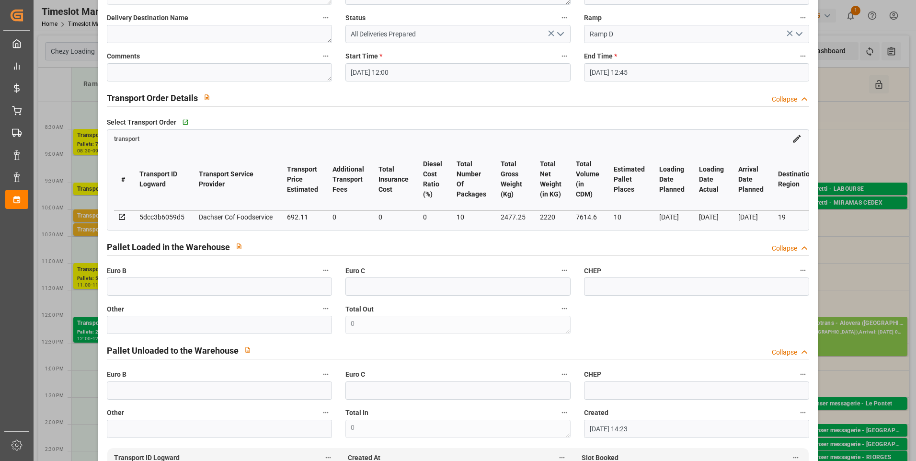
scroll to position [96, 0]
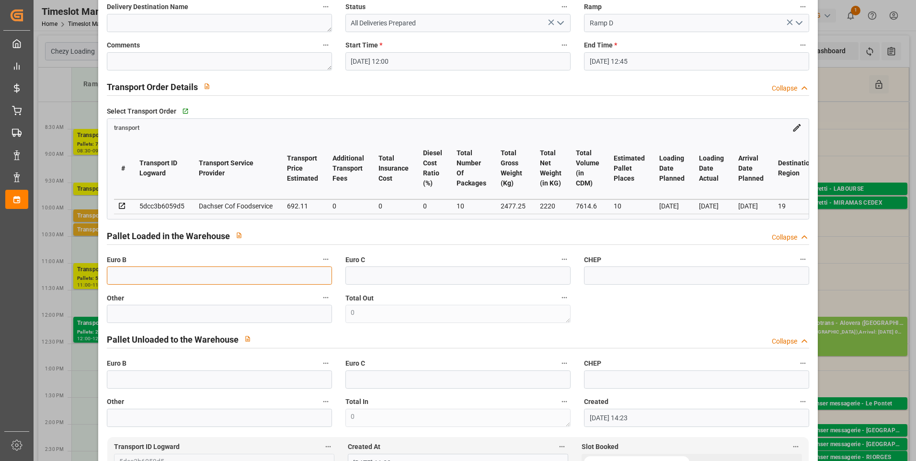
click at [186, 282] on input "text" at bounding box center [219, 275] width 225 height 18
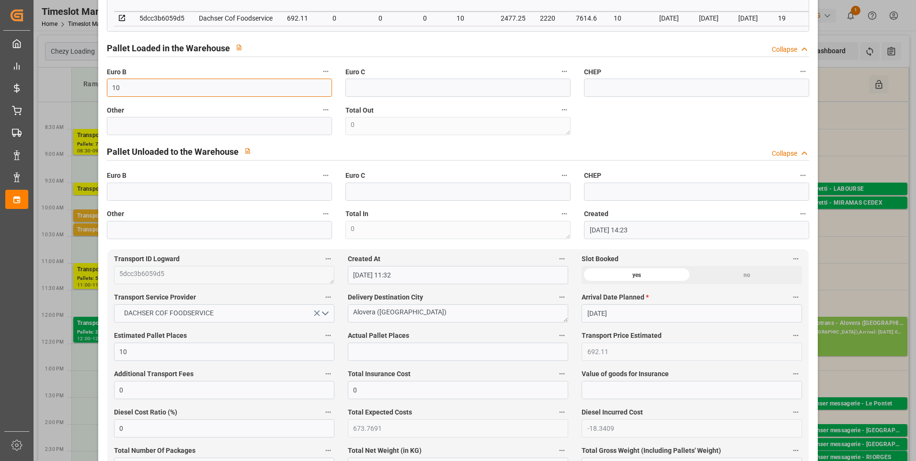
scroll to position [287, 0]
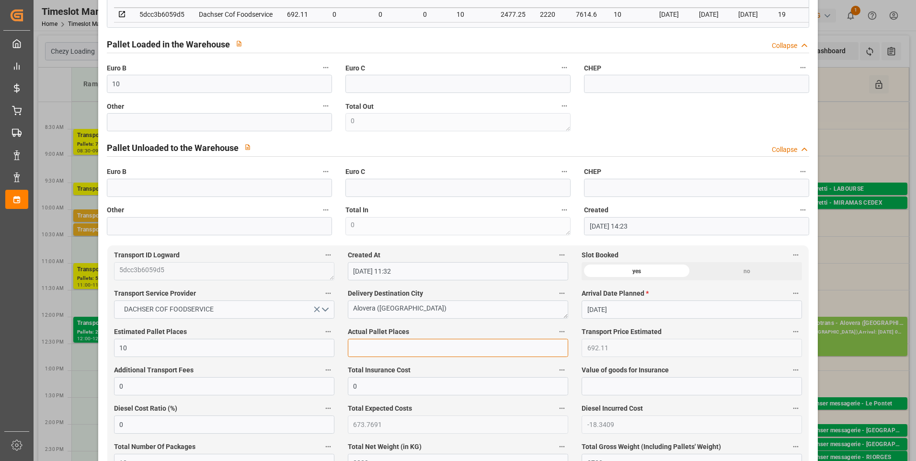
click at [365, 353] on input "text" at bounding box center [458, 348] width 220 height 18
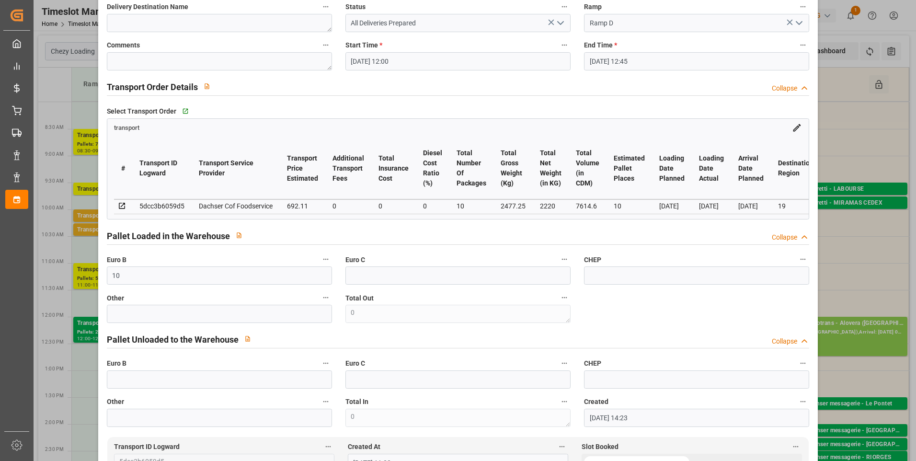
scroll to position [0, 0]
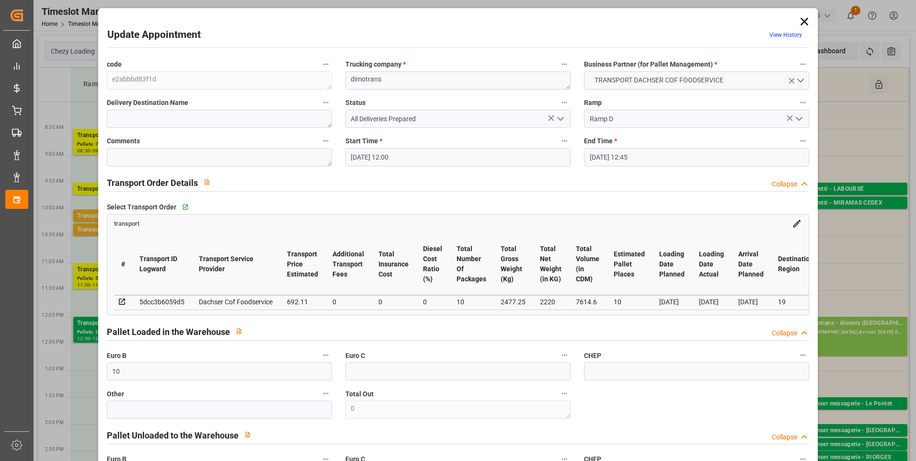
click at [558, 117] on icon "open menu" at bounding box center [560, 118] width 11 height 11
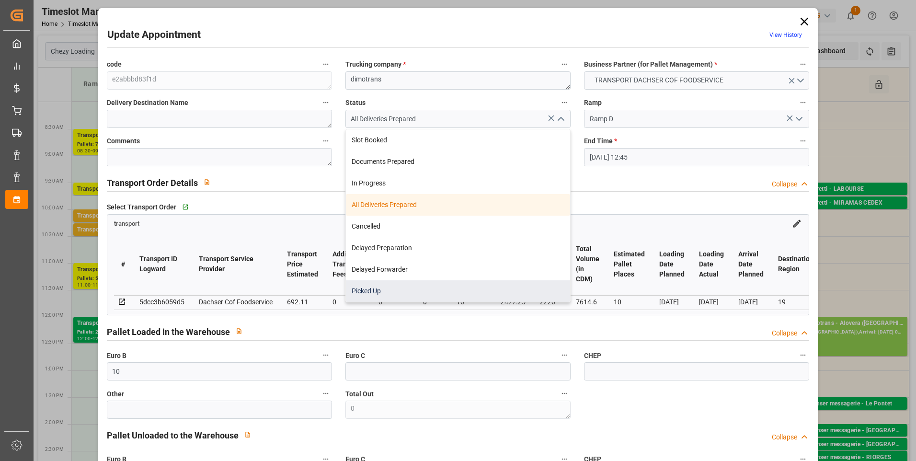
click at [364, 288] on div "Picked Up" at bounding box center [458, 291] width 224 height 22
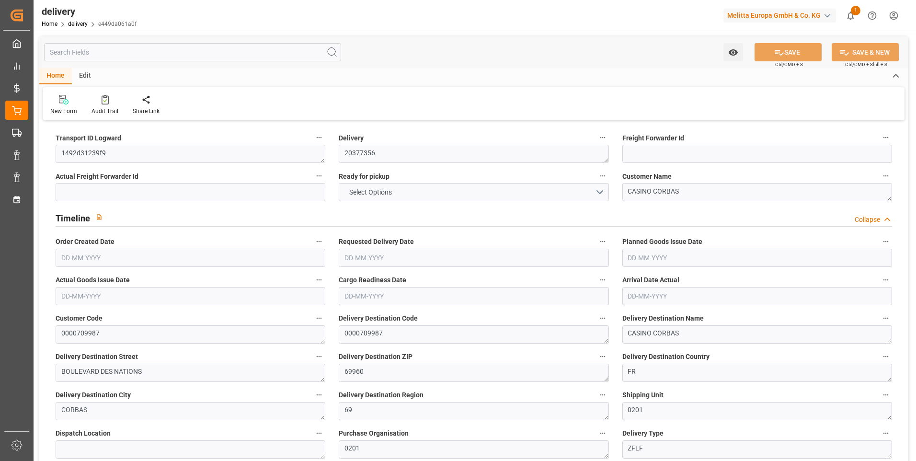
type input "1027.152"
type input "1191.528"
type input "3008.728"
type input "137"
type input "3"
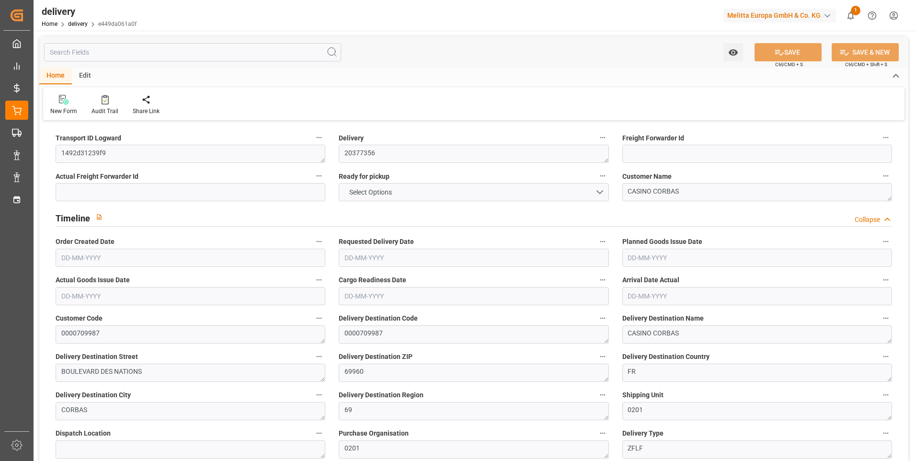
type input "2"
type input "3"
type input "0"
type input "-6.5276"
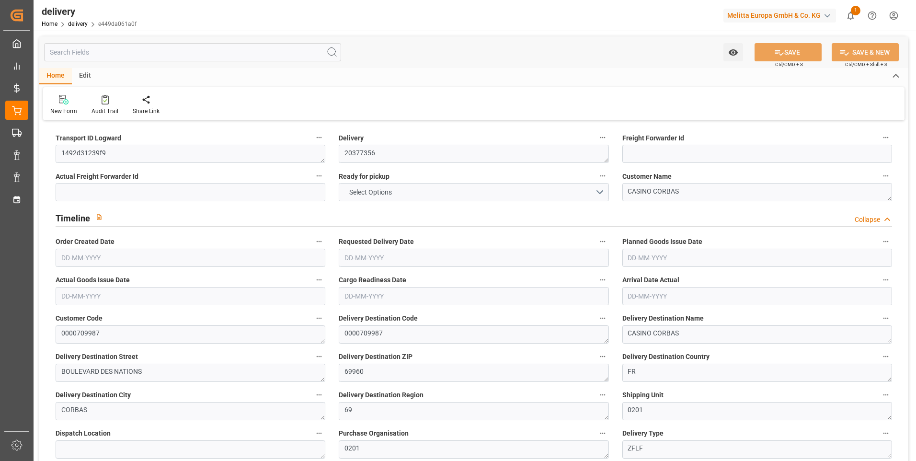
type input "193.125"
type input "186.5974"
type input "4.9"
type input "49.32"
type input "1.5"
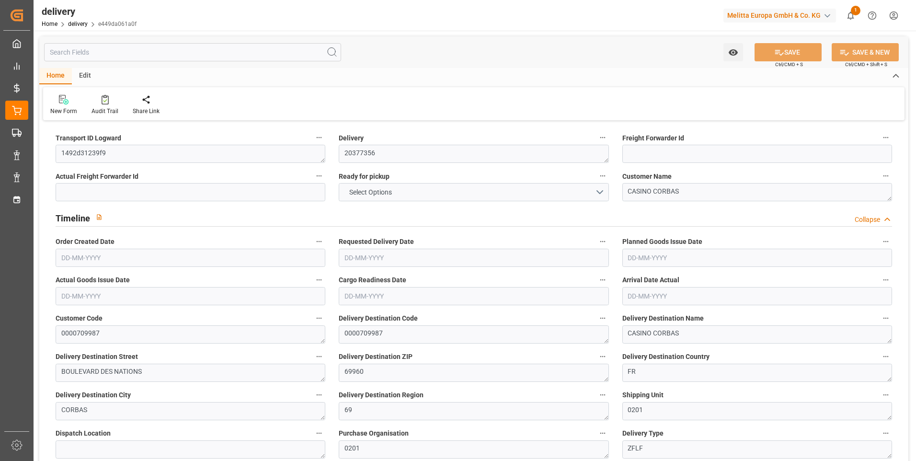
type input "1.3"
type input "0"
type input "4.5"
type input "1088.112"
type input "101"
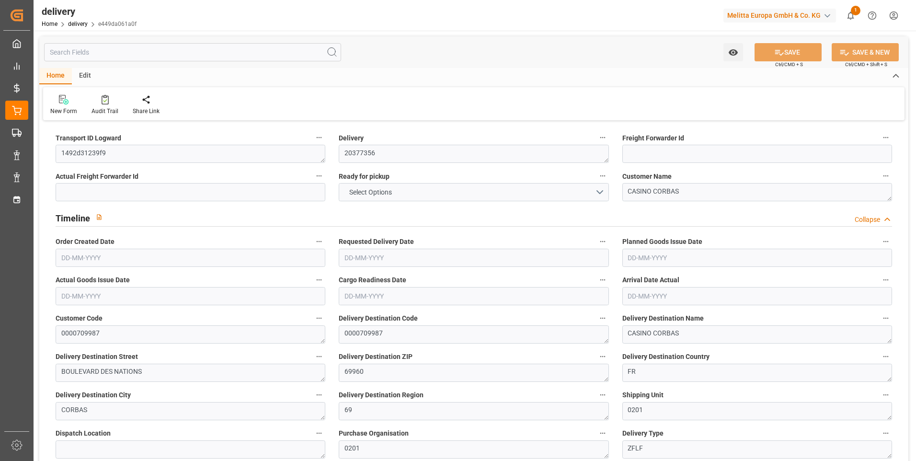
type input "4449.2377"
type input "0.2854"
type input "0"
type input "02-09-2025"
type input "[DATE]"
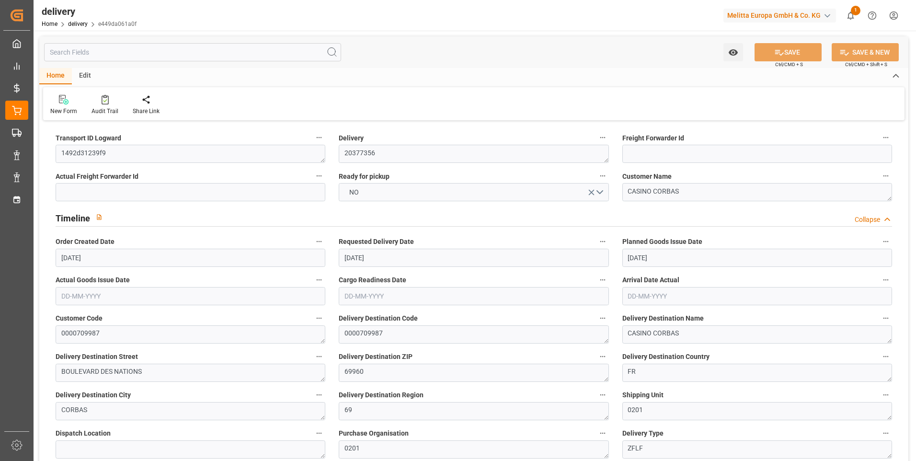
type input "[DATE]"
type input "02-09-2025 11:01"
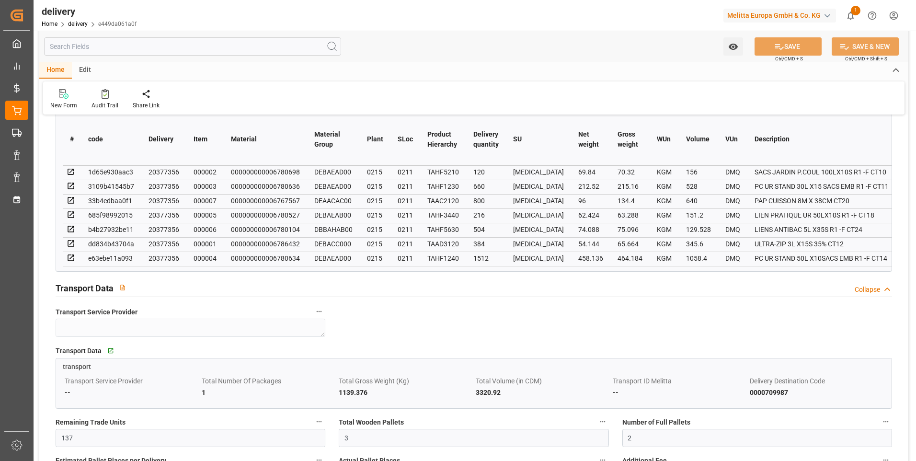
scroll to position [623, 0]
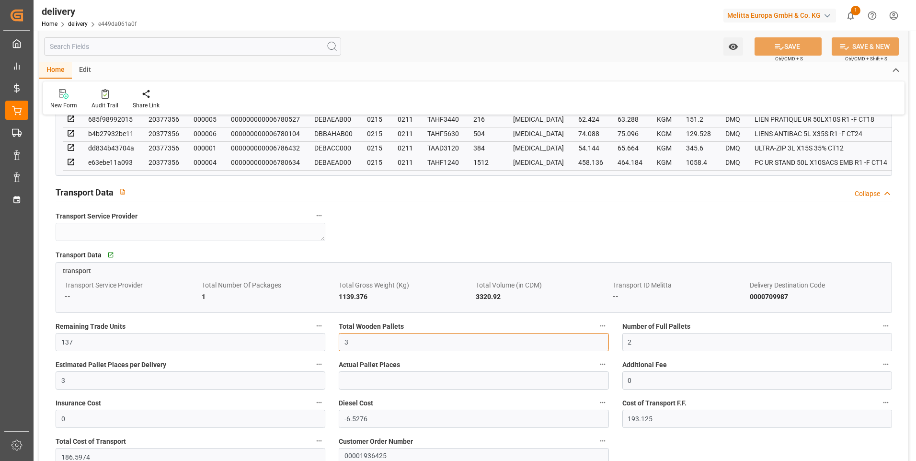
click at [355, 347] on input "3" at bounding box center [474, 342] width 270 height 18
type input "4"
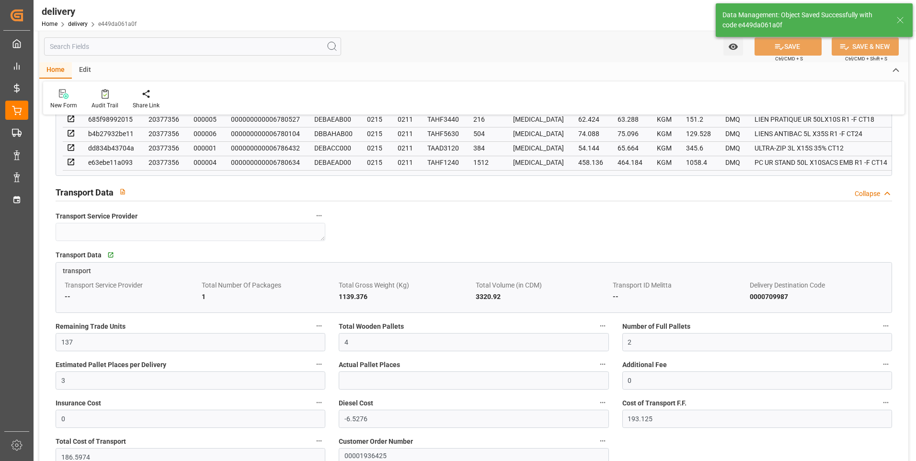
type input "6"
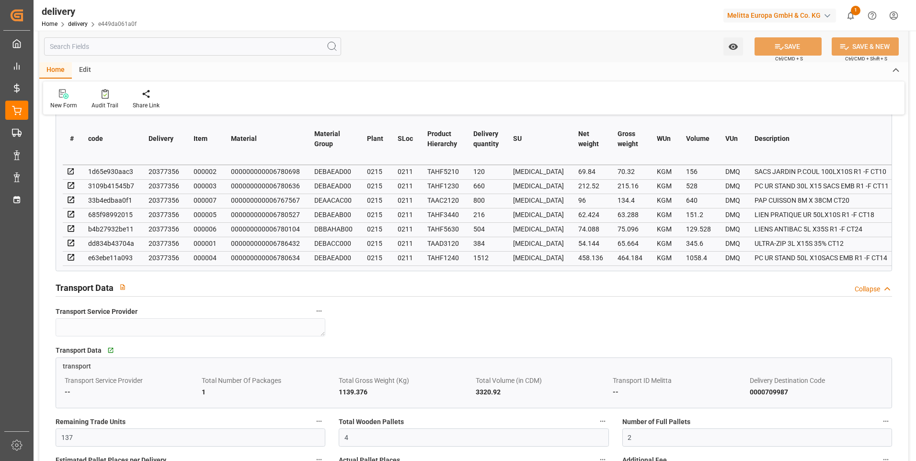
scroll to position [527, 0]
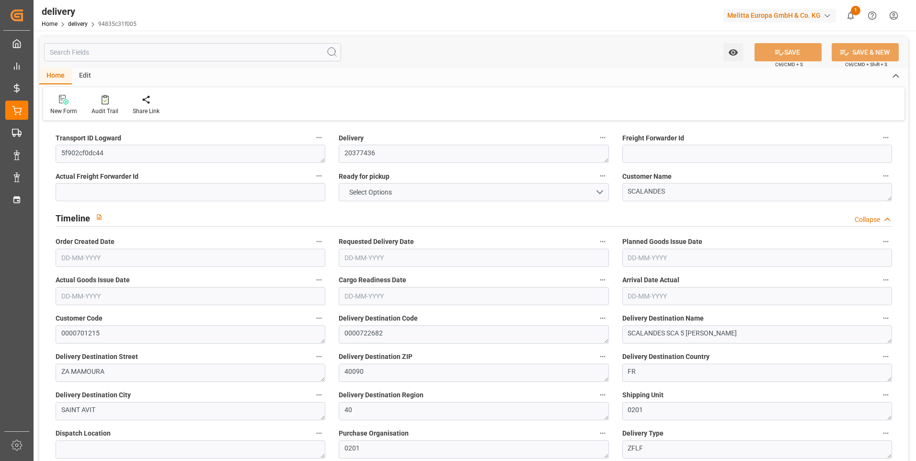
type input "3"
type input "215.239"
type input "468.246"
type input "1341.345"
type input "156"
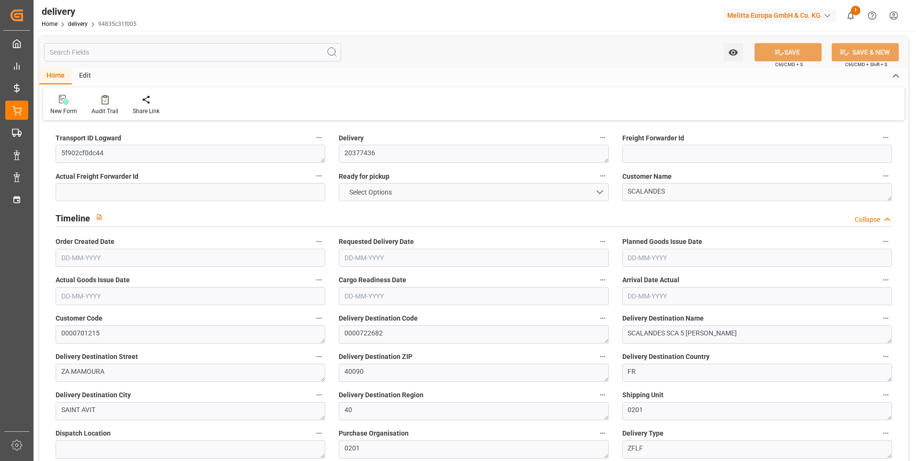
type input "9"
type input "0"
type input "2"
type input "0"
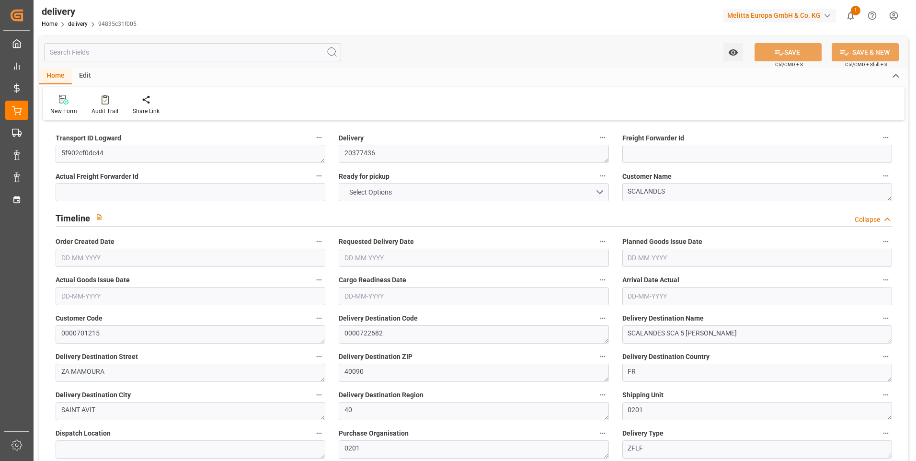
type input "0"
type input "113.776"
type input "0"
type input "56.16"
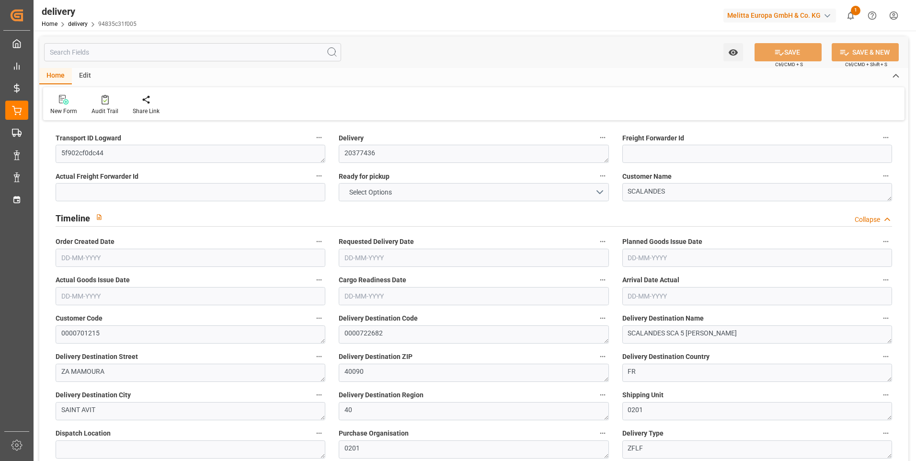
type input "1.5"
type input "1.3"
type input "0"
type input "13.5"
type input "261.246"
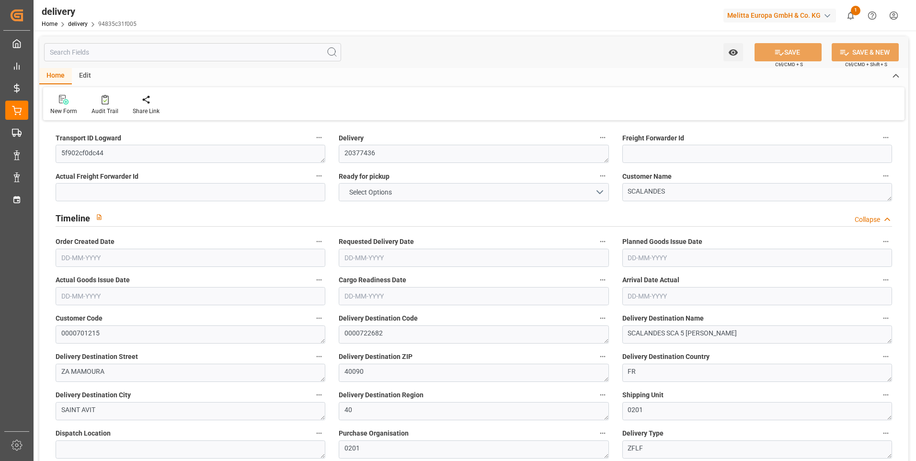
type input "101"
type input "2761.6192"
type input "0.1771"
type input "0"
type input "[DATE]"
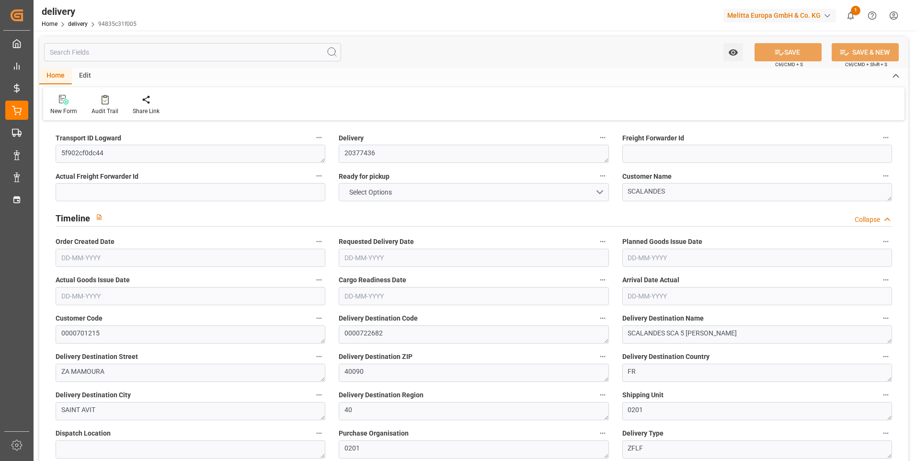
type input "[DATE]"
type input "[DATE] 11:01"
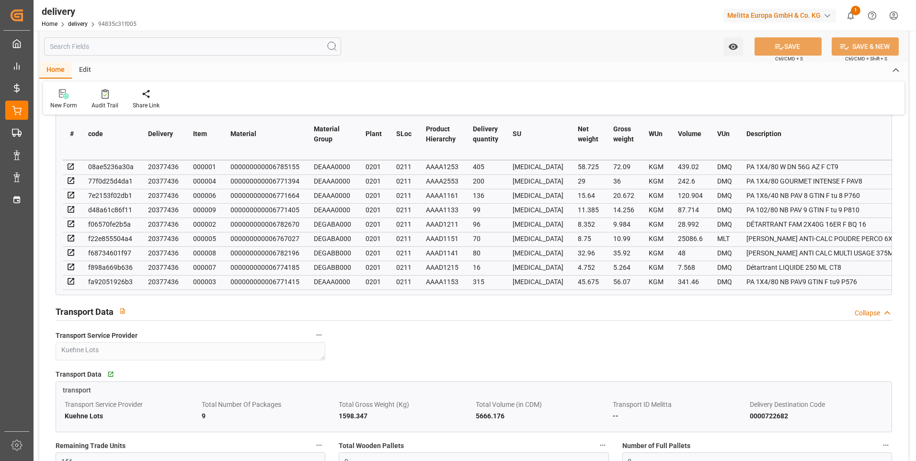
scroll to position [623, 0]
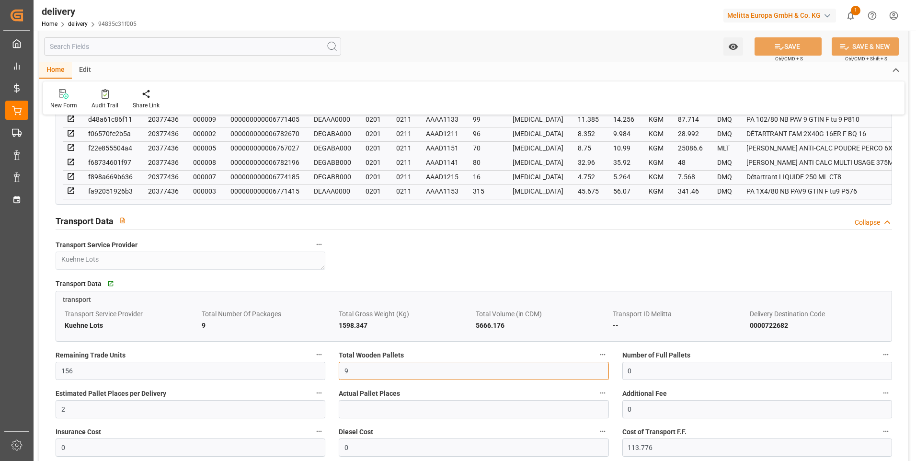
click at [354, 378] on input "9" at bounding box center [474, 371] width 270 height 18
type input "6"
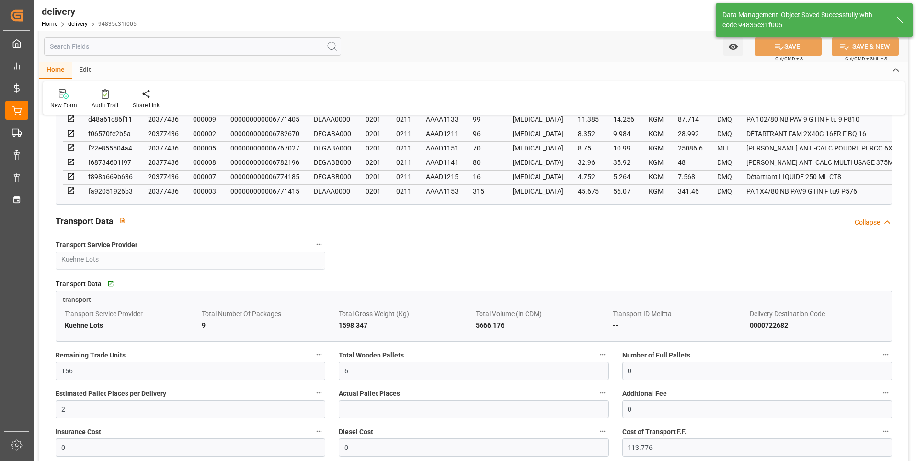
type input "9"
